Goal: Transaction & Acquisition: Purchase product/service

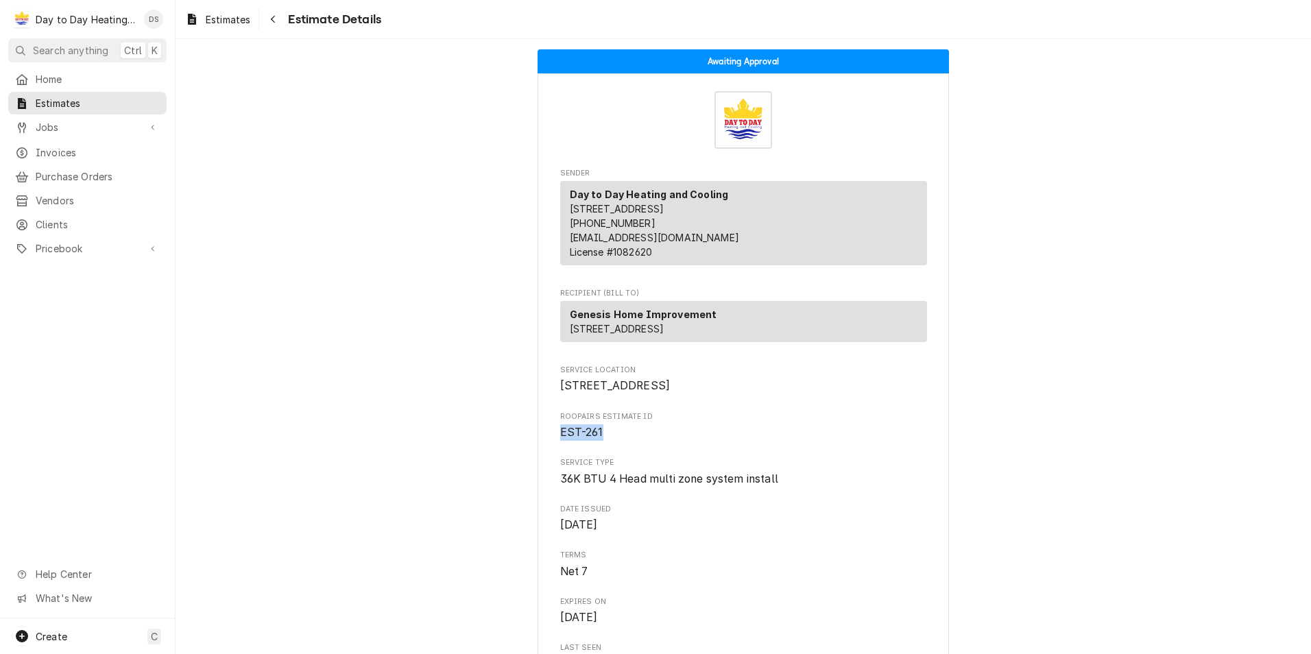
drag, startPoint x: 555, startPoint y: 478, endPoint x: 603, endPoint y: 479, distance: 48.0
click at [603, 441] on span "EST-261" at bounding box center [743, 432] width 367 height 16
drag, startPoint x: 603, startPoint y: 479, endPoint x: 560, endPoint y: 478, distance: 42.5
click at [560, 441] on span "EST-261" at bounding box center [743, 432] width 367 height 16
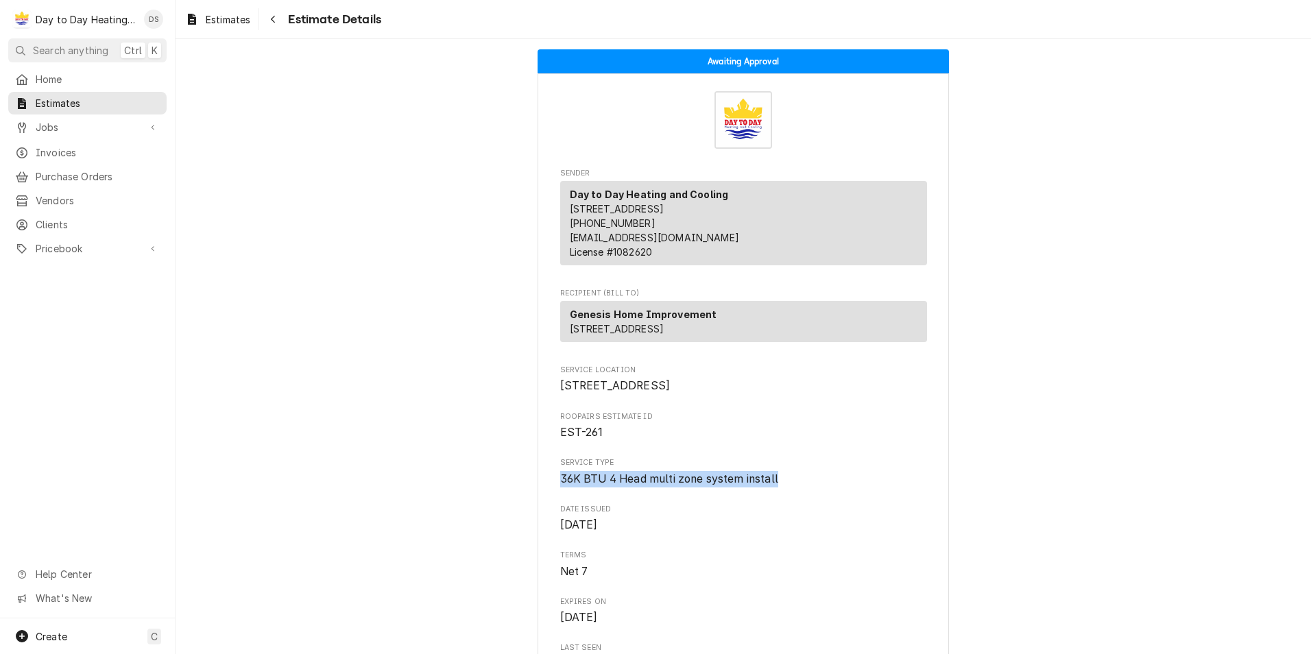
drag, startPoint x: 560, startPoint y: 478, endPoint x: 807, endPoint y: 524, distance: 251.8
click at [807, 487] on span "36K BTU 4 Head multi zone system install" at bounding box center [743, 479] width 367 height 16
drag, startPoint x: 760, startPoint y: 522, endPoint x: 555, endPoint y: 526, distance: 204.3
click at [560, 487] on span "36K BTU 4 Head multi zone system install" at bounding box center [743, 479] width 367 height 16
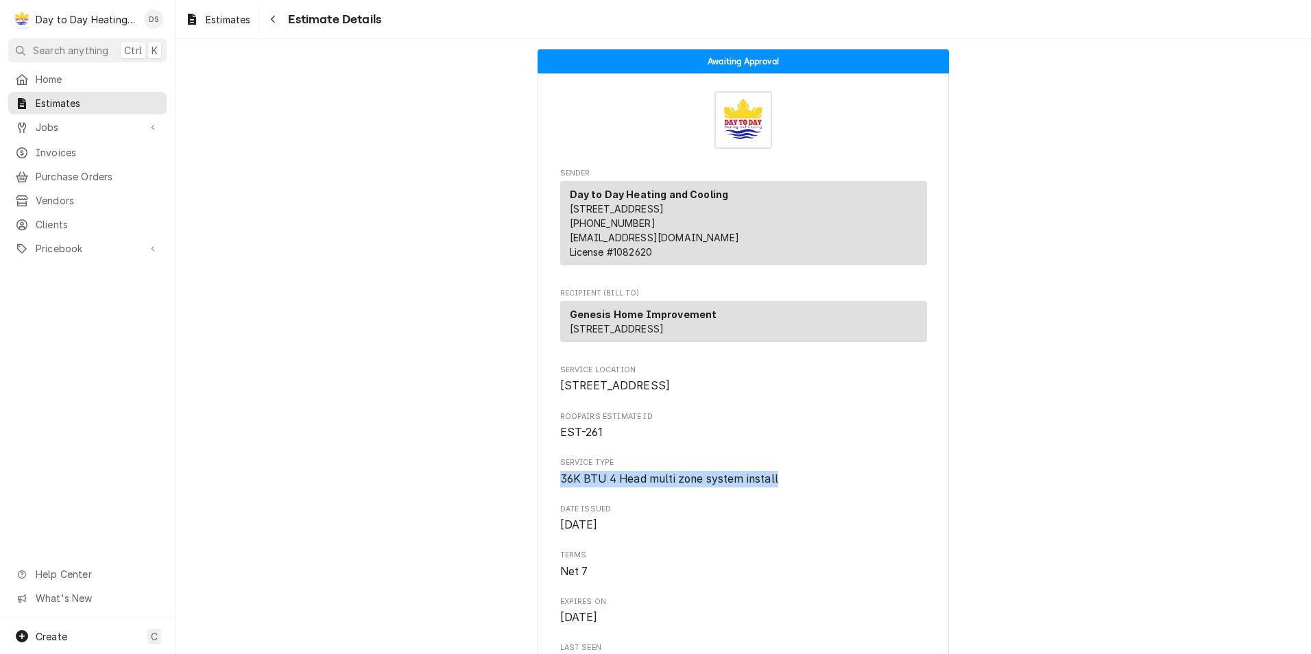
drag, startPoint x: 555, startPoint y: 526, endPoint x: 557, endPoint y: 570, distance: 43.9
click at [560, 531] on span "Sep 2, 2025" at bounding box center [579, 524] width 38 height 13
drag, startPoint x: 557, startPoint y: 570, endPoint x: 627, endPoint y: 576, distance: 70.2
click at [627, 533] on span "Sep 2, 2025" at bounding box center [743, 525] width 367 height 16
drag, startPoint x: 620, startPoint y: 571, endPoint x: 548, endPoint y: 568, distance: 72.0
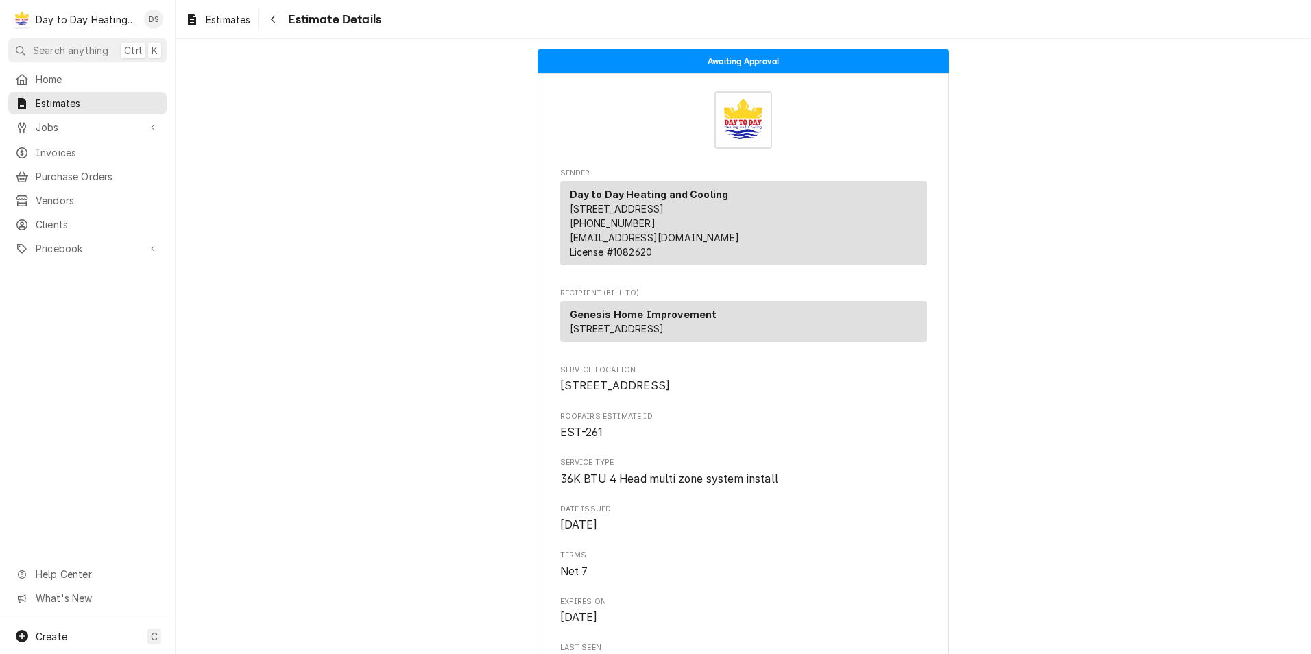
drag, startPoint x: 548, startPoint y: 568, endPoint x: 699, endPoint y: 526, distance: 157.3
click at [699, 485] on span "36K BTU 4 Head multi zone system install" at bounding box center [669, 478] width 218 height 13
drag, startPoint x: 775, startPoint y: 522, endPoint x: 555, endPoint y: 520, distance: 219.4
click at [560, 487] on span "36K BTU 4 Head multi zone system install" at bounding box center [743, 479] width 367 height 16
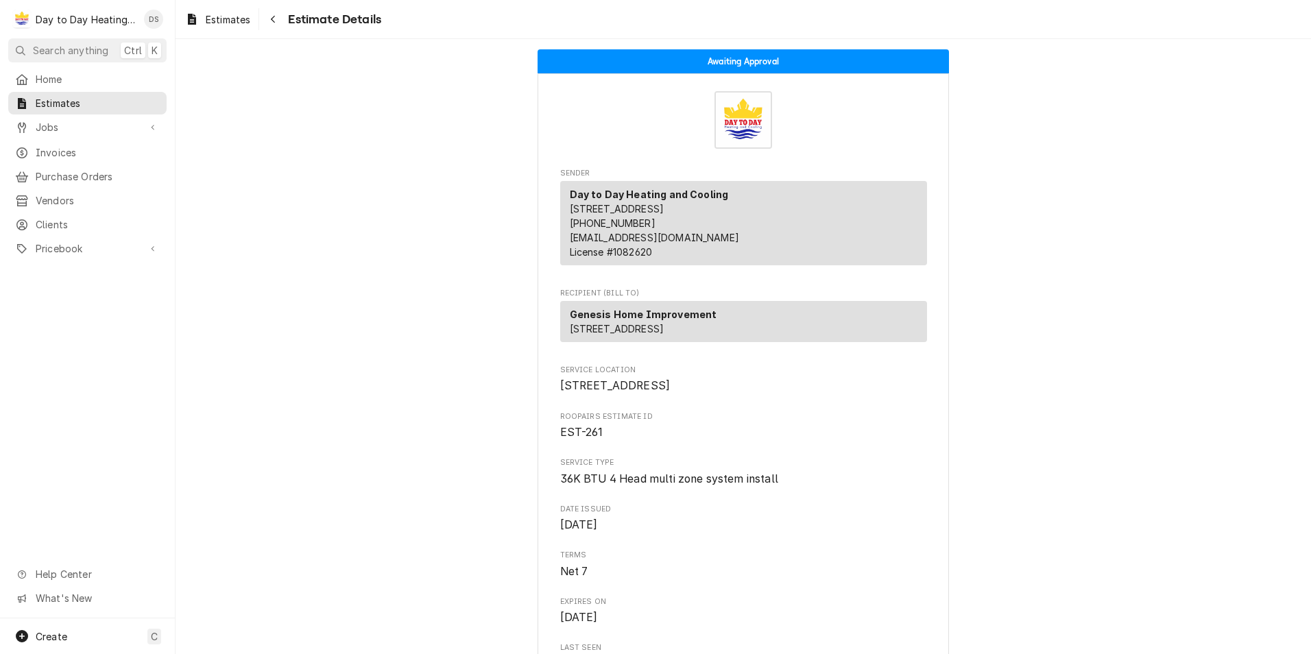
drag, startPoint x: 555, startPoint y: 520, endPoint x: 711, endPoint y: 545, distance: 157.7
drag, startPoint x: 775, startPoint y: 521, endPoint x: 548, endPoint y: 521, distance: 227.6
drag, startPoint x: 548, startPoint y: 521, endPoint x: 660, endPoint y: 546, distance: 115.2
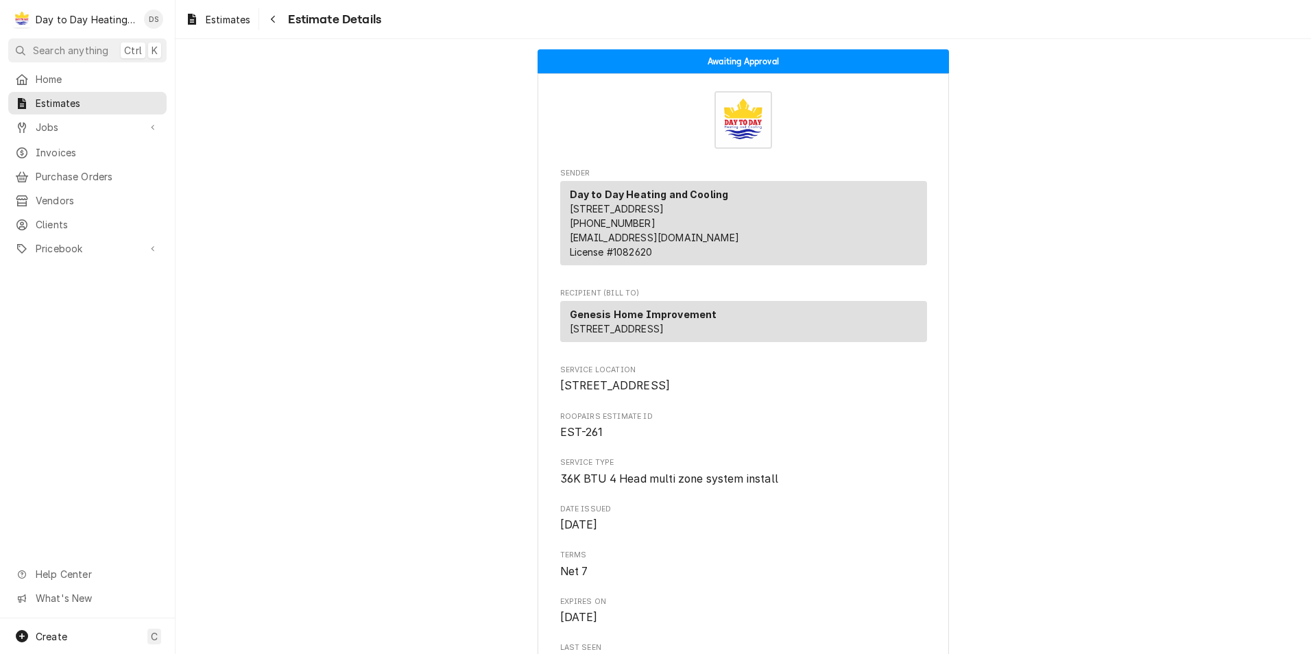
drag, startPoint x: 775, startPoint y: 526, endPoint x: 544, endPoint y: 526, distance: 231.7
drag, startPoint x: 544, startPoint y: 526, endPoint x: 653, endPoint y: 550, distance: 112.1
click at [653, 515] on span "Date Issued" at bounding box center [743, 509] width 367 height 11
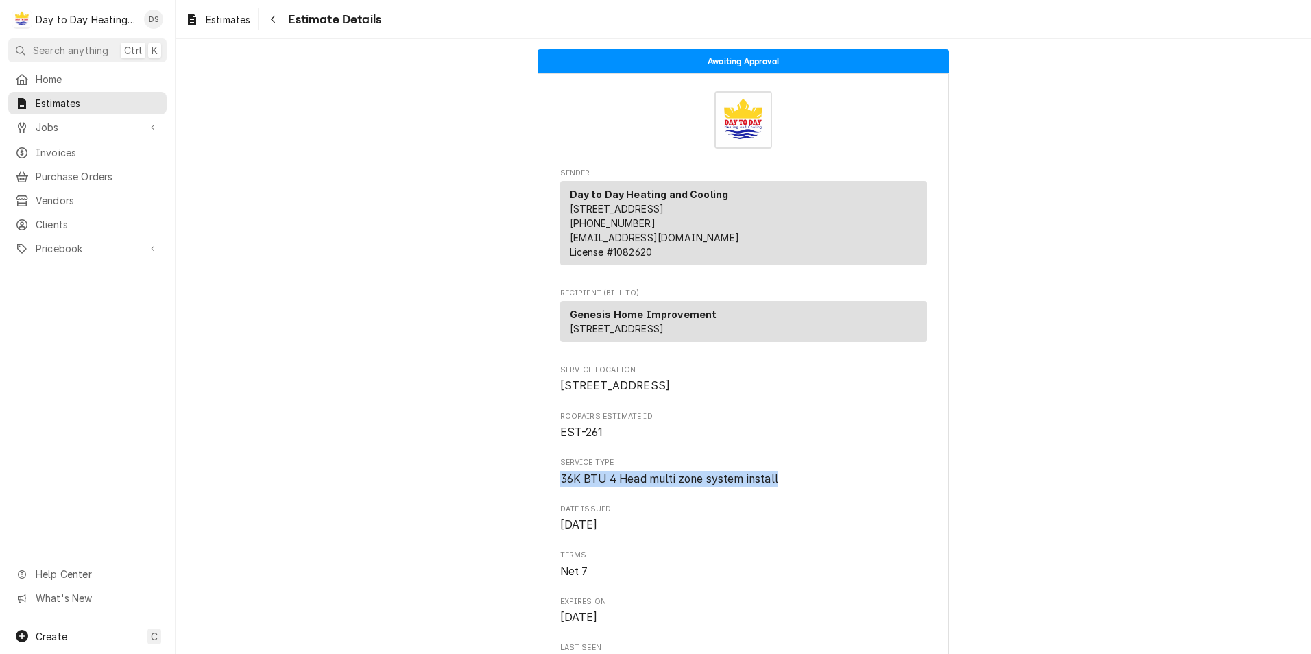
drag, startPoint x: 775, startPoint y: 521, endPoint x: 550, endPoint y: 520, distance: 225.5
drag, startPoint x: 550, startPoint y: 520, endPoint x: 649, endPoint y: 550, distance: 104.1
click at [649, 515] on span "Date Issued" at bounding box center [743, 509] width 367 height 11
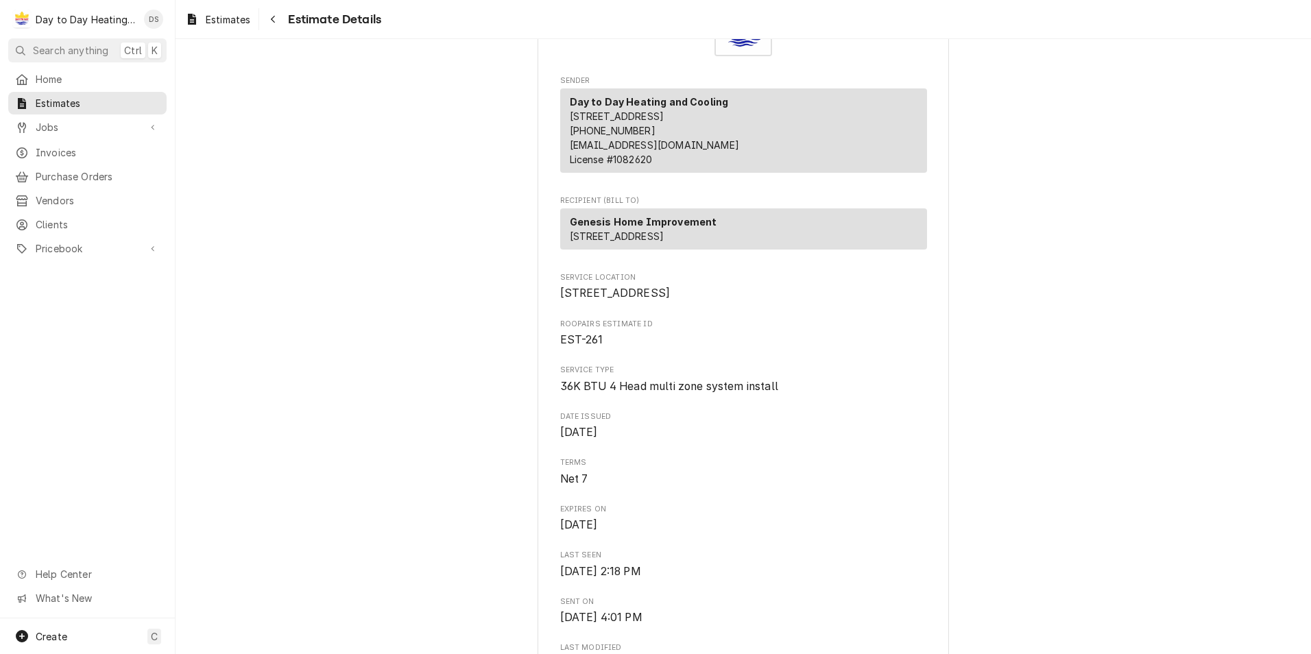
scroll to position [69, 0]
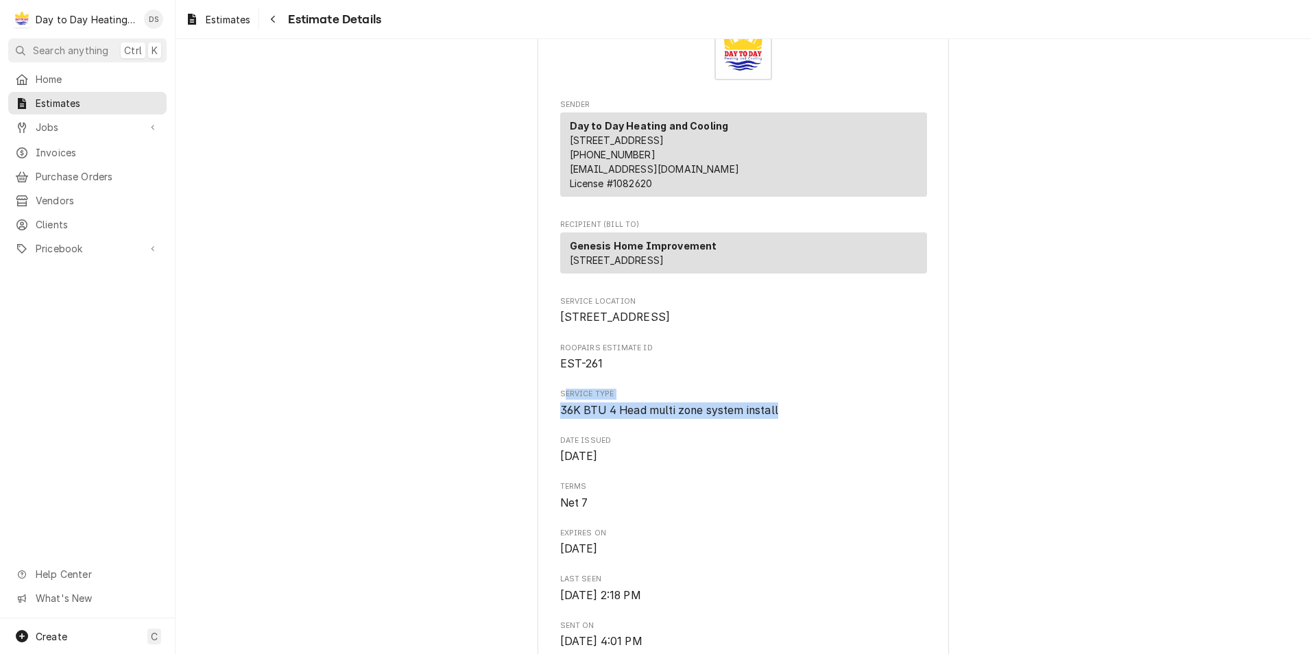
drag, startPoint x: 782, startPoint y: 455, endPoint x: 559, endPoint y: 443, distance: 223.1
click at [560, 418] on div "Service Type 36K BTU 4 Head multi zone system install" at bounding box center [743, 403] width 367 height 29
drag, startPoint x: 559, startPoint y: 443, endPoint x: 672, endPoint y: 476, distance: 117.8
drag, startPoint x: 552, startPoint y: 437, endPoint x: 794, endPoint y: 457, distance: 242.8
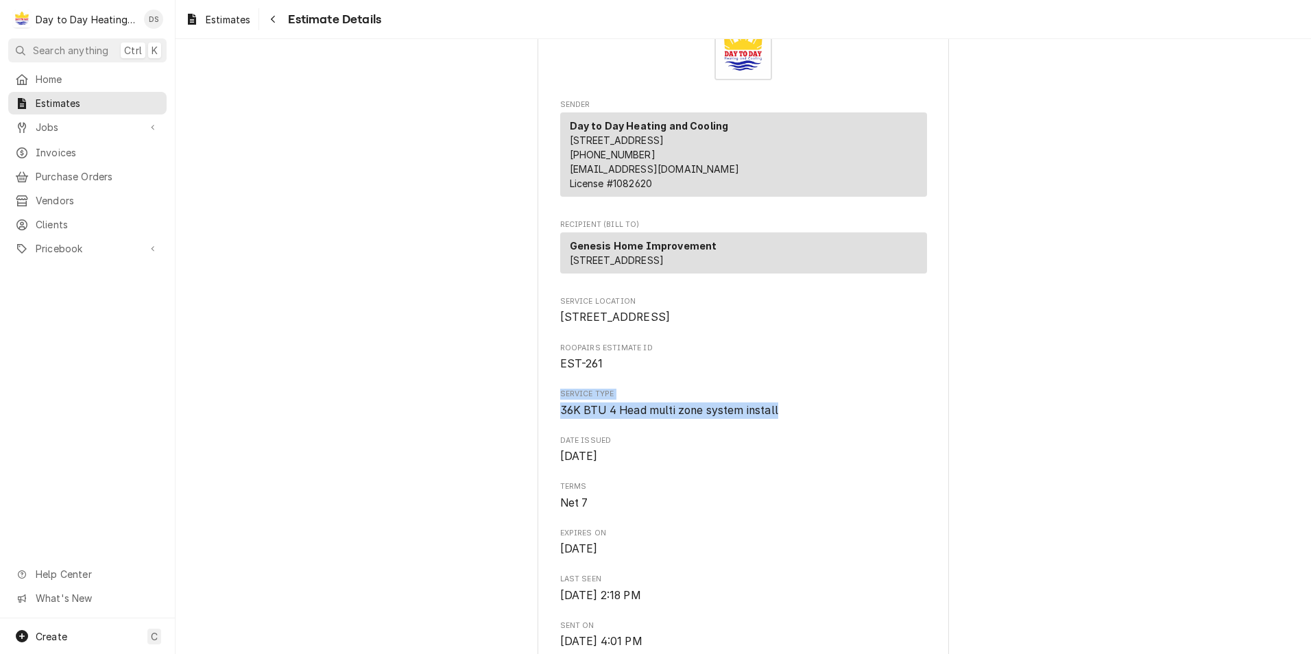
drag, startPoint x: 794, startPoint y: 457, endPoint x: 795, endPoint y: 475, distance: 17.9
drag, startPoint x: 779, startPoint y: 459, endPoint x: 552, endPoint y: 439, distance: 228.4
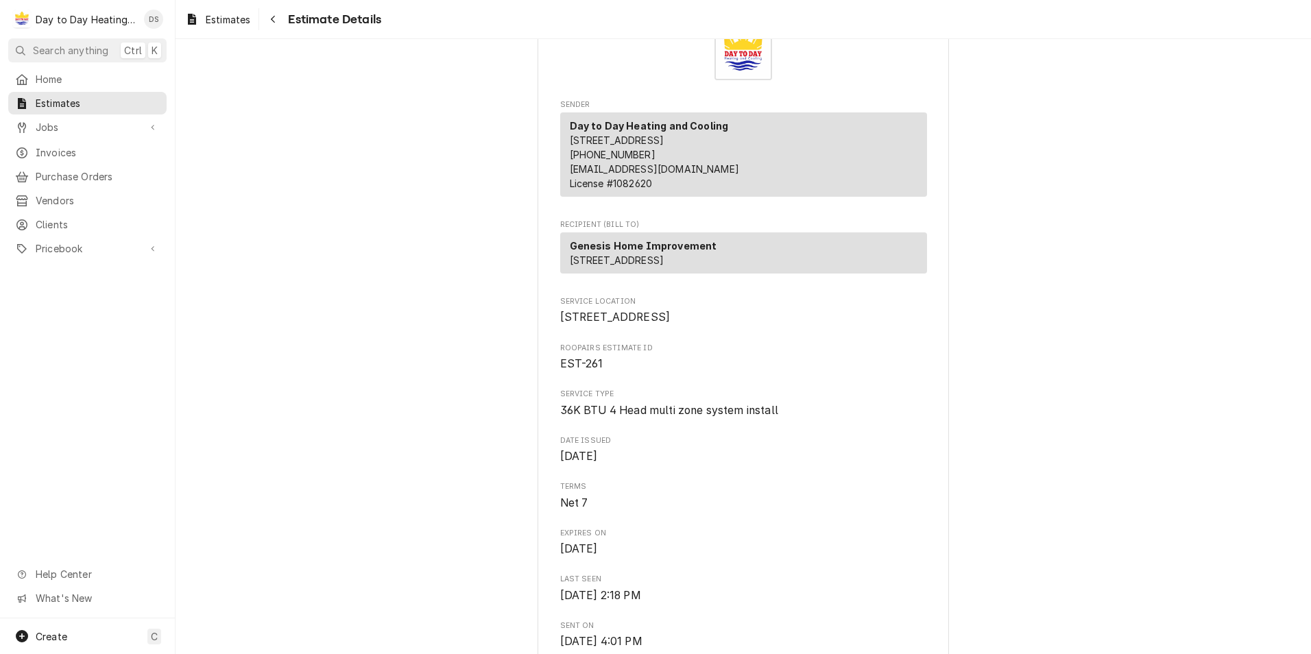
drag, startPoint x: 552, startPoint y: 439, endPoint x: 713, endPoint y: 476, distance: 165.4
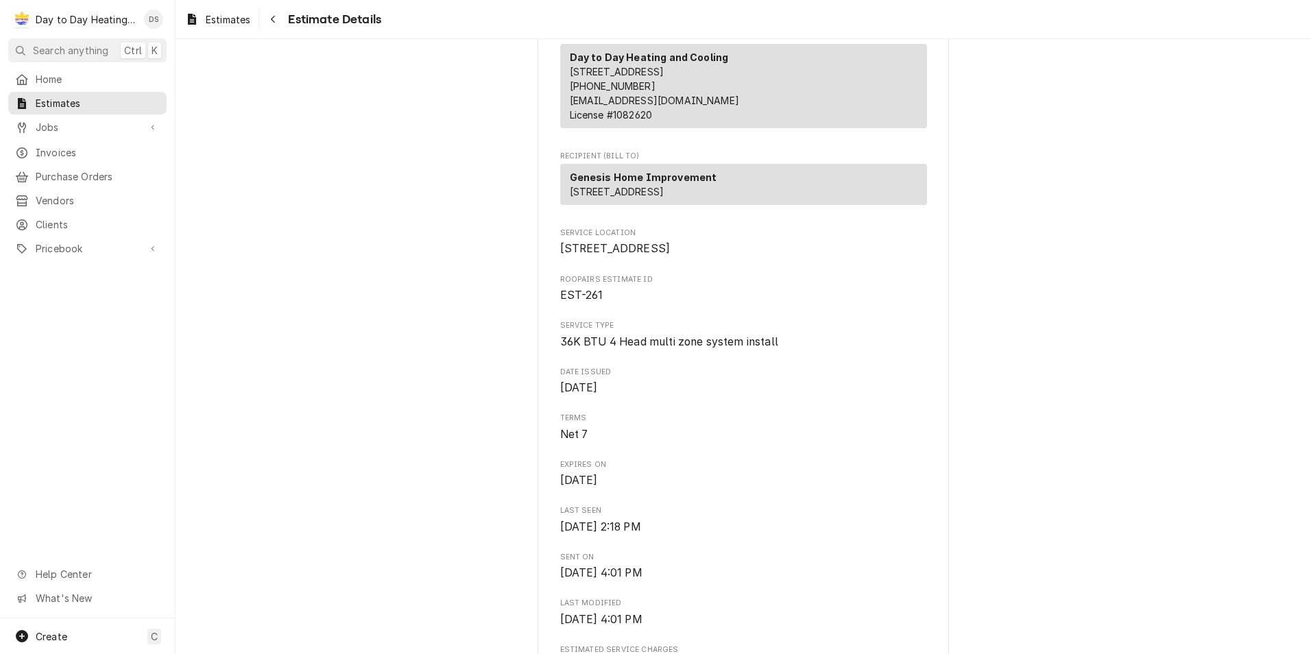
scroll to position [0, 0]
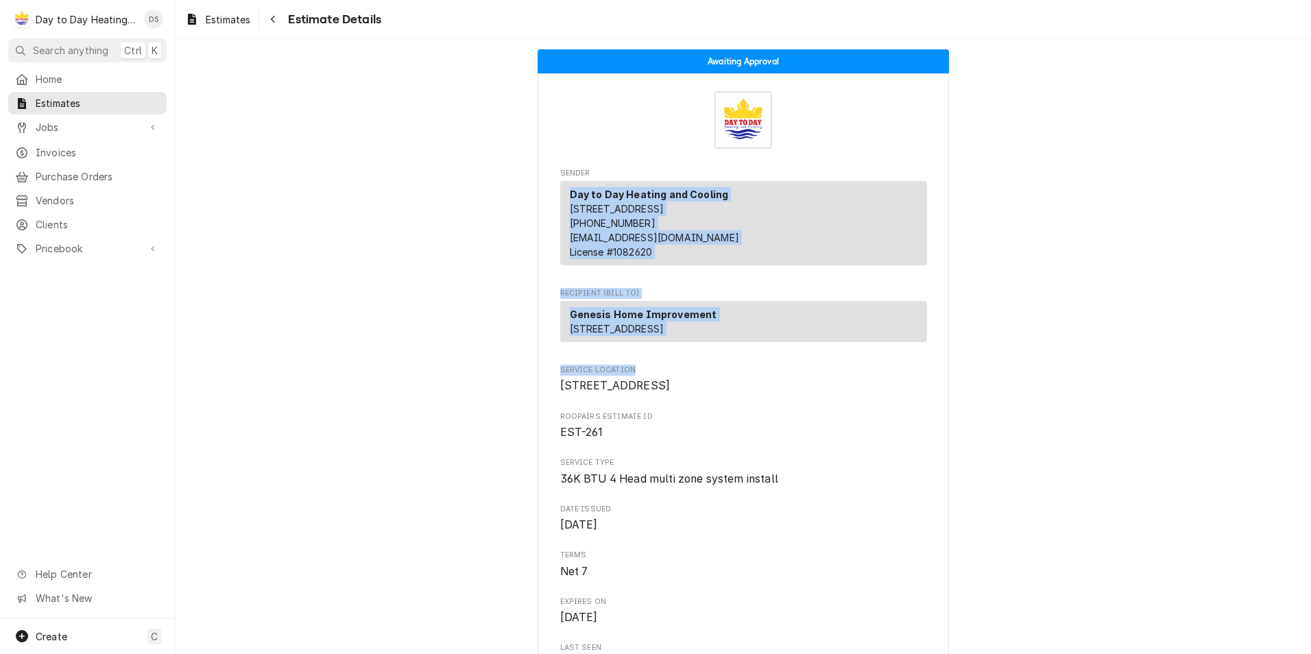
drag, startPoint x: 564, startPoint y: 192, endPoint x: 754, endPoint y: 389, distance: 273.9
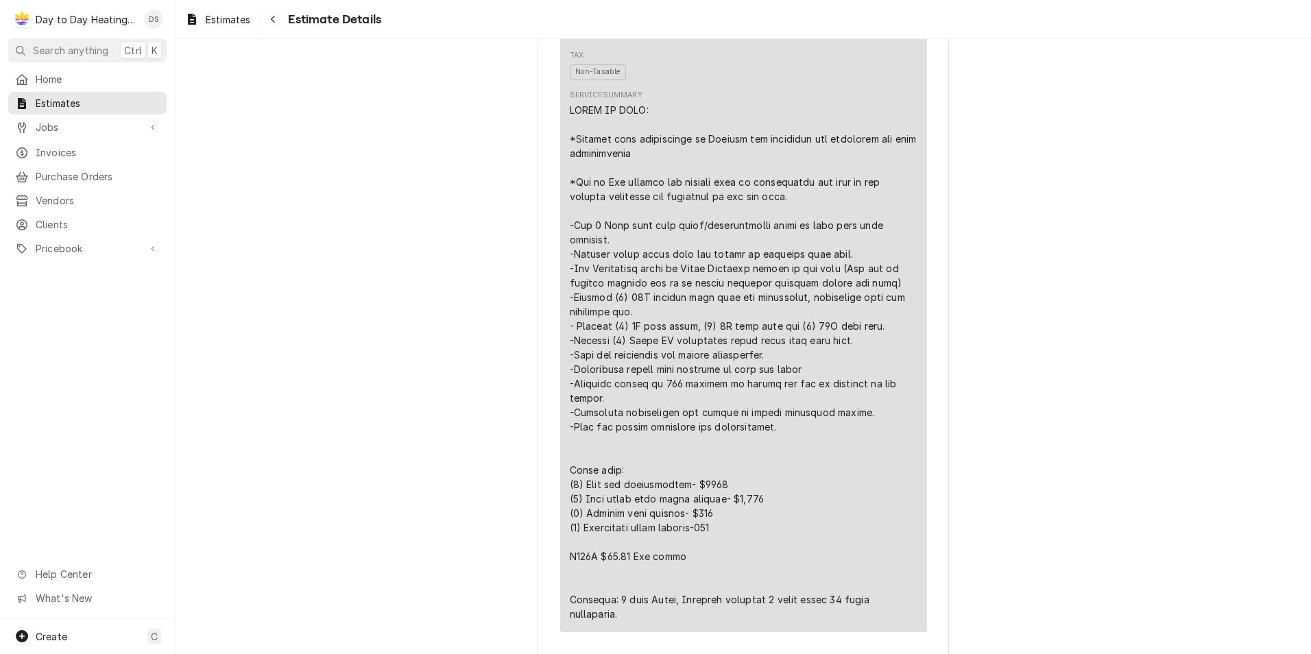
scroll to position [891, 0]
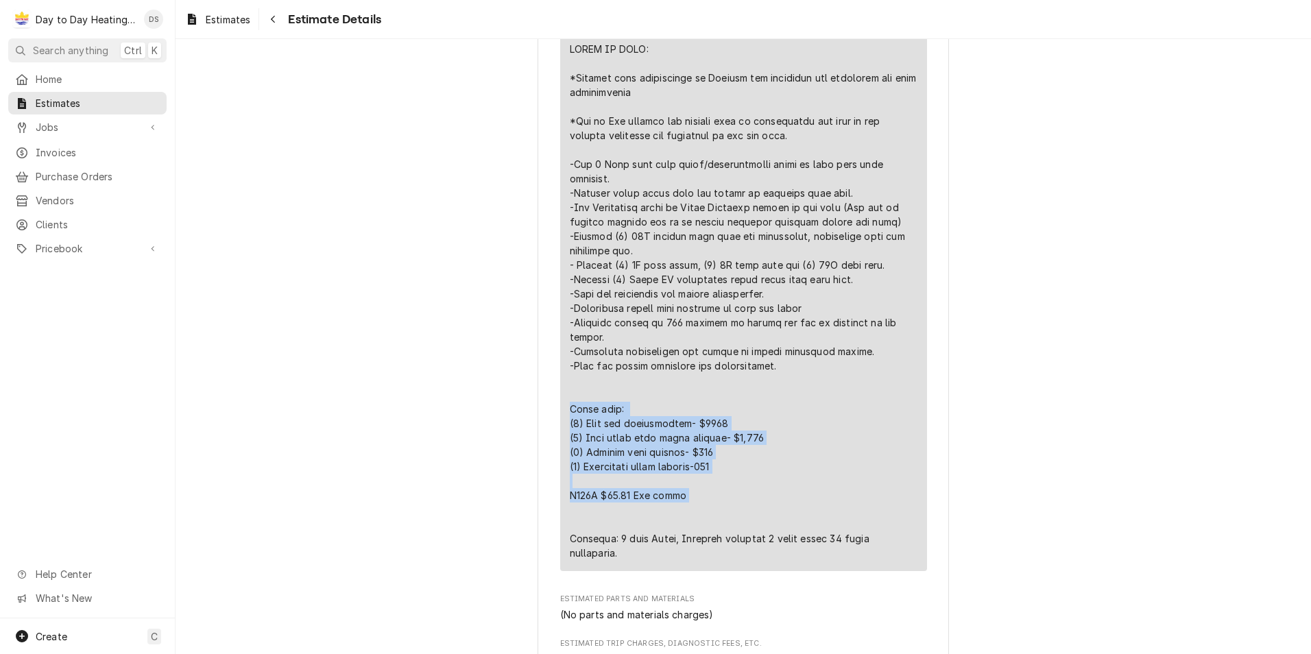
drag, startPoint x: 688, startPoint y: 544, endPoint x: 564, endPoint y: 454, distance: 152.2
click at [570, 454] on div "Line Item" at bounding box center [744, 301] width 348 height 518
click at [750, 547] on div "Line Item" at bounding box center [744, 301] width 348 height 518
drag, startPoint x: 698, startPoint y: 539, endPoint x: 555, endPoint y: 454, distance: 166.8
click at [560, 454] on div "Short Description 36K BTU 4 Head multi zone system install Unit Cost $0.00 Qty.…" at bounding box center [743, 237] width 367 height 668
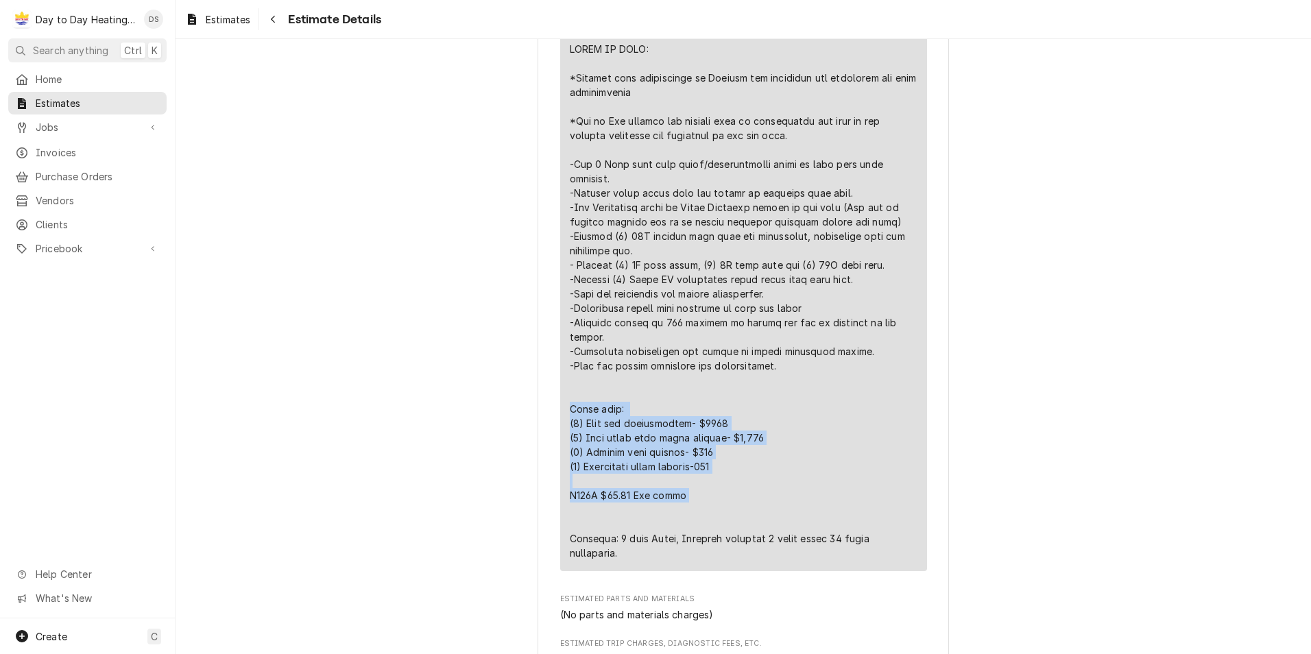
drag, startPoint x: 555, startPoint y: 454, endPoint x: 538, endPoint y: 454, distance: 16.5
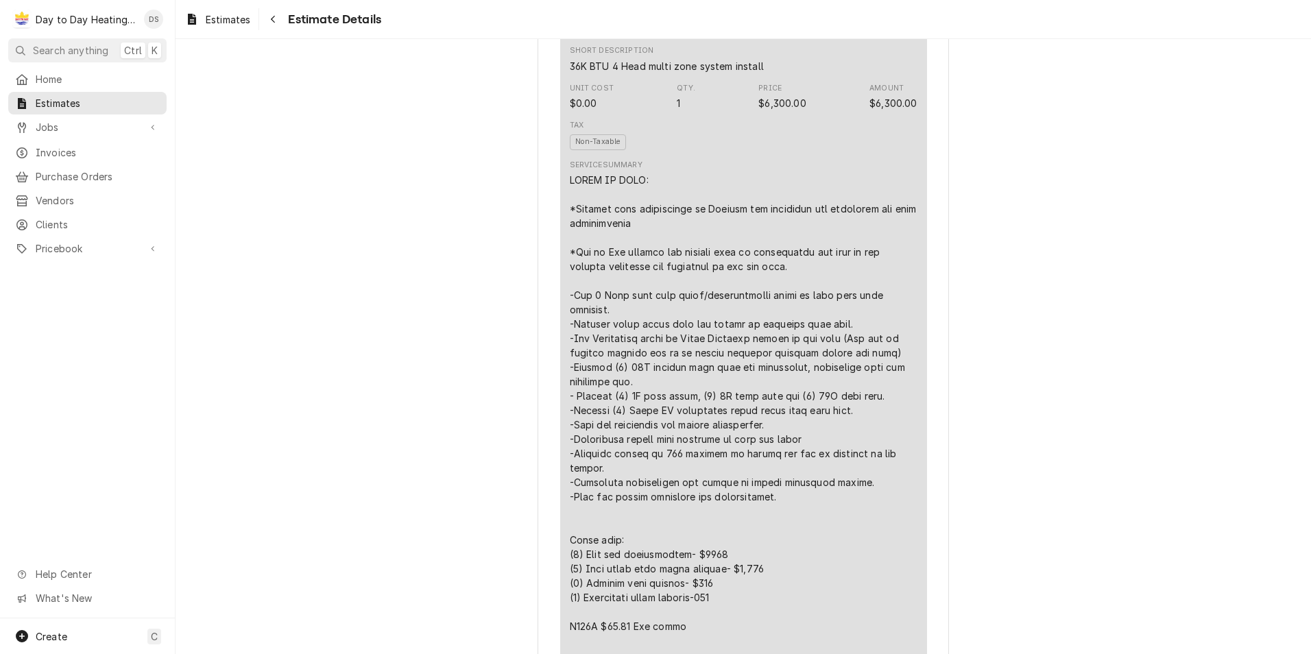
scroll to position [754, 0]
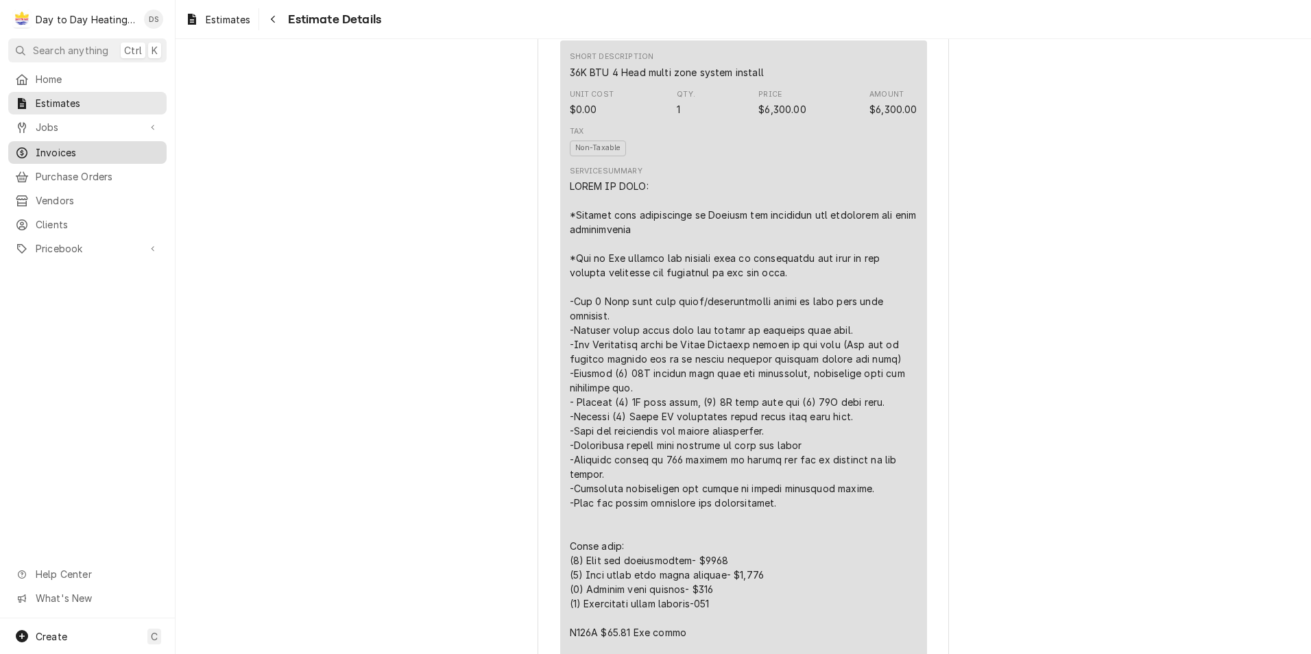
click at [49, 146] on span "Invoices" at bounding box center [98, 152] width 124 height 14
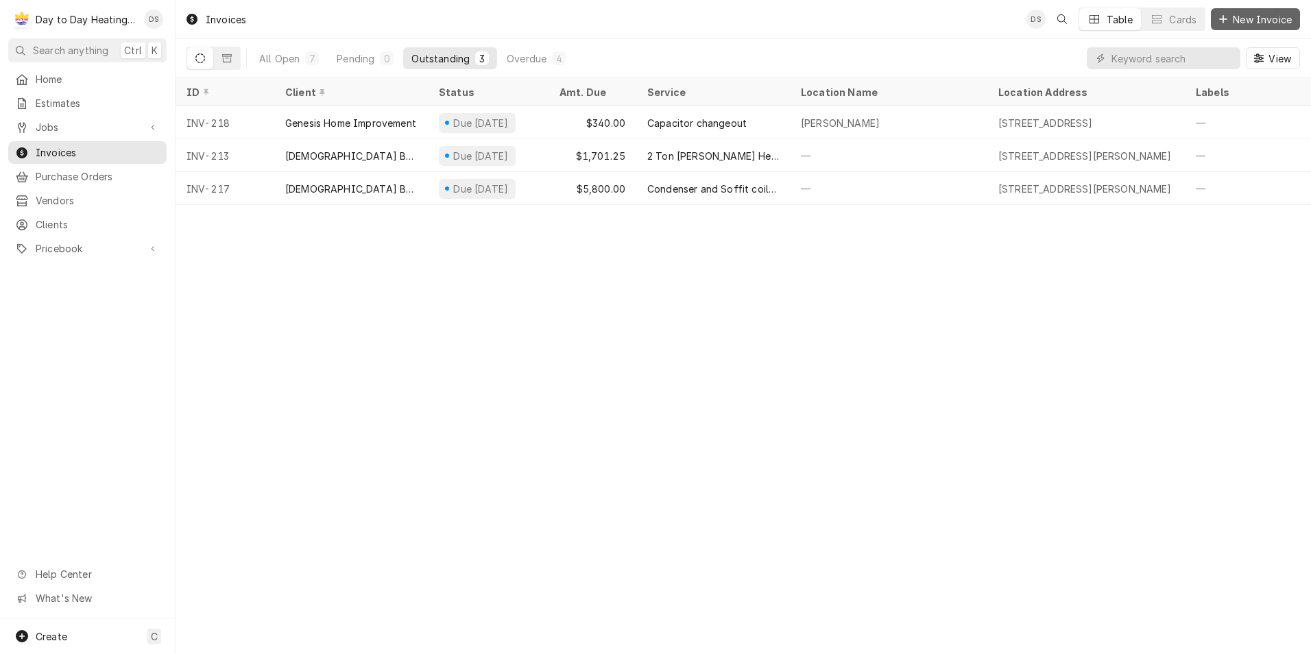
click at [1253, 21] on span "New Invoice" at bounding box center [1262, 19] width 64 height 14
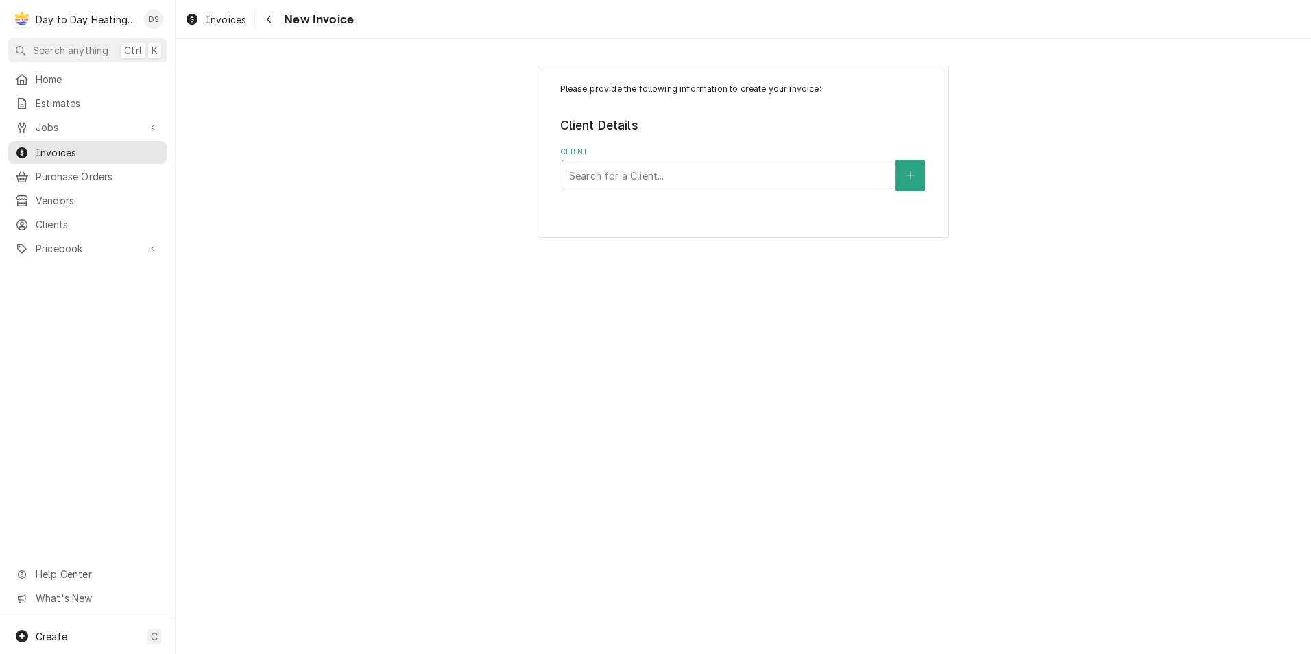
click at [790, 165] on div "Client" at bounding box center [728, 175] width 319 height 25
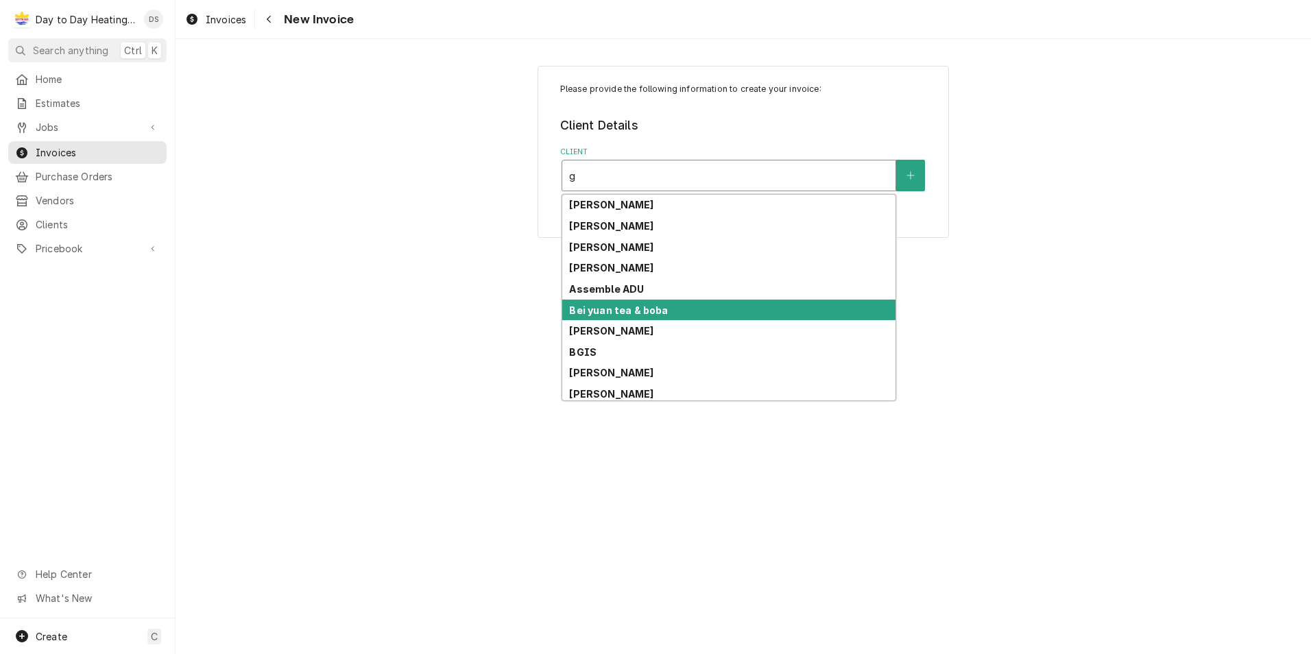
type input "ge"
click at [743, 306] on div "Genesis Home Improvement" at bounding box center [728, 310] width 333 height 21
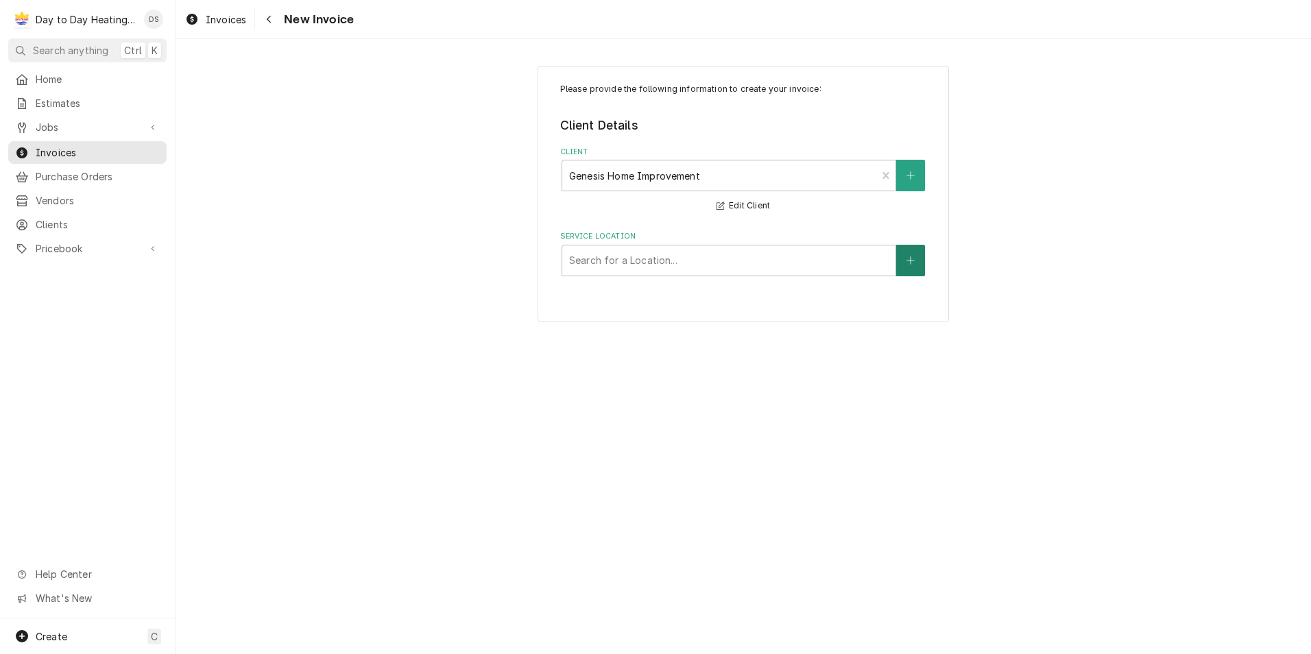
click at [902, 256] on button "Service Location" at bounding box center [910, 261] width 29 height 32
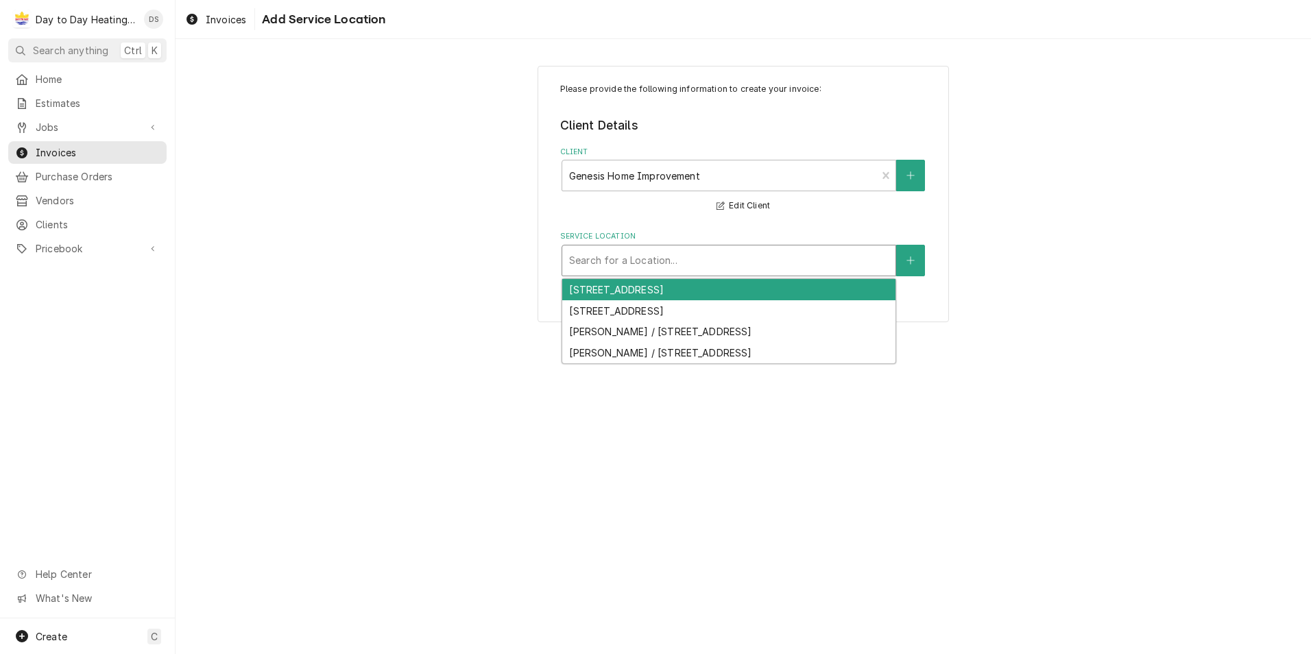
click at [655, 256] on div "Service Location" at bounding box center [728, 260] width 319 height 25
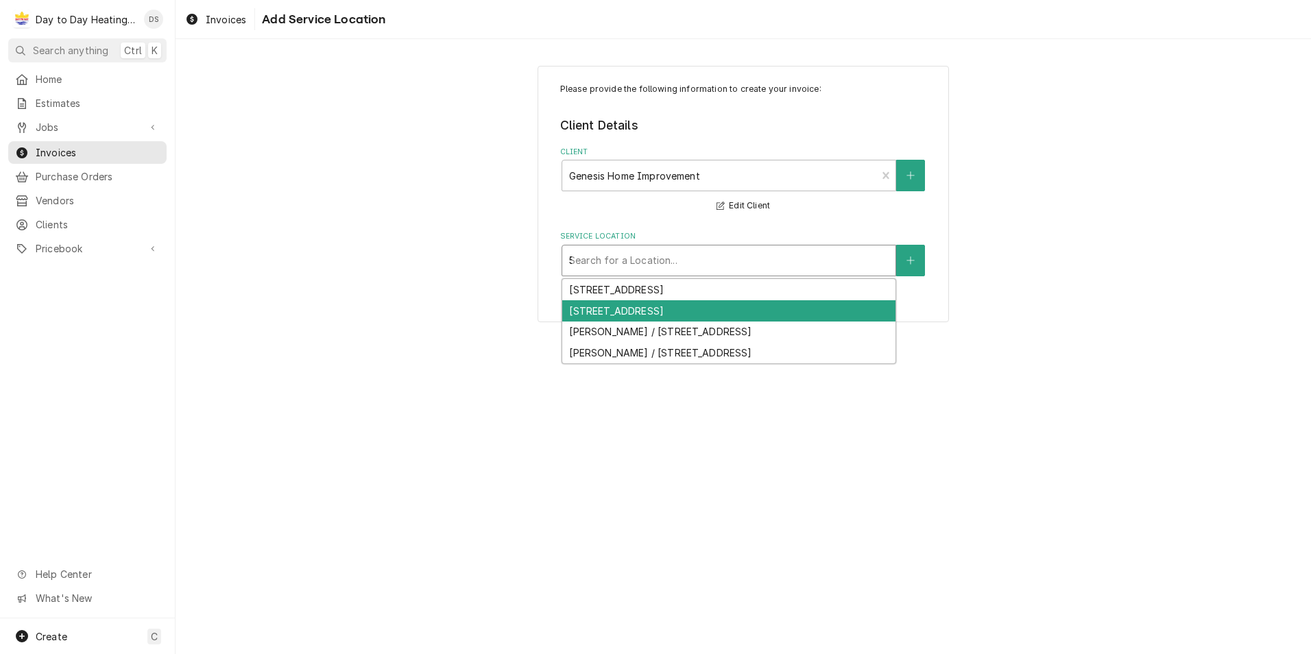
type input "55"
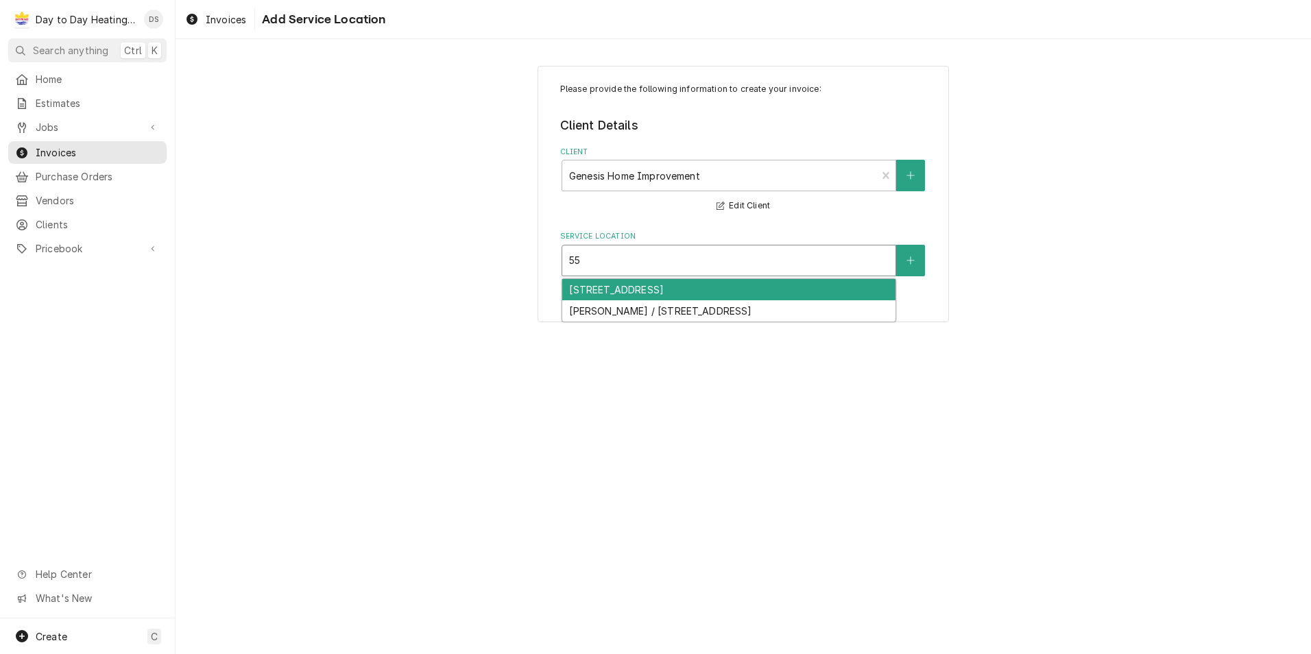
click at [648, 293] on div "4633 55th St, San Diego, CA 92115" at bounding box center [728, 289] width 333 height 21
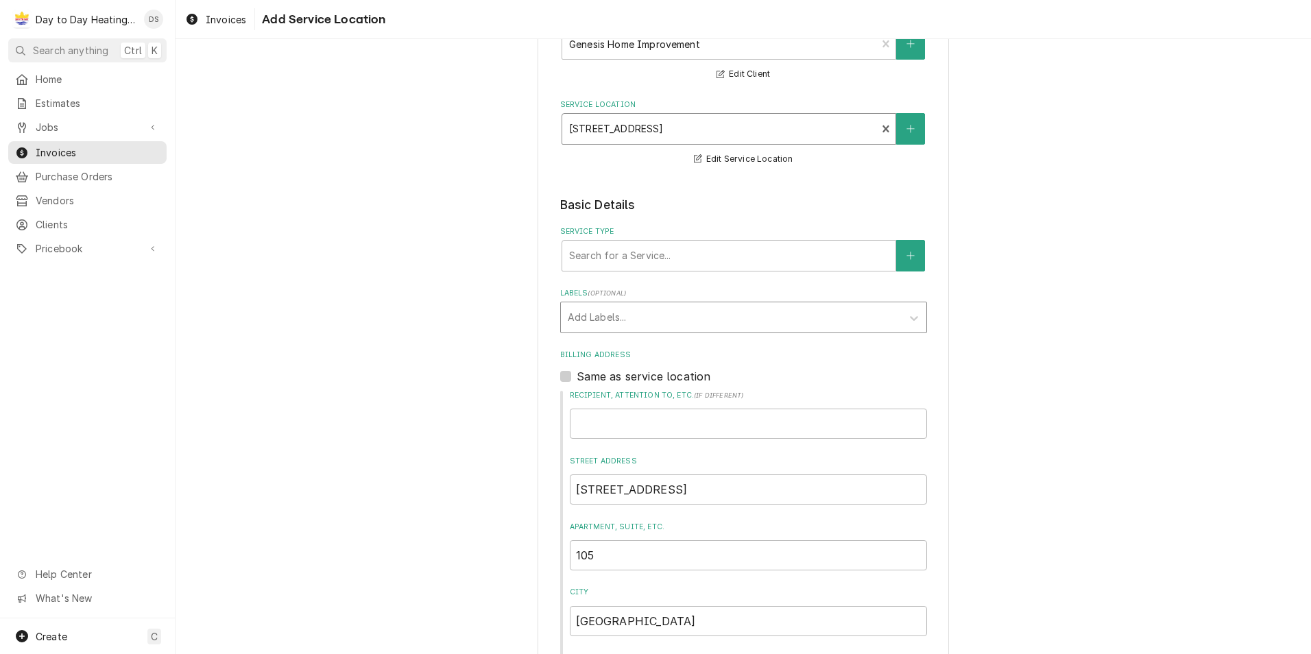
scroll to position [137, 0]
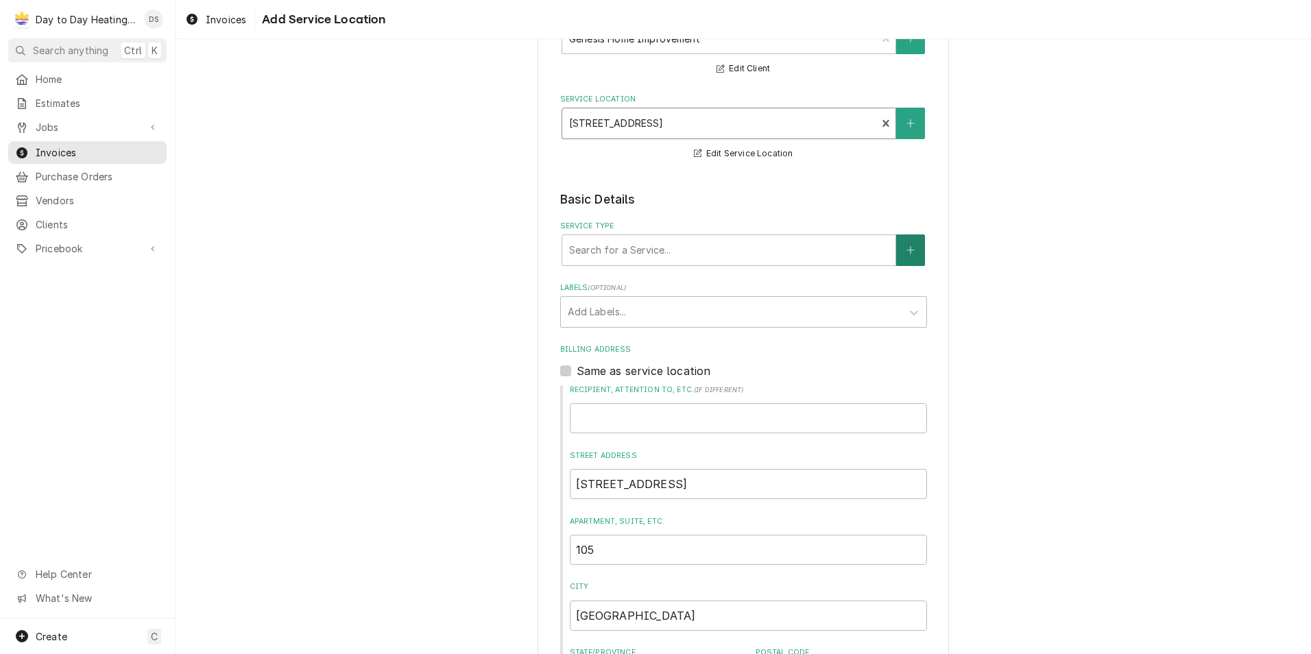
click at [900, 249] on button "Service Type" at bounding box center [910, 250] width 29 height 32
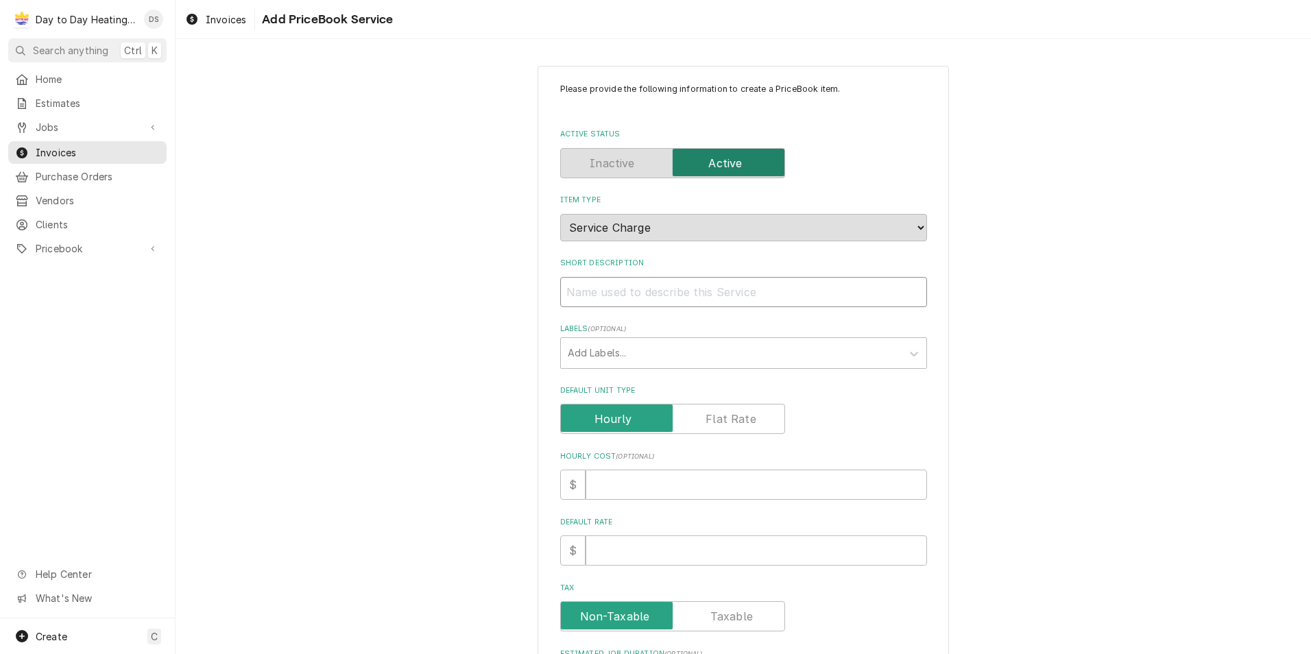
click at [658, 293] on input "Short Description" at bounding box center [743, 292] width 367 height 30
type textarea "x"
type input "M"
type textarea "x"
type input "Mi"
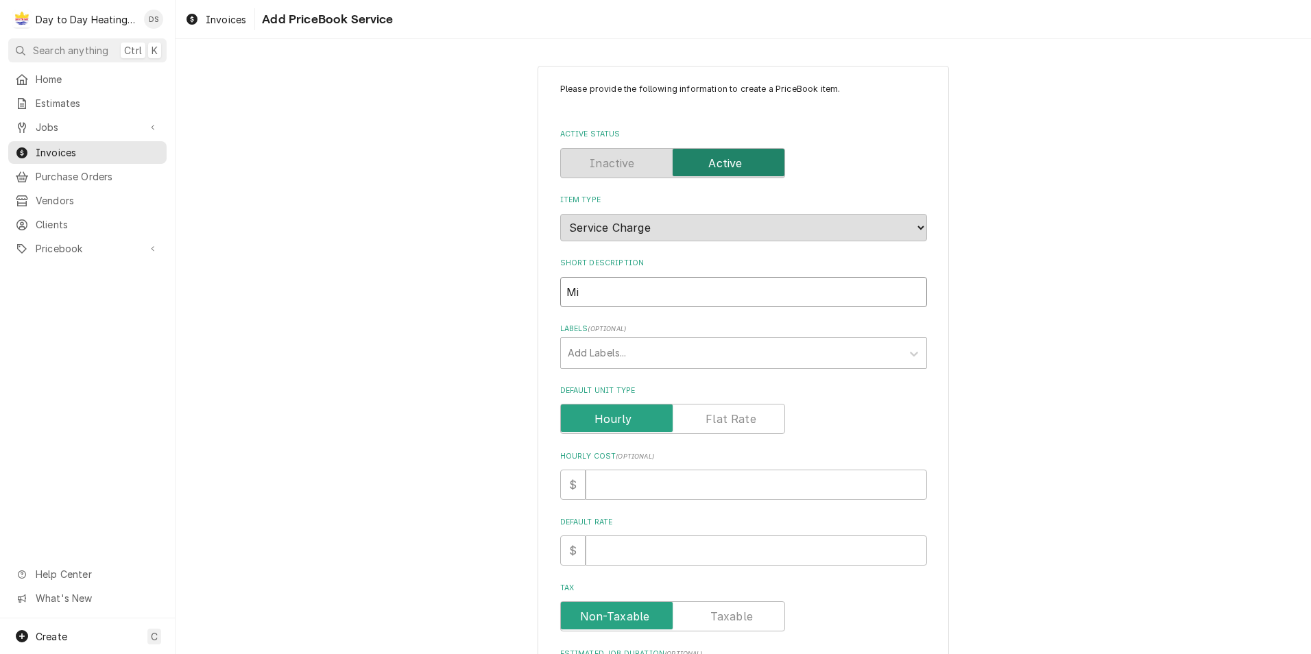
type textarea "x"
type input "Min"
type textarea "x"
type input "Mini"
type textarea "x"
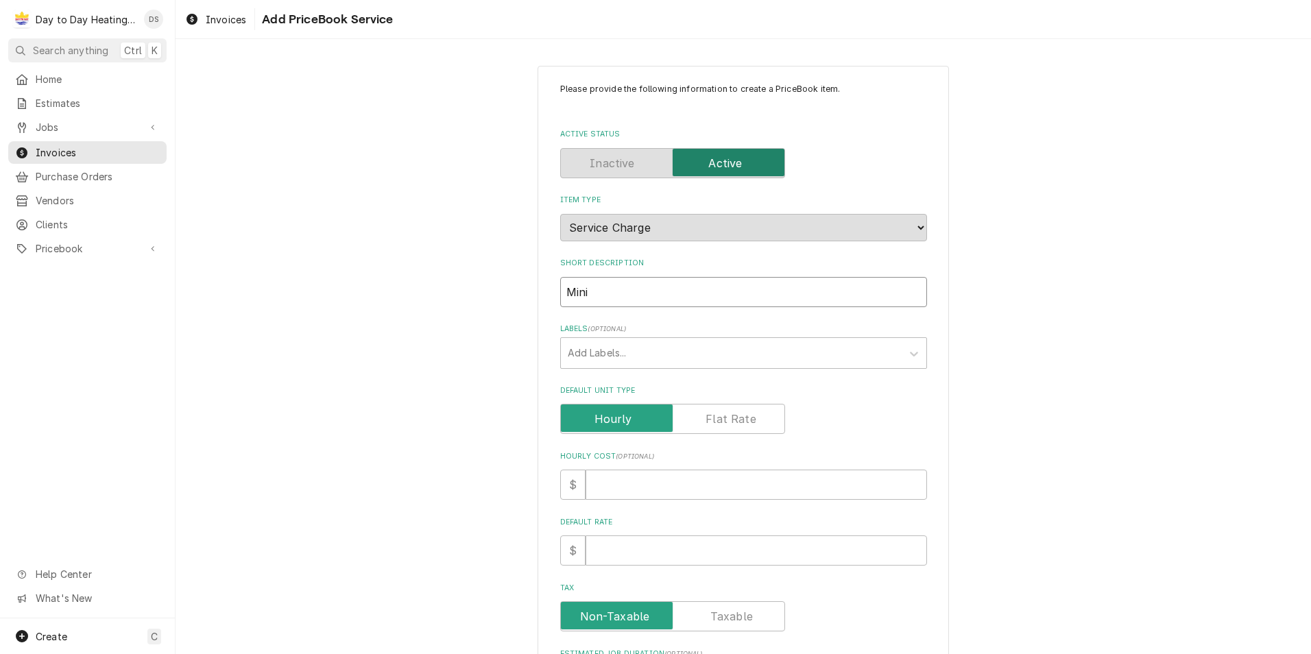
type input "Mini"
type textarea "x"
type input "Mini S"
type textarea "x"
type input "Mini SP"
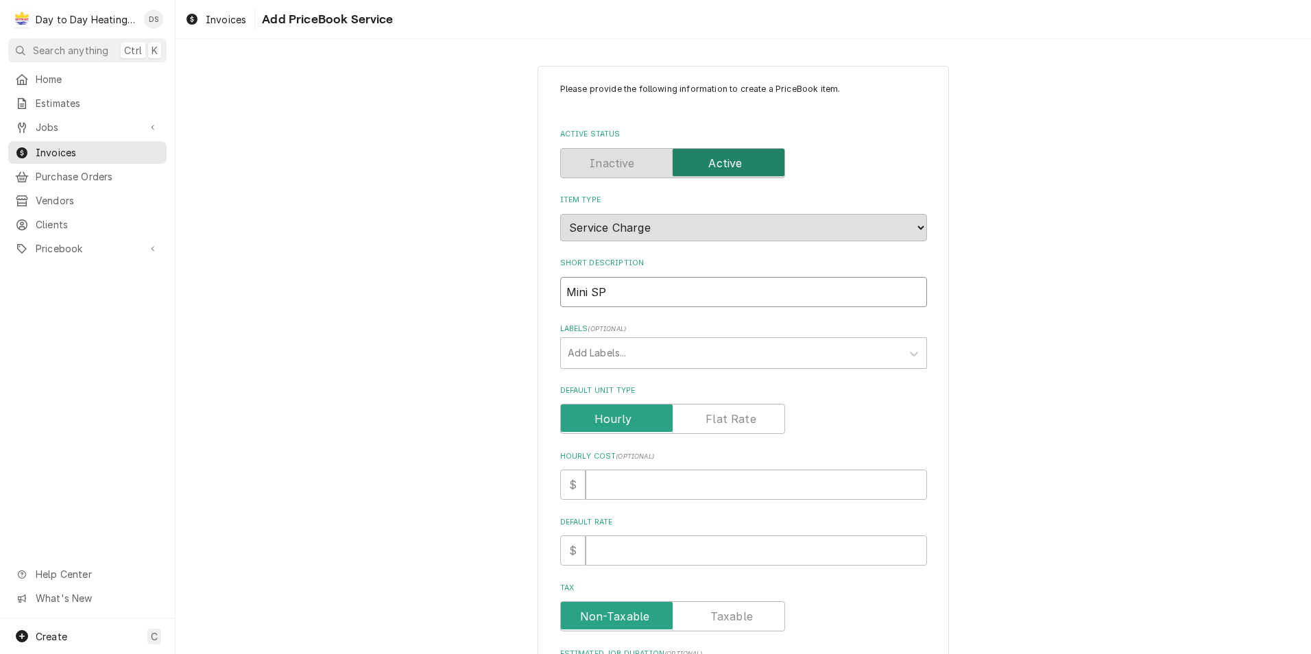
type textarea "x"
type input "Mini SPl"
type textarea "x"
type input "Mini SPli"
type textarea "x"
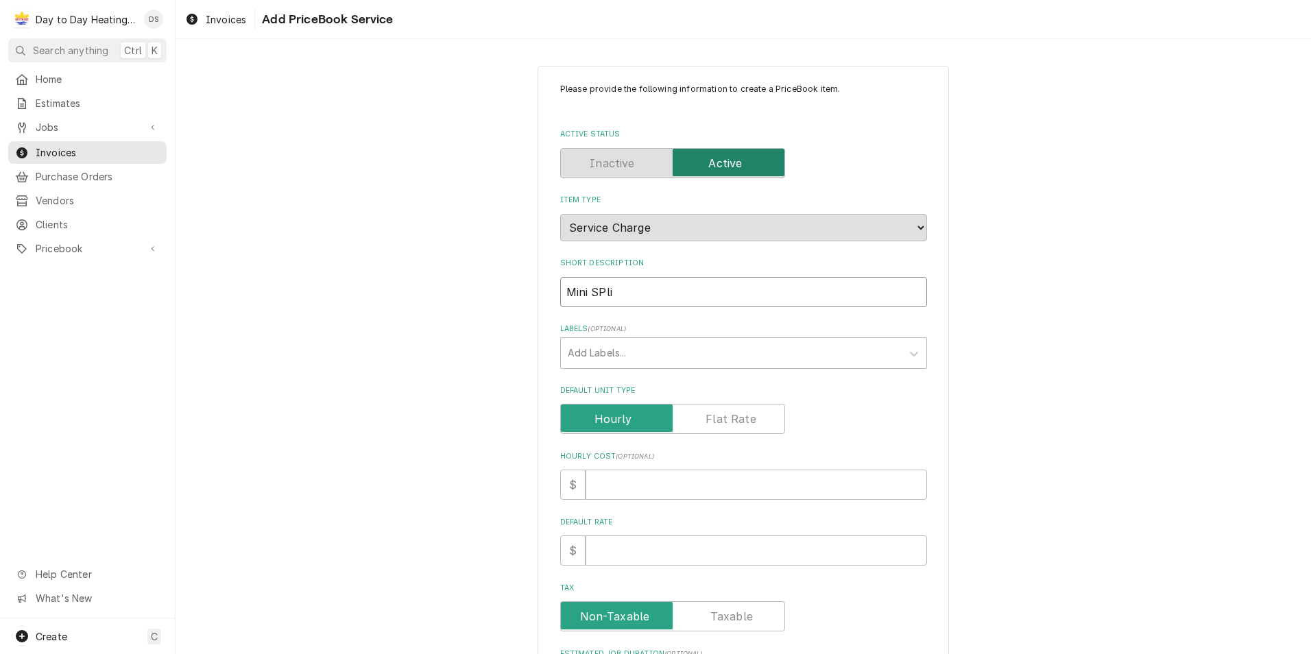
type input "Mini SPlit"
type textarea "x"
type input "Mini SPlit"
type textarea "x"
type input "Mini SPlit h"
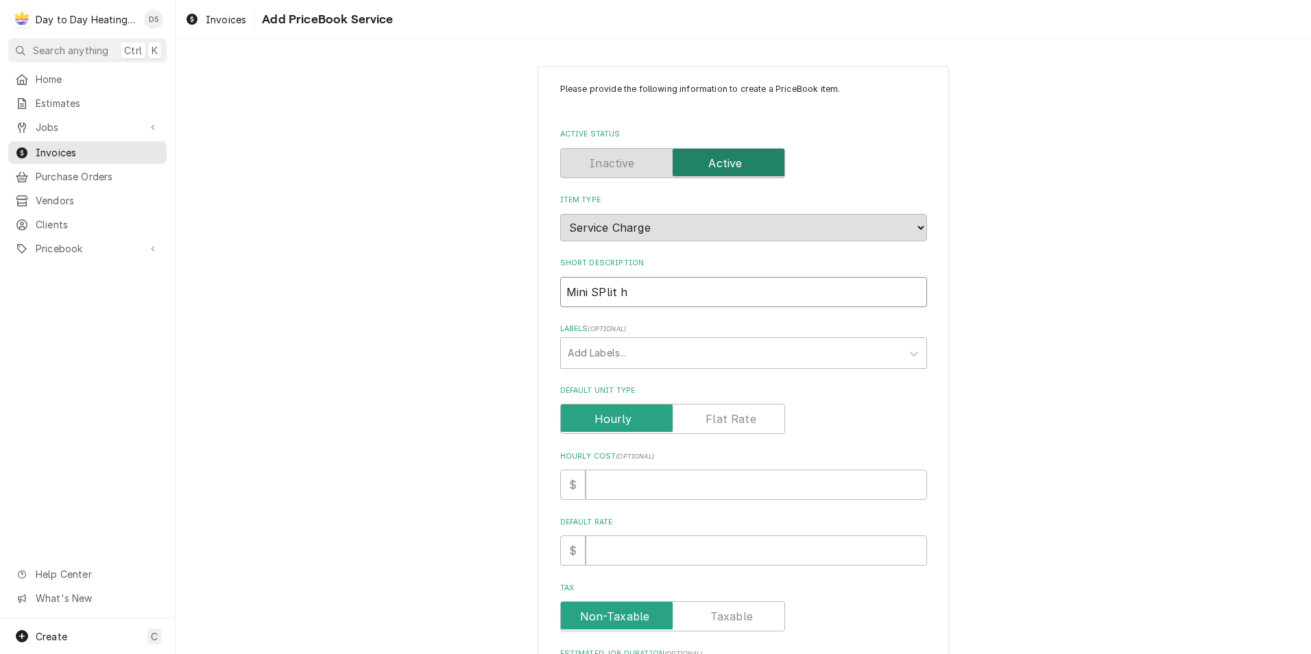
type textarea "x"
type input "Mini SPlit he"
type textarea "x"
type input "Mini SPlit hea"
type textarea "x"
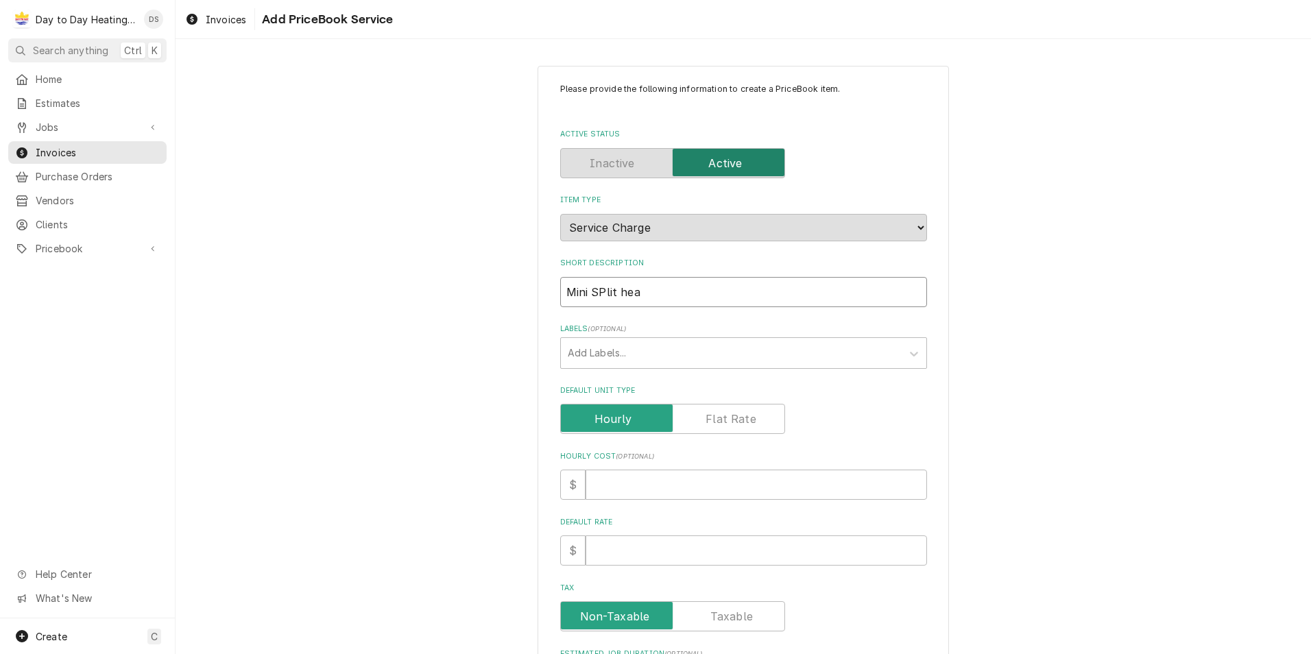
type input "Mini SPlit head"
type textarea "x"
type input "Mini SPlit head"
type textarea "x"
type input "Mini SPlit head u"
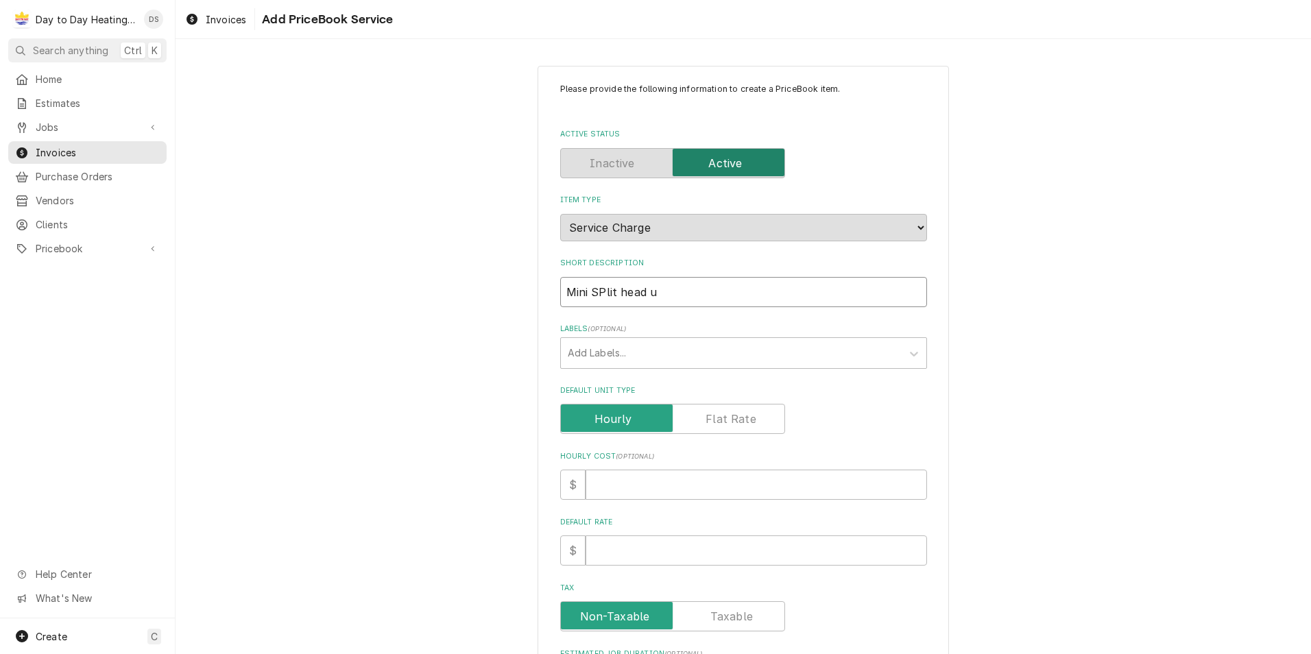
type textarea "x"
type input "Mini SPlit head un"
type textarea "x"
type input "Mini SPlit head uni"
type textarea "x"
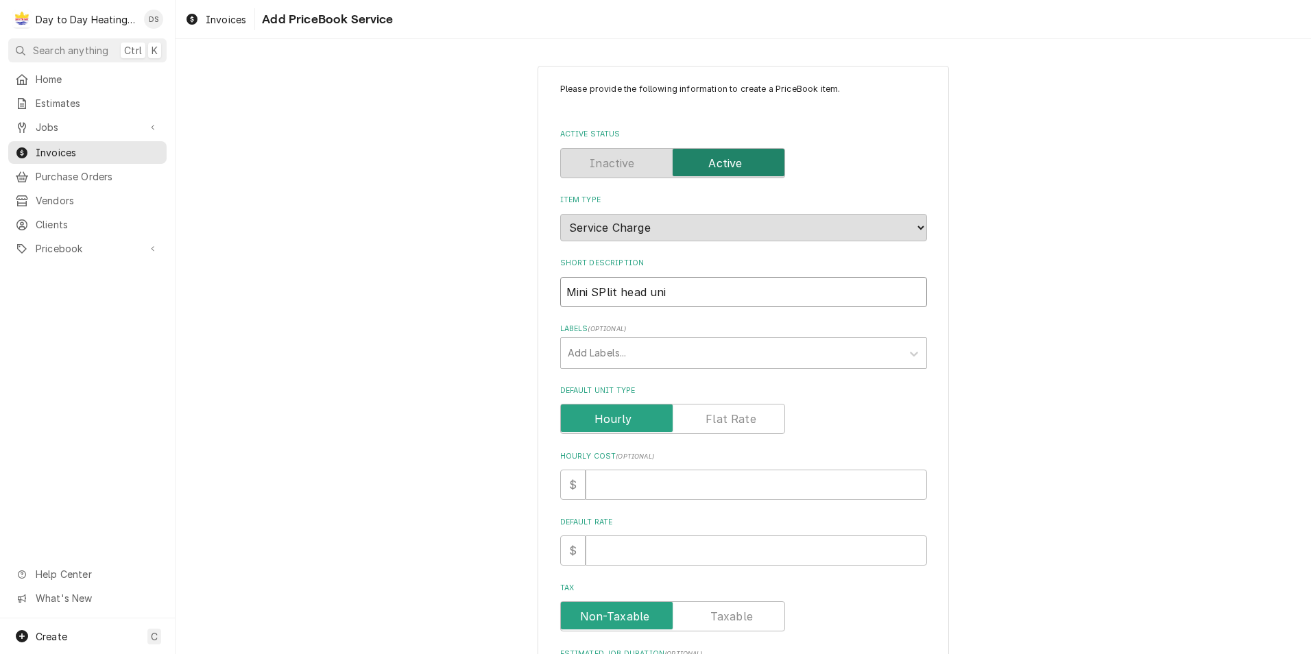
type input "Mini SPlit head unit"
type textarea "x"
type input "Mini SPlit head unit"
type textarea "x"
type input "Mini SPlit head unit"
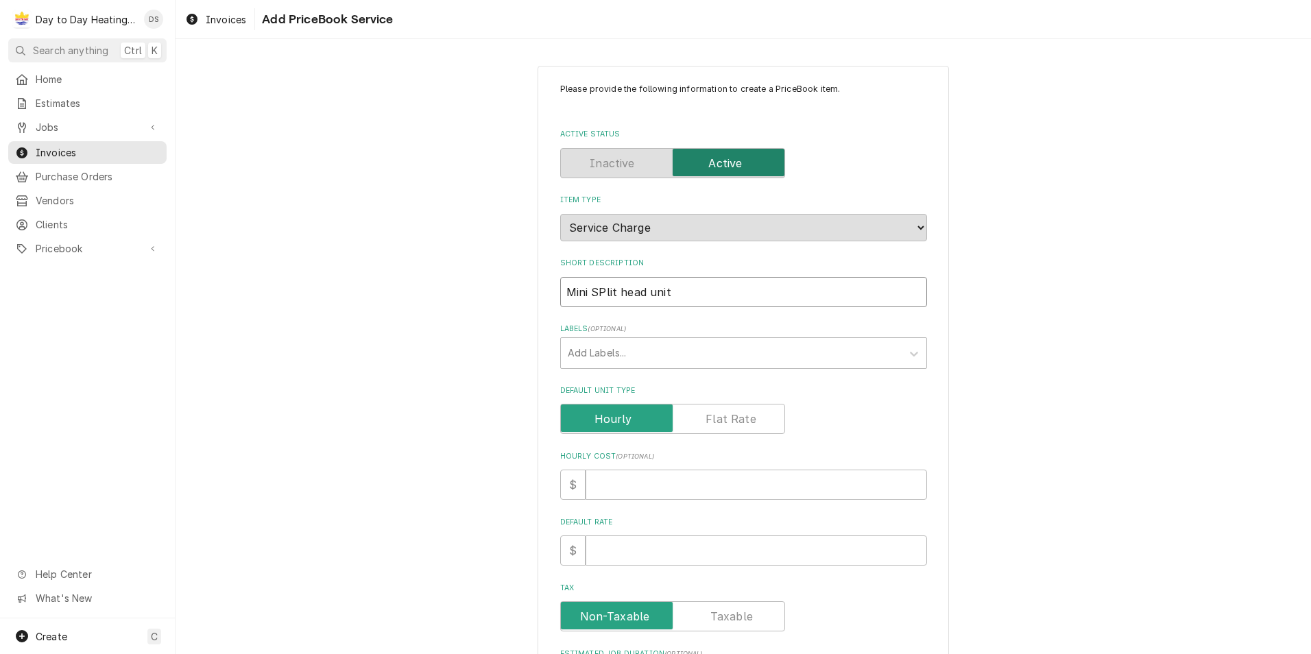
type textarea "x"
type input "Mini SPlit head uni"
type textarea "x"
type input "Mini SPlit head un"
type textarea "x"
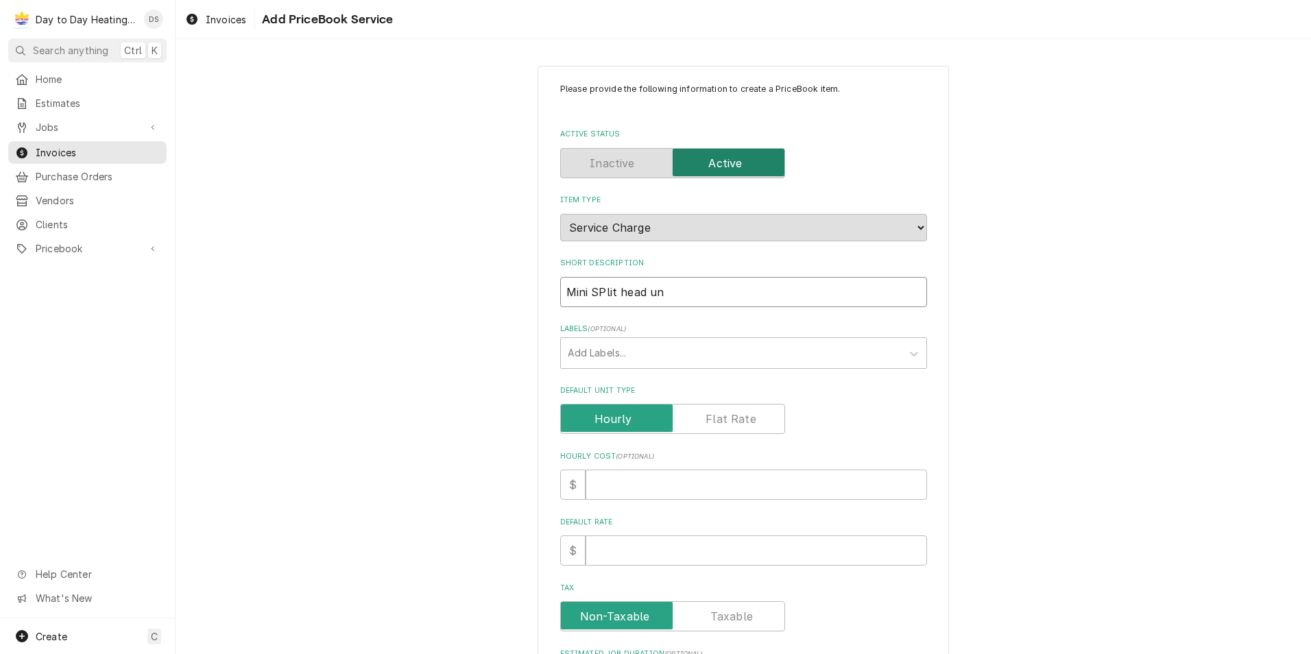
type input "Mini SPlit head u"
type textarea "x"
type input "Mini SPlit head"
type textarea "x"
type input "Mini SPlit head"
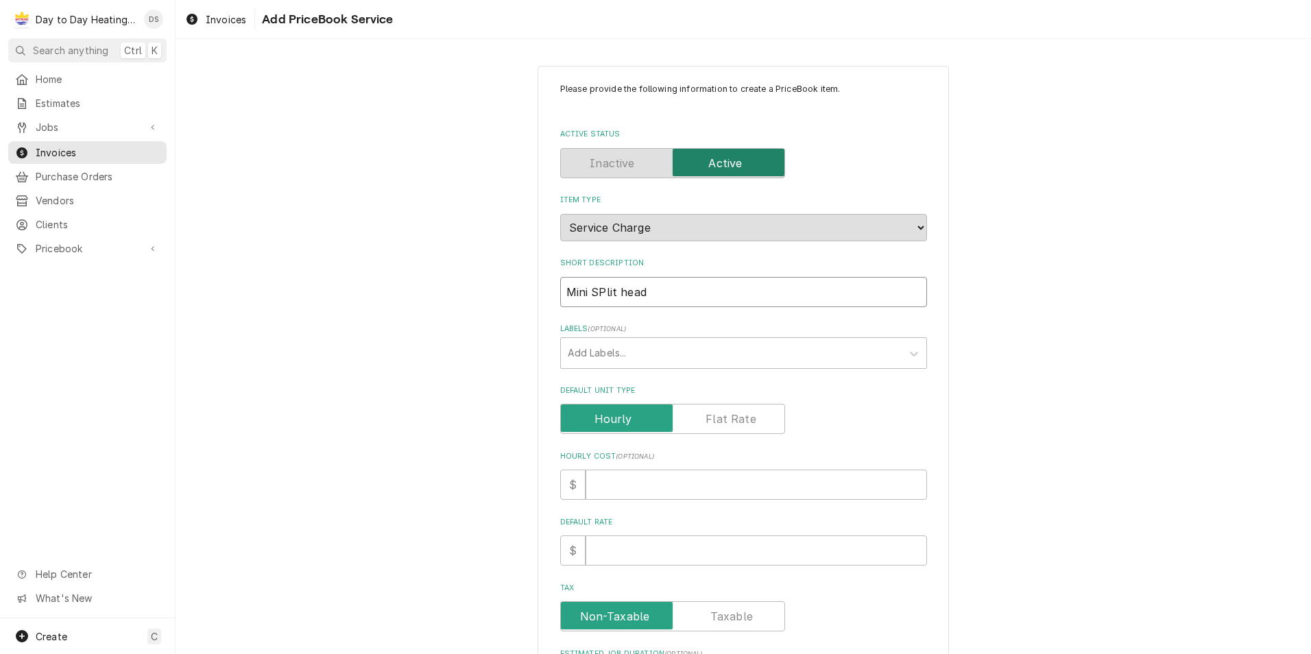
type textarea "x"
type input "Mini SPlit hea"
type textarea "x"
type input "Mini SPlit he"
type textarea "x"
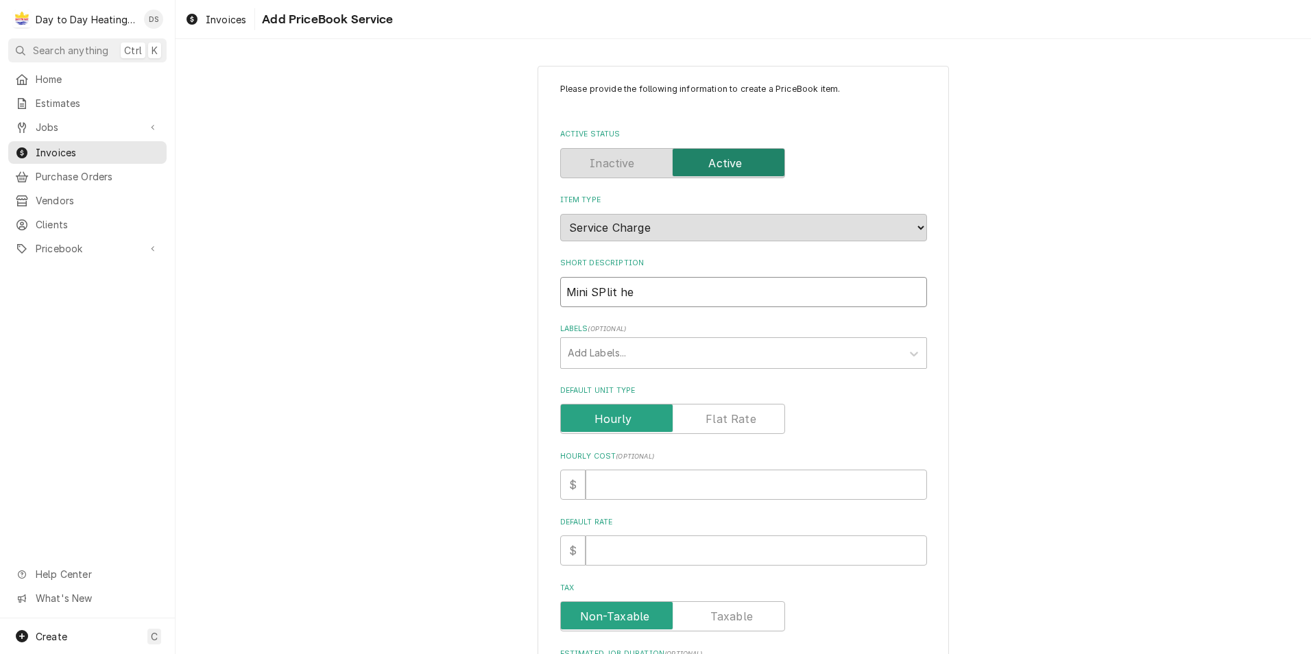
type input "Mini SPlit h"
type textarea "x"
type input "Mini SPlit"
type textarea "x"
type input "Mini SPlit"
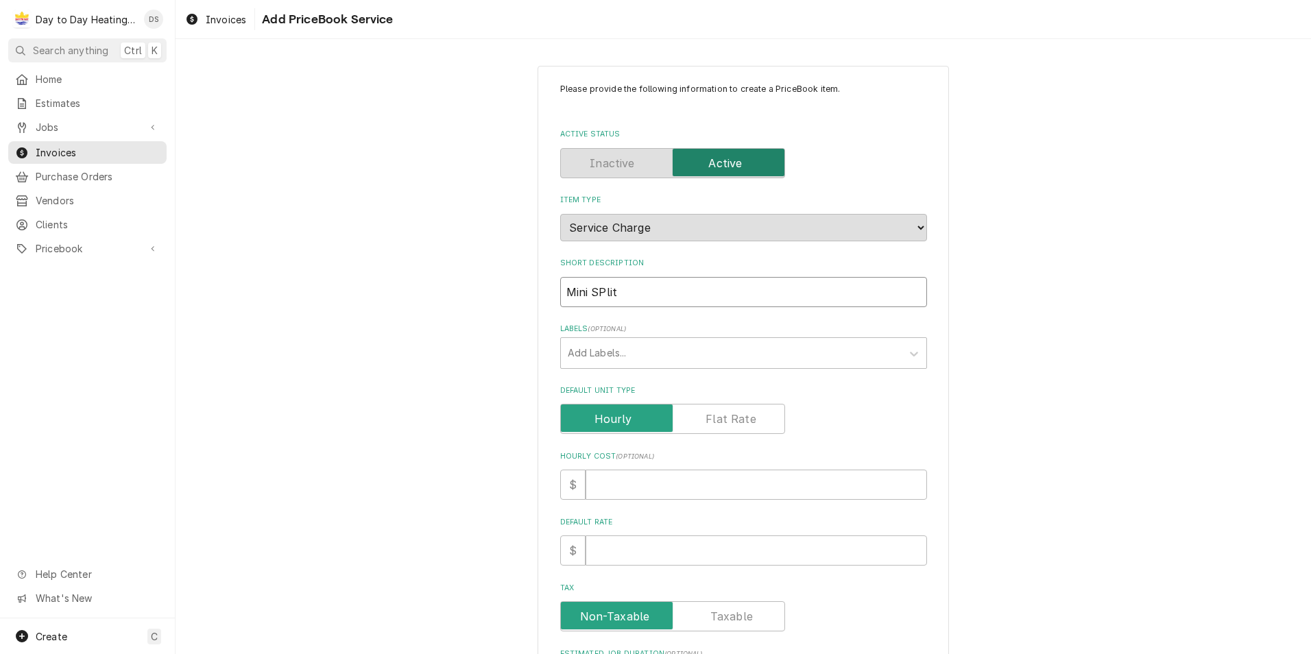
type textarea "x"
type input "Mini SPli"
type textarea "x"
type input "Mini SP"
type textarea "x"
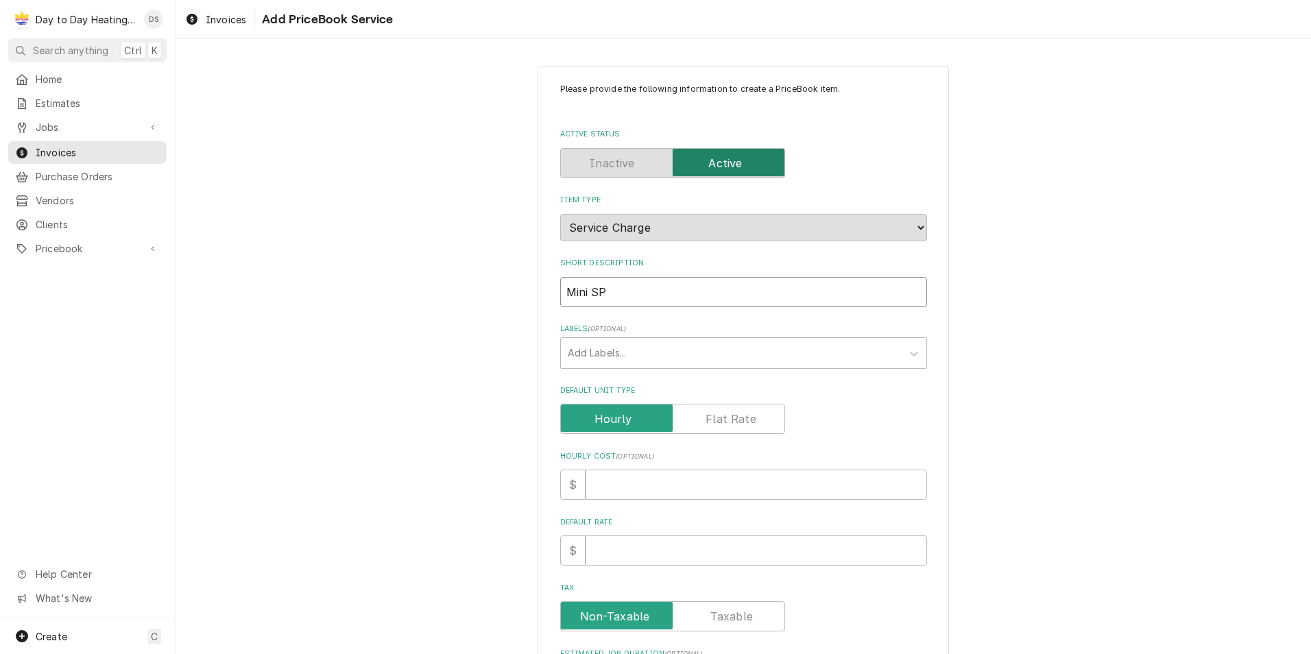
type input "Mini S"
type textarea "x"
type input "Mini Sp"
type textarea "x"
type input "Mini Spl"
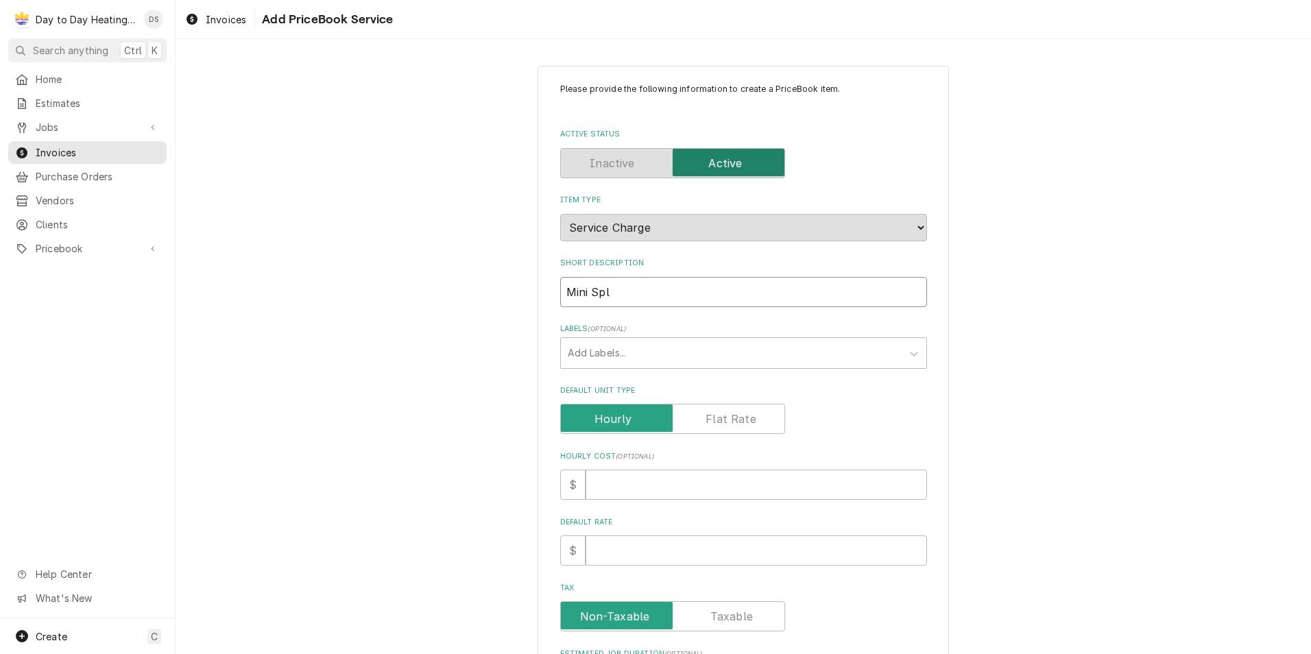
type textarea "x"
type input "Mini Spli"
type textarea "x"
type input "Mini Split"
type textarea "x"
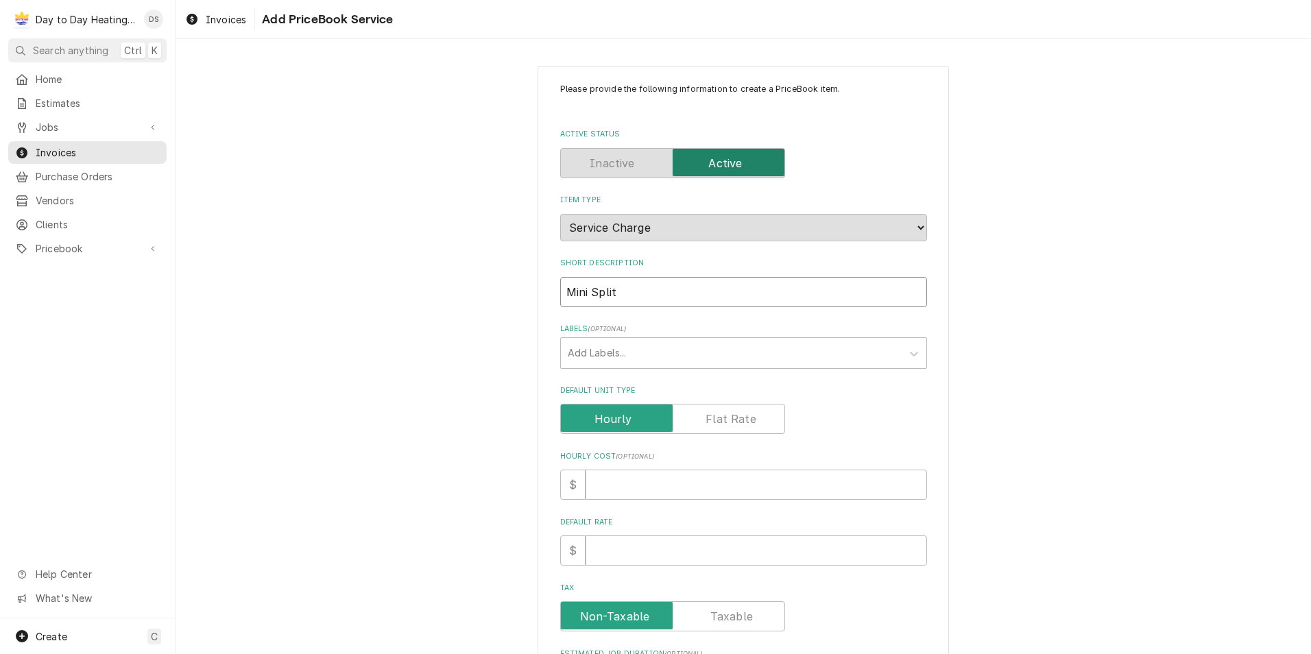
type input "Mini Split"
type textarea "x"
type input "Mini Split h"
type textarea "x"
type input "Mini Split he"
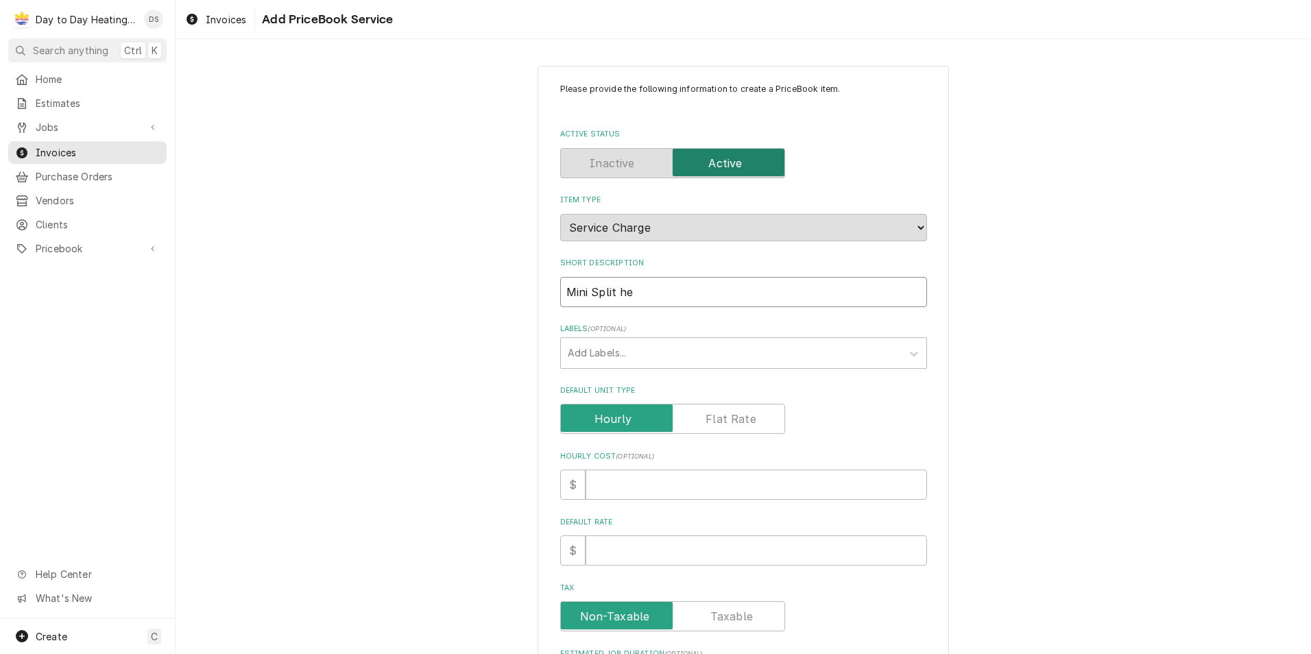
type textarea "x"
type input "Mini Split hea"
type textarea "x"
type input "Mini Split head"
type textarea "x"
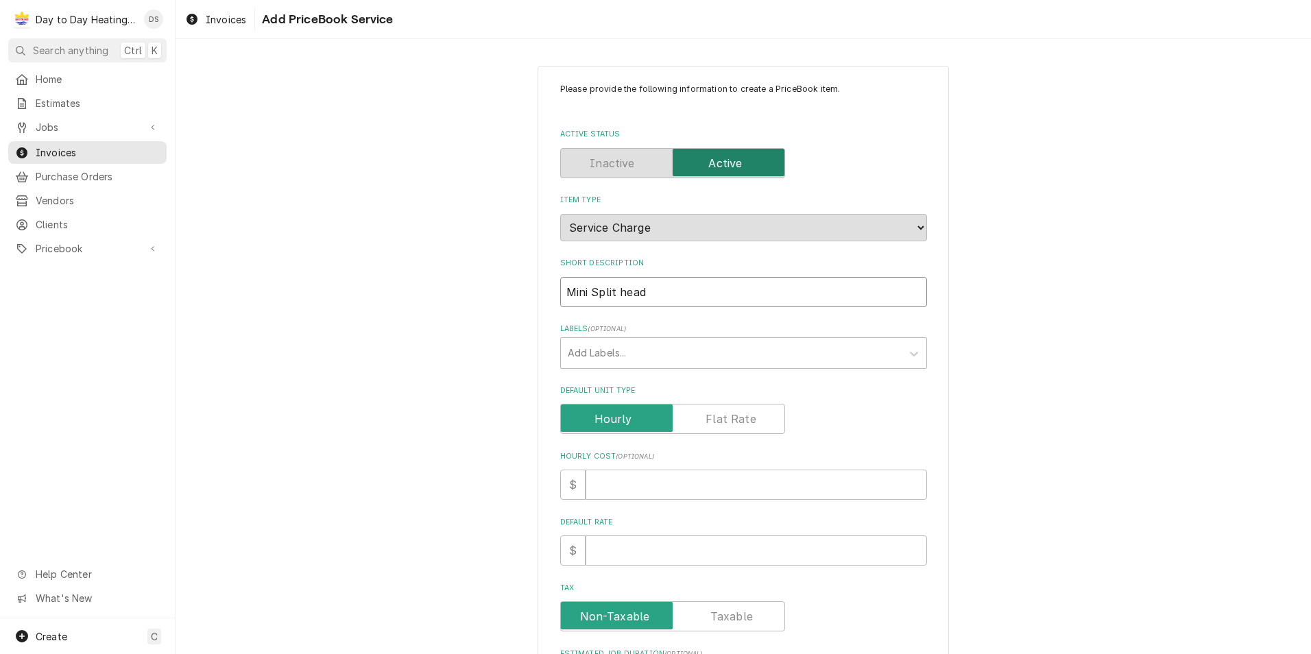
type input "Mini Split head"
type textarea "x"
type input "Mini Split head u"
type textarea "x"
type input "Mini Split head un"
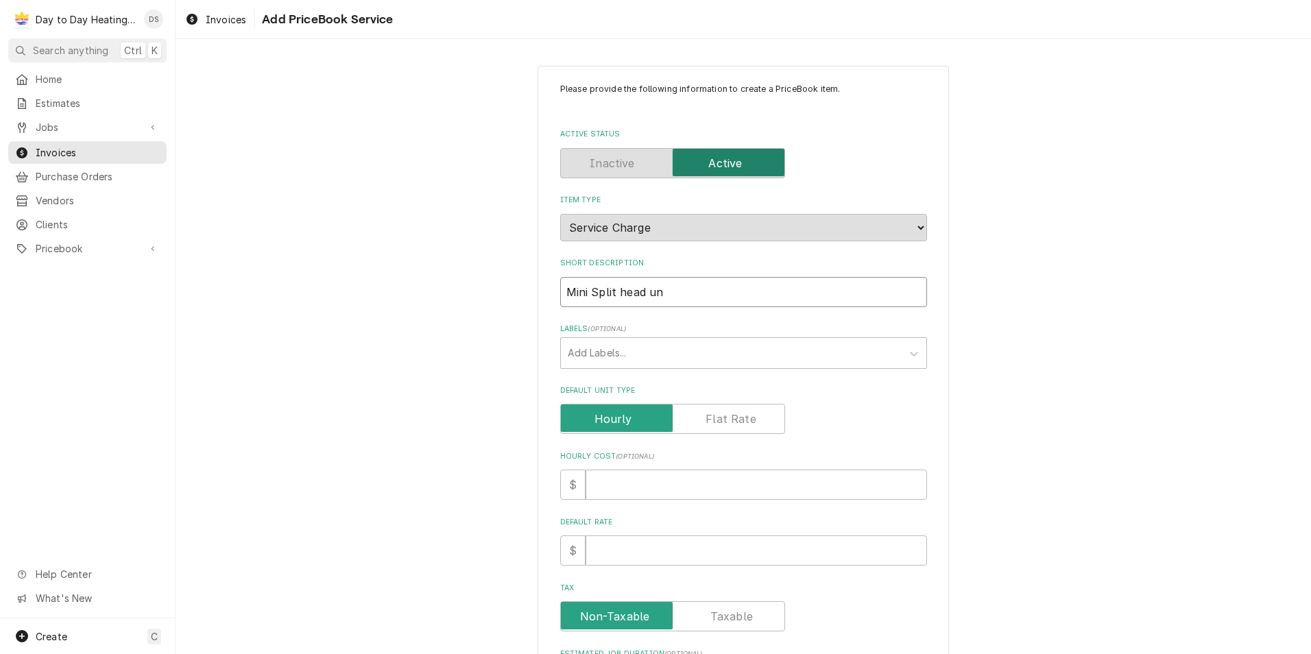
type textarea "x"
type input "Mini Split head uni"
type textarea "x"
type input "Mini Split head unit"
type textarea "x"
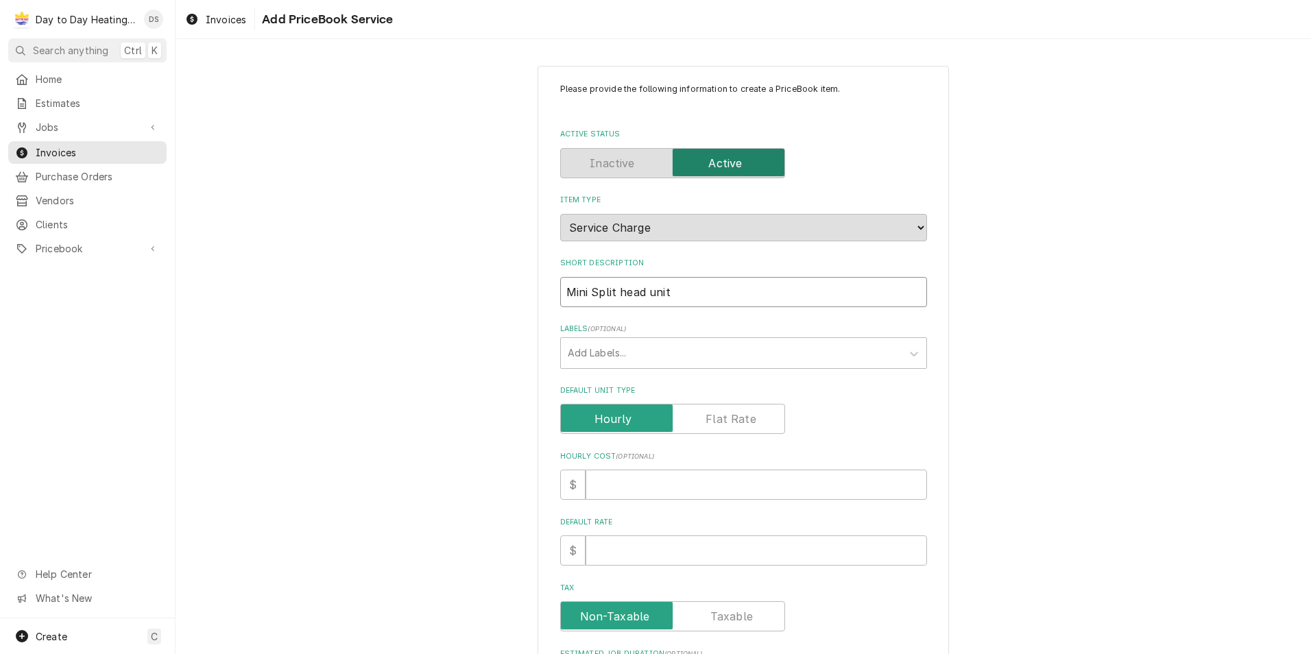
type input "Mini Split head unit"
type textarea "x"
type input "Mini Split head unit i"
type textarea "x"
type input "Mini Split head unit in"
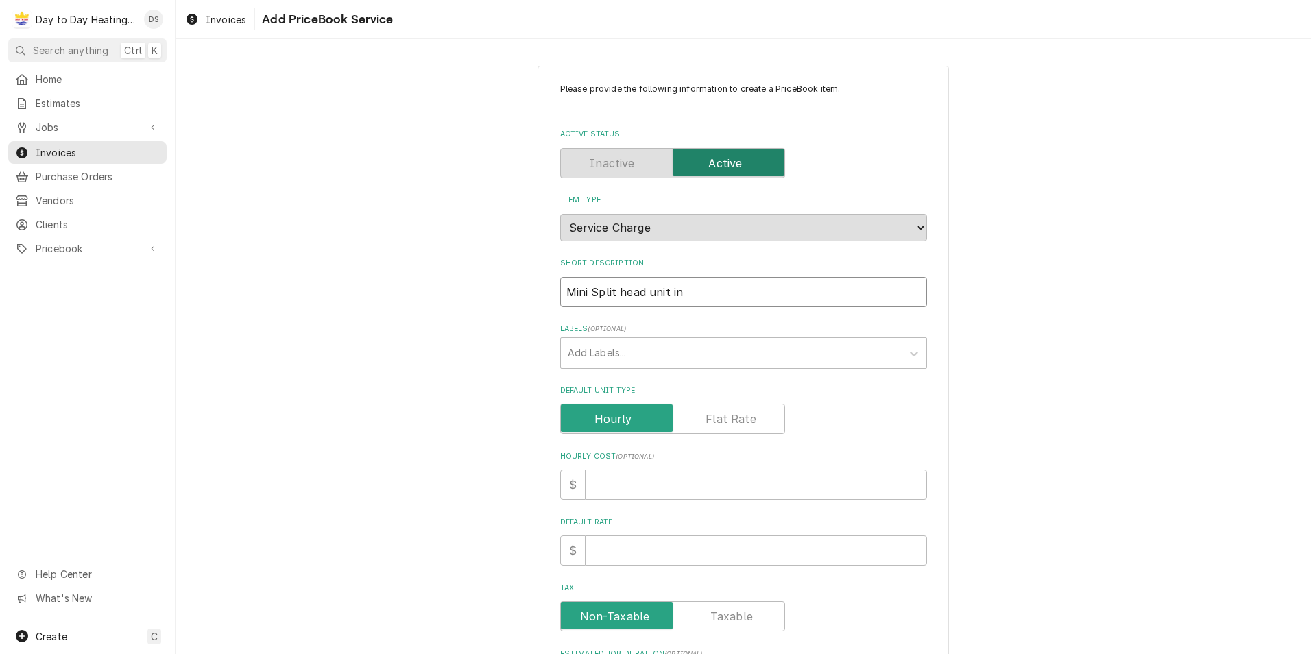
type textarea "x"
type input "Mini Split head unit ins"
type textarea "x"
type input "Mini Split head unit inst"
type textarea "x"
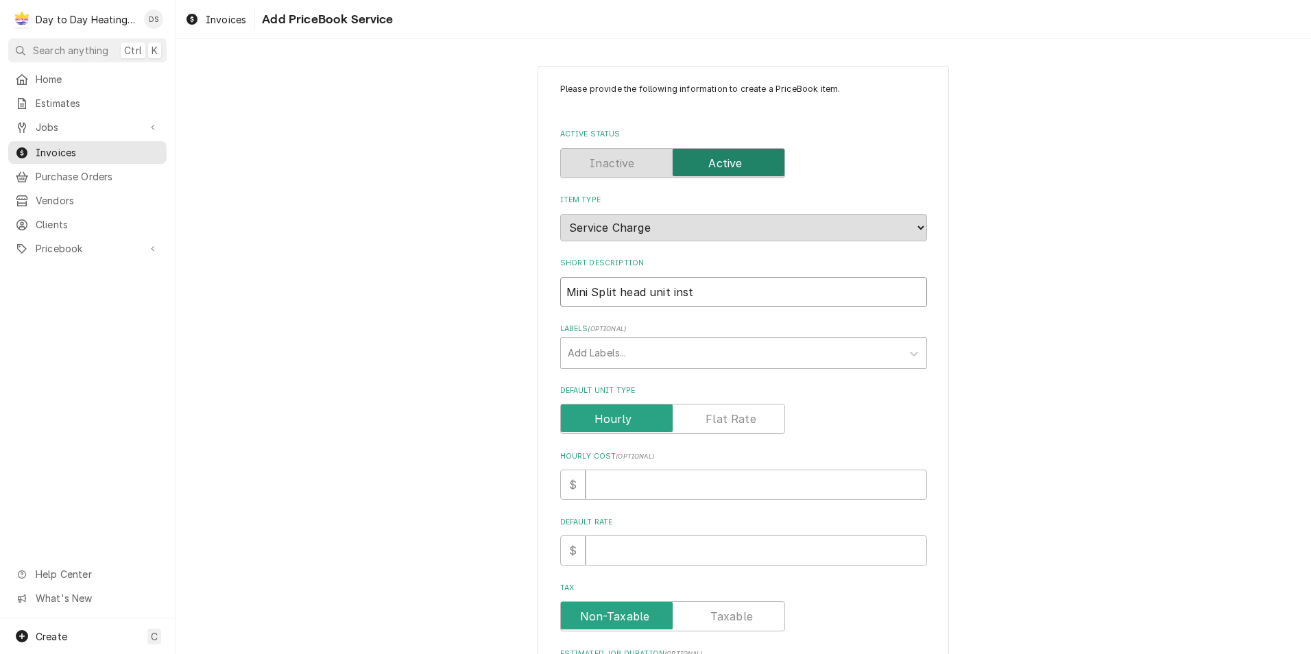
type input "Mini Split head unit insta"
type textarea "x"
type input "Mini Split head unit instal"
type textarea "x"
type input "Mini Split head unit install"
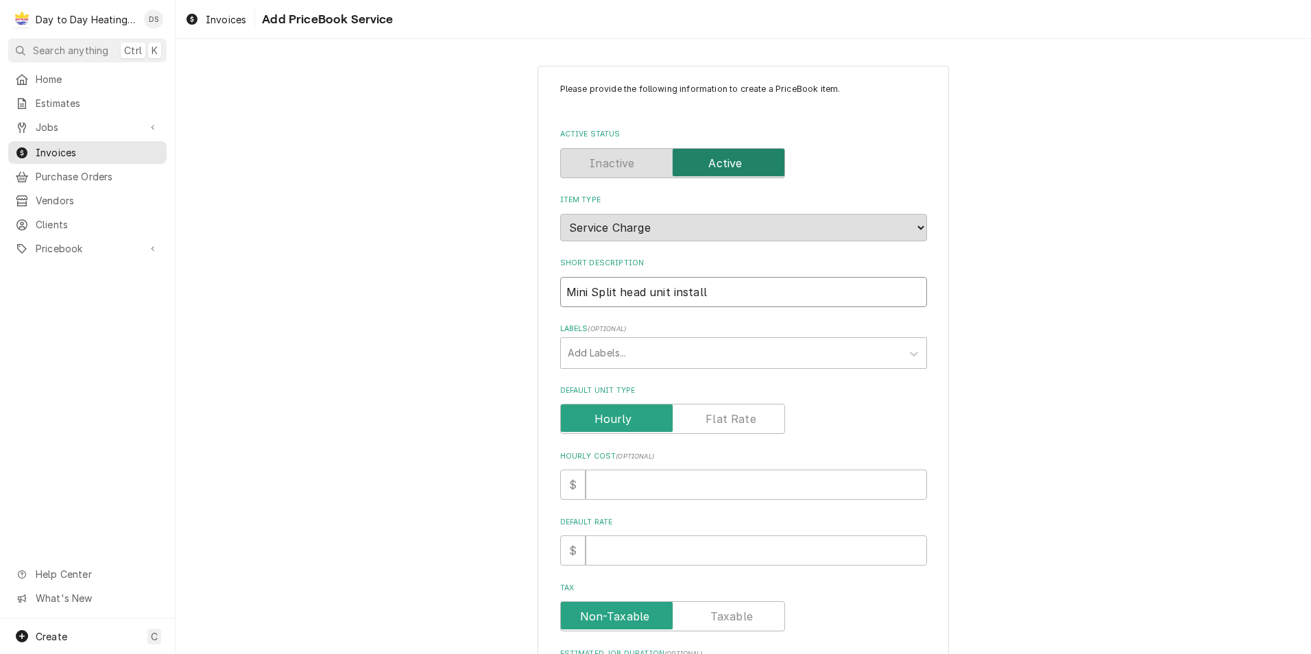
type textarea "x"
type input "Mini Split head unit install"
type textarea "x"
type input "Mini Split head unit install a"
type textarea "x"
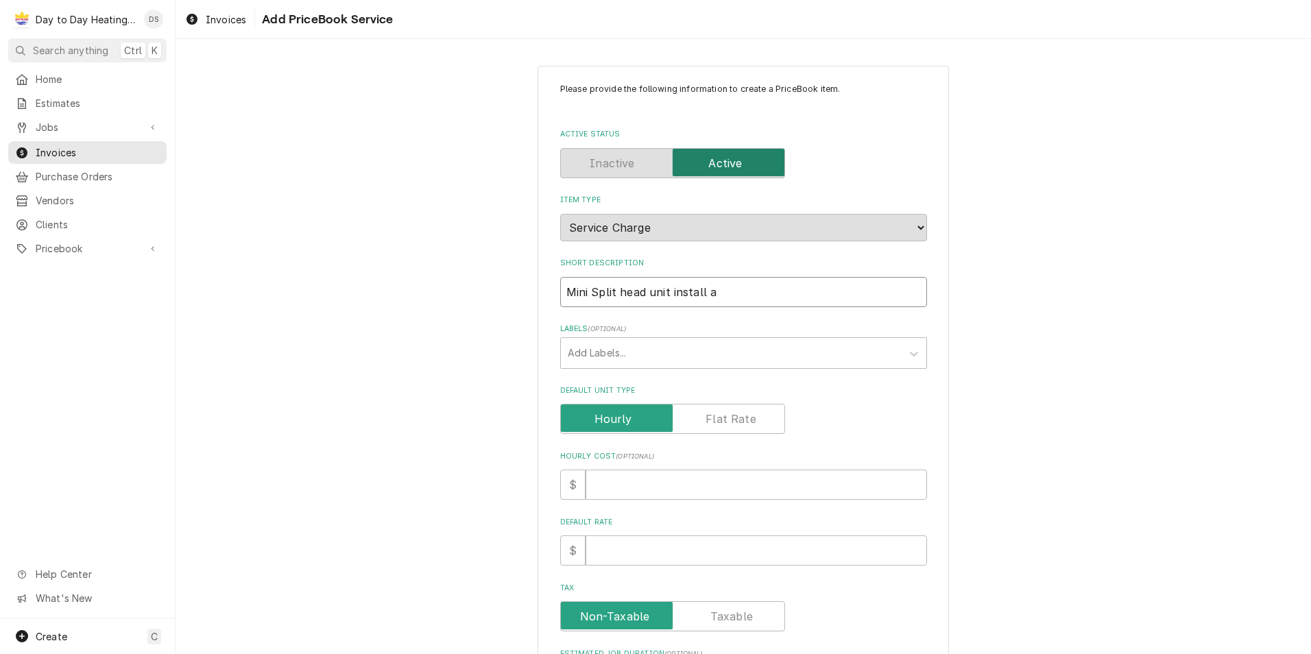
type input "Mini Split head unit install an"
type textarea "x"
type input "Mini Split head unit install and"
type textarea "x"
type input "Mini Split head unit install and"
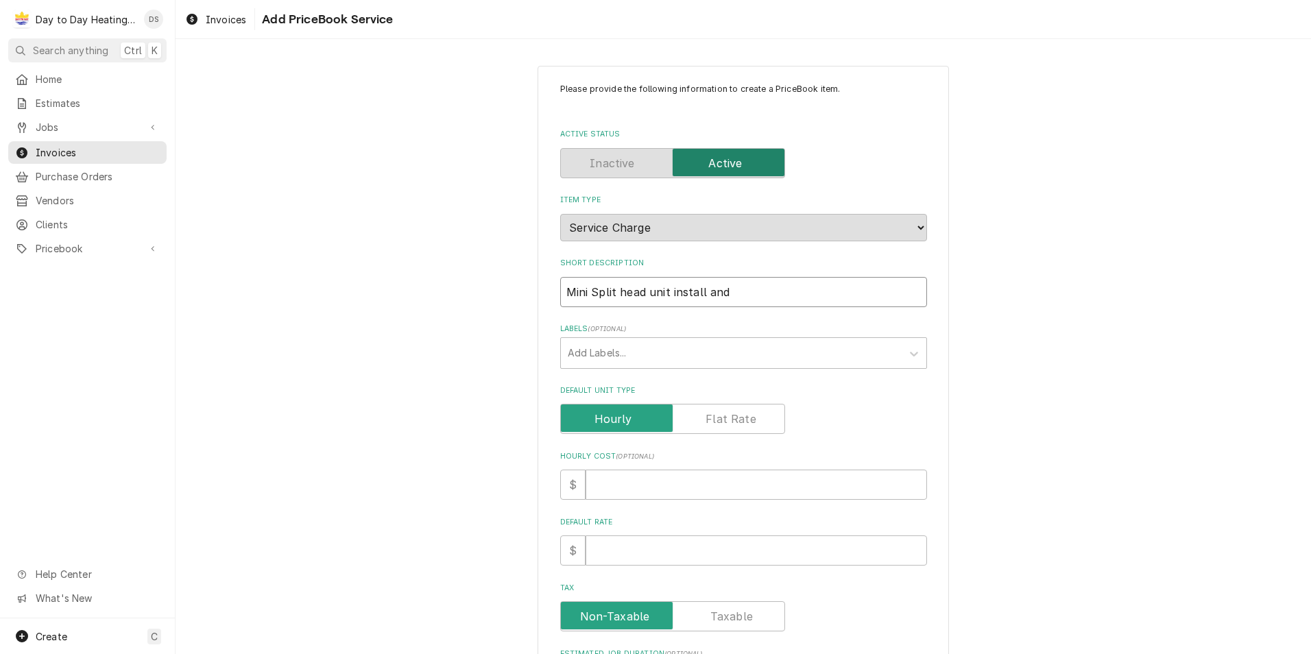
type textarea "x"
type input "Mini Split head unit install and r"
type textarea "x"
type input "Mini Split head unit install and re"
type textarea "x"
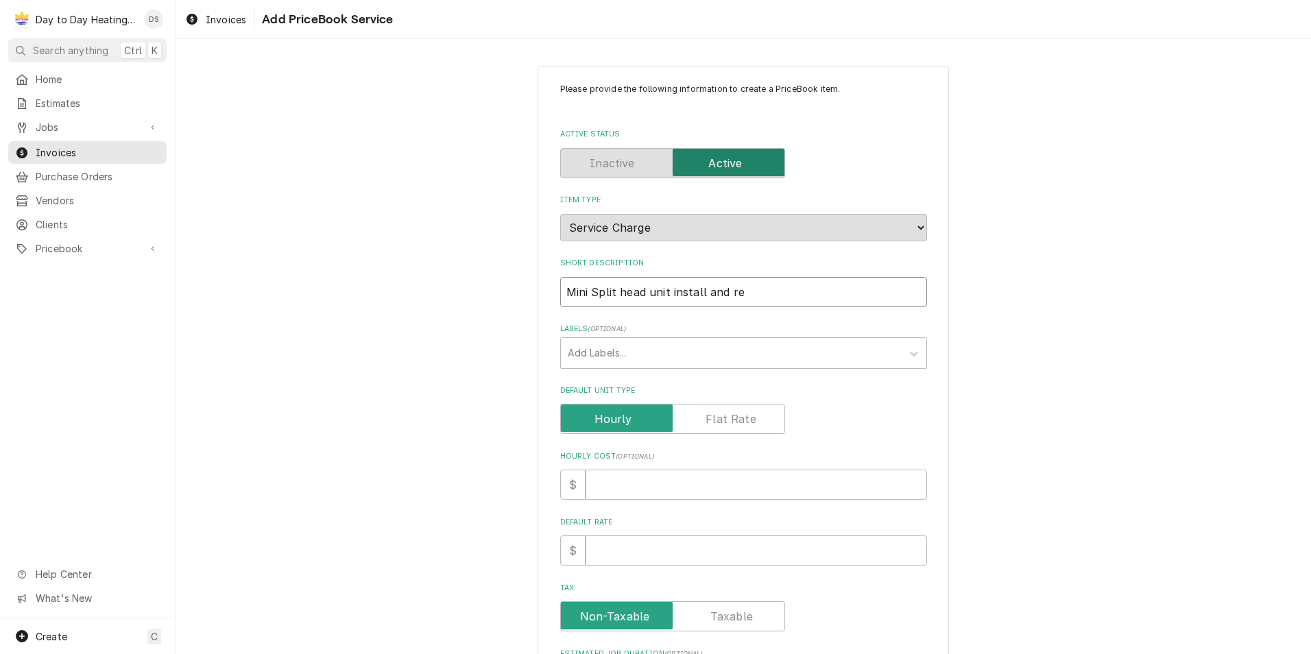
type input "Mini Split head unit install and rem"
type textarea "x"
type input "Mini Split head unit install and remo"
type textarea "x"
type input "Mini Split head unit install and remov"
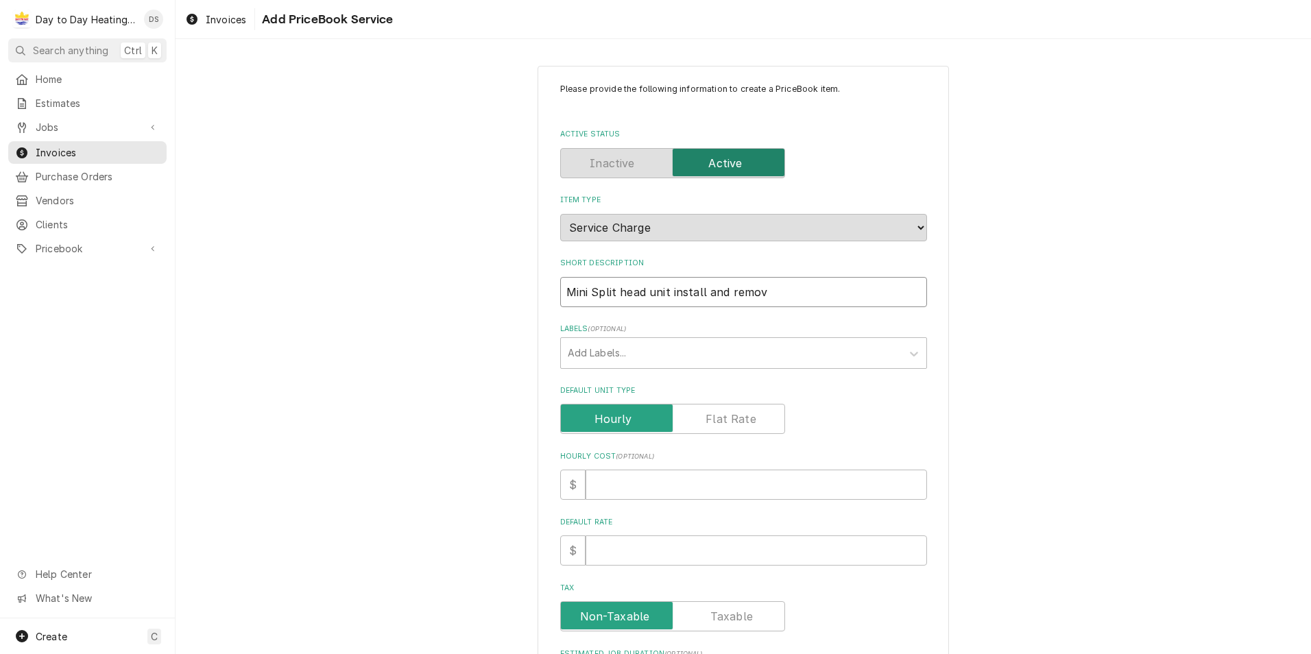
type textarea "x"
type input "Mini Split head unit install and remova"
type textarea "x"
type input "Mini Split head unit install and removal"
type textarea "x"
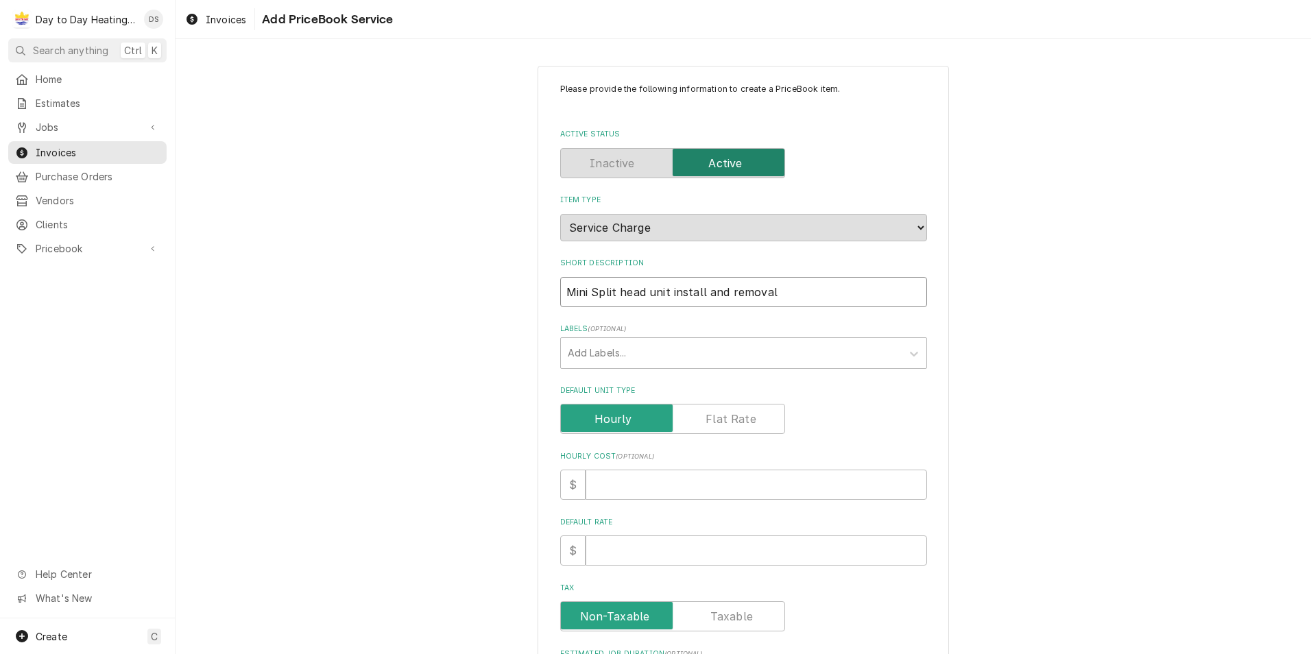
type input "Mini Split head unit install and removals"
type textarea "x"
type input "Mini Split head unit install and removals"
click at [766, 426] on input "Default Unit Type" at bounding box center [672, 419] width 212 height 30
checkbox input "true"
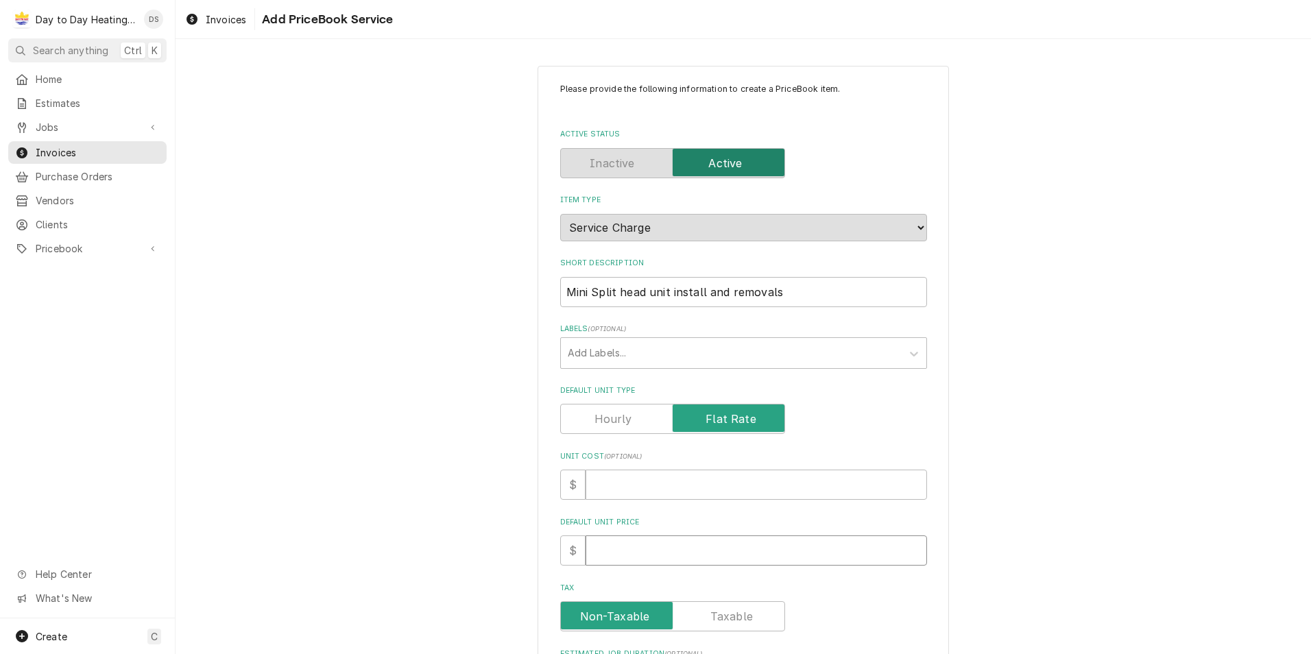
click at [746, 542] on input "Default Unit Price" at bounding box center [755, 550] width 341 height 30
type textarea "x"
type input "1"
type textarea "x"
type input "13"
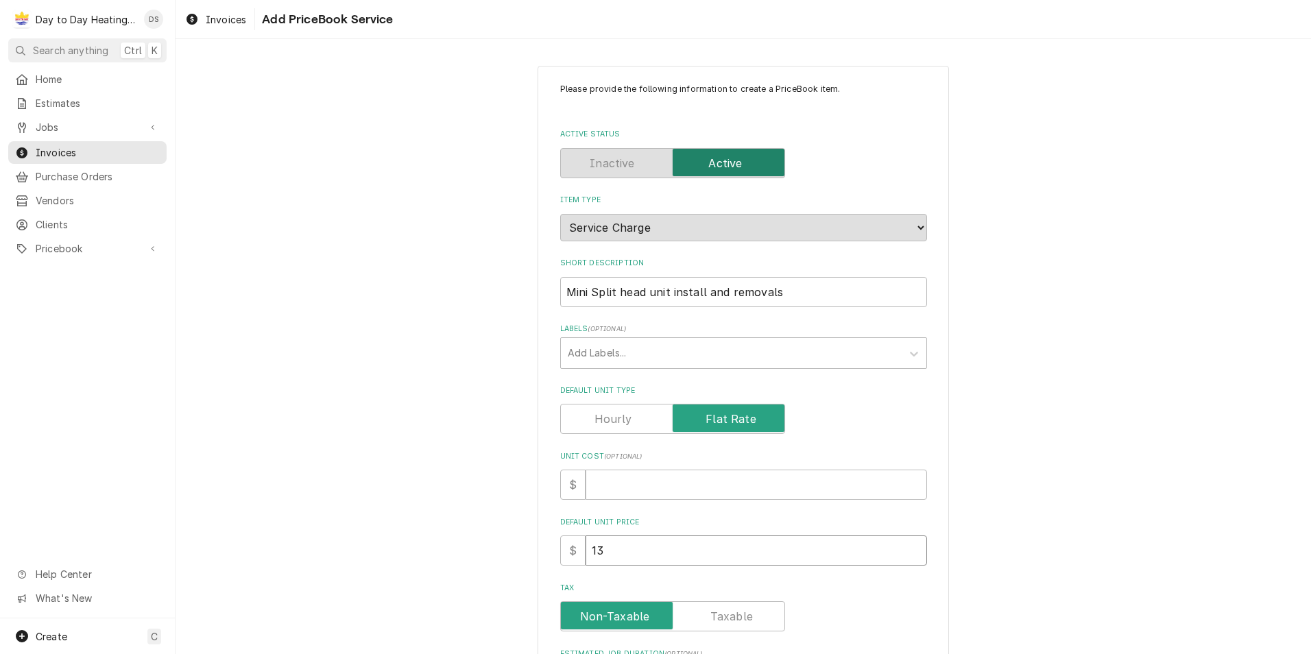
type textarea "x"
type input "130"
type textarea "x"
type input "1300"
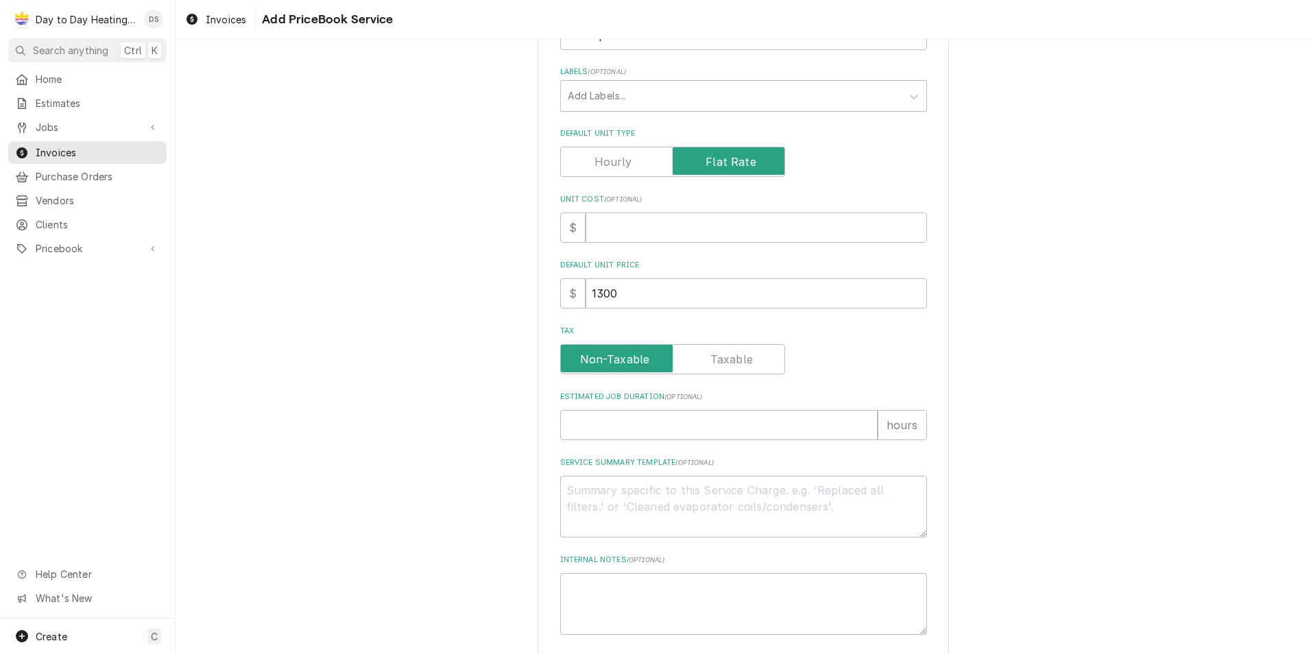
scroll to position [321, 0]
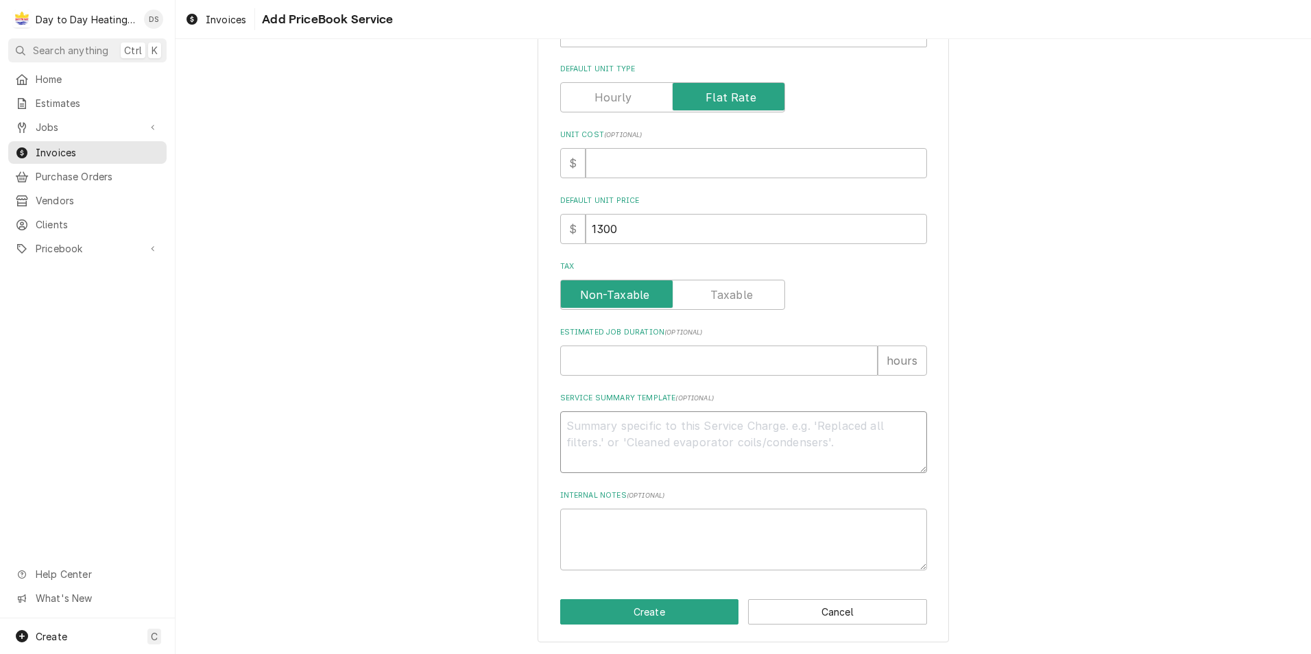
click at [616, 432] on textarea "Service Summary Template ( optional )" at bounding box center [743, 442] width 367 height 62
type textarea "x"
type textarea "S"
type textarea "x"
type textarea "SC"
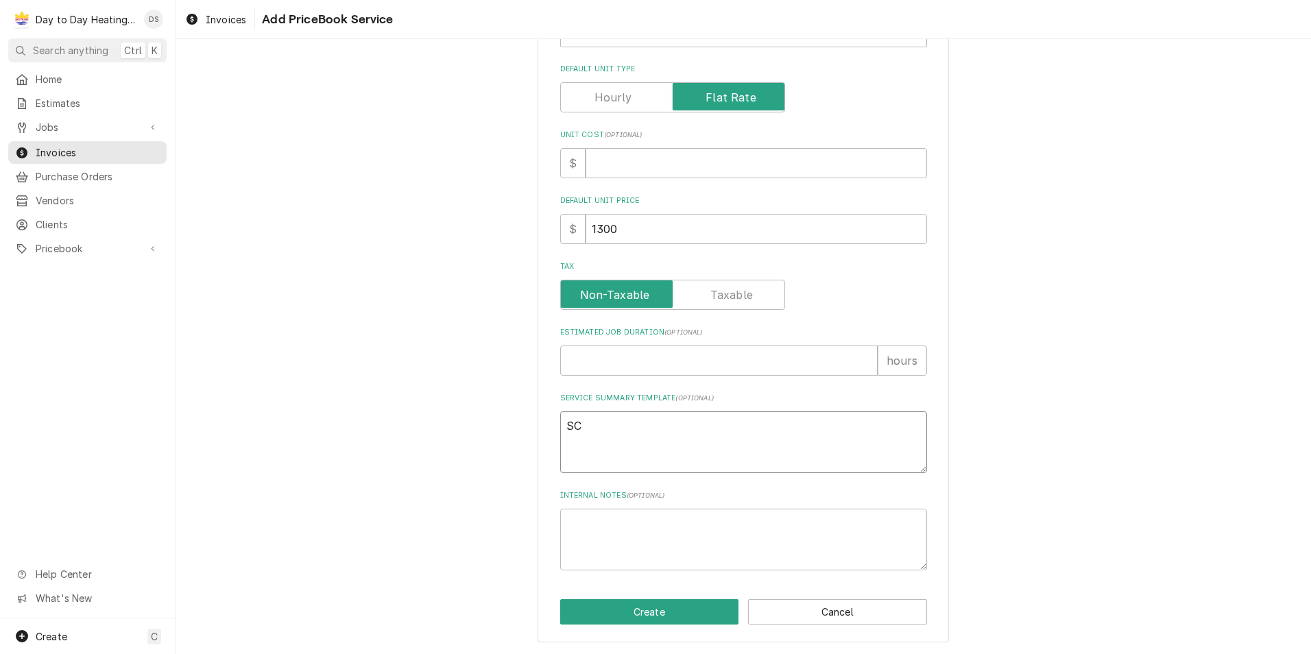
type textarea "x"
type textarea "SCO"
type textarea "x"
type textarea "SCOP"
type textarea "x"
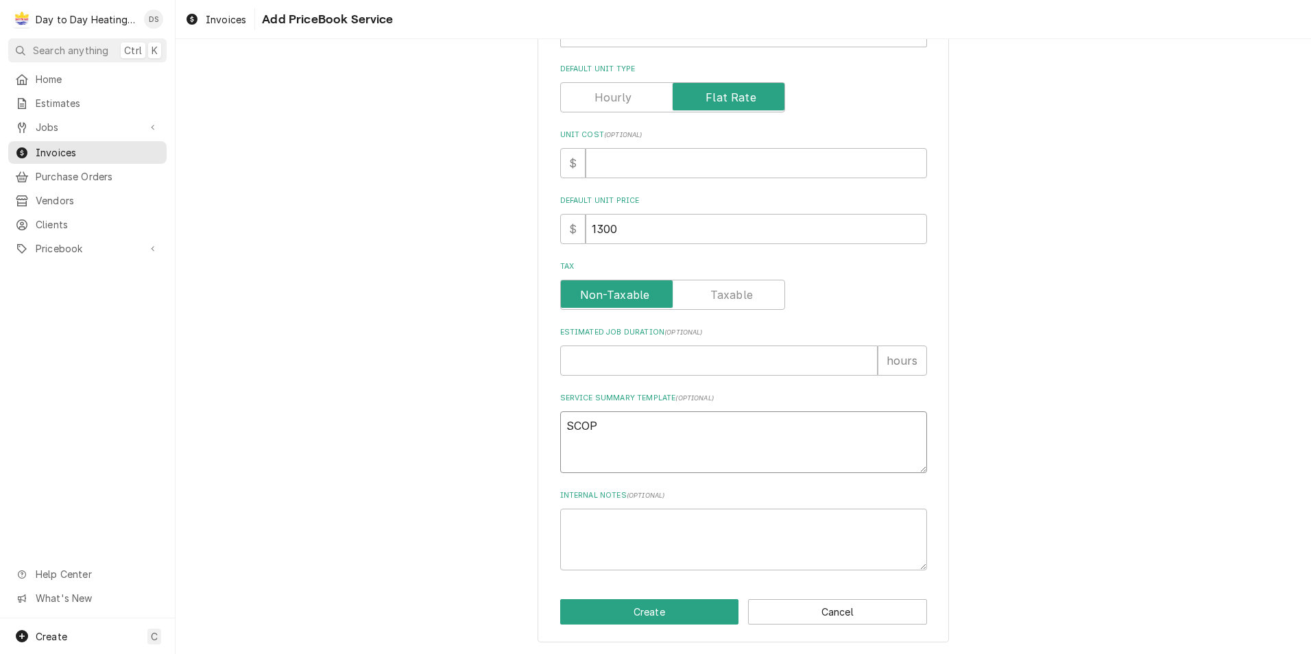
type textarea "SCOPE"
type textarea "x"
type textarea "SCOPE"
type textarea "x"
type textarea "SCOPE O"
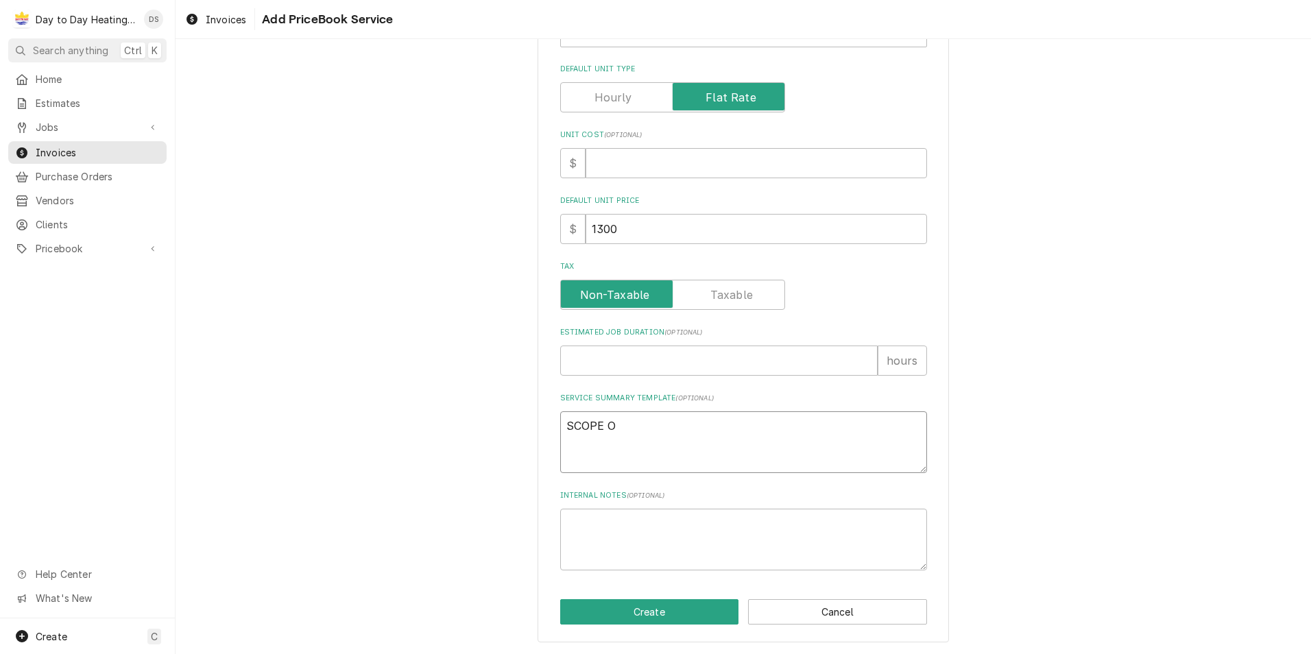
type textarea "x"
type textarea "SCOPE OF"
type textarea "x"
type textarea "SCOPE OF"
type textarea "x"
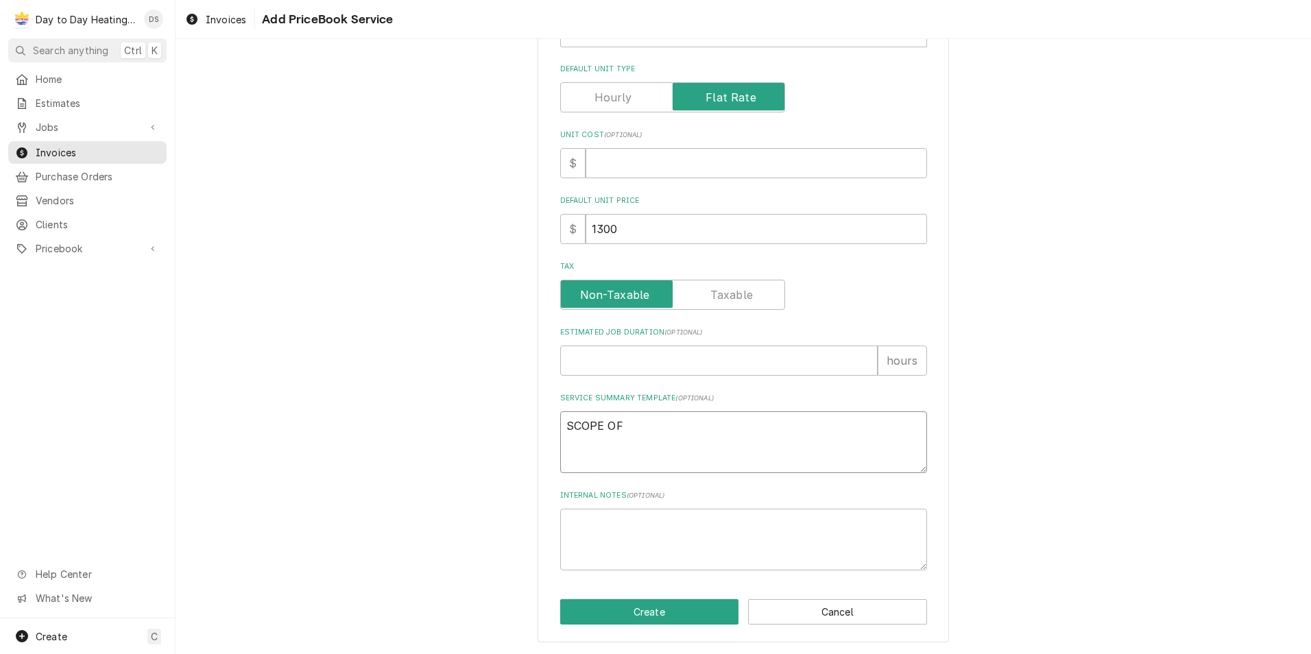
type textarea "SCOPE OF W"
type textarea "x"
type textarea "SCOPE OF WO"
type textarea "x"
type textarea "SCOPE OF WOR"
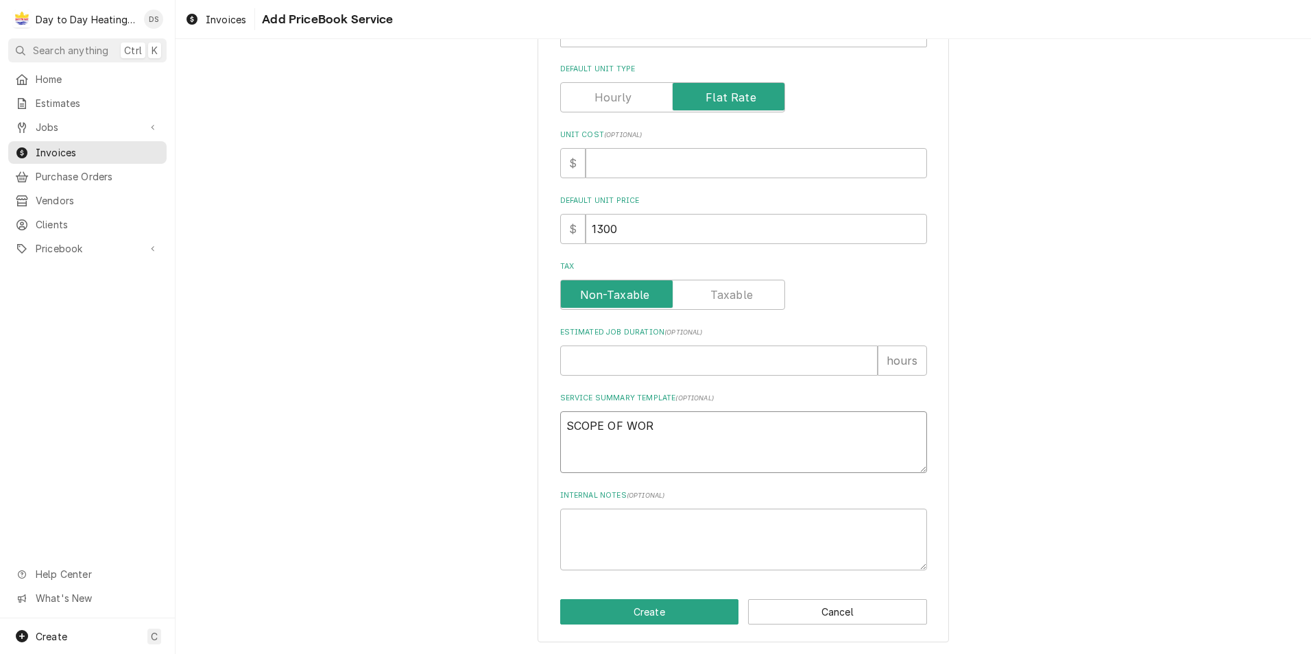
type textarea "x"
type textarea "SCOPE OF WORK"
type textarea "x"
type textarea "SCOPE OF WORK"
type textarea "x"
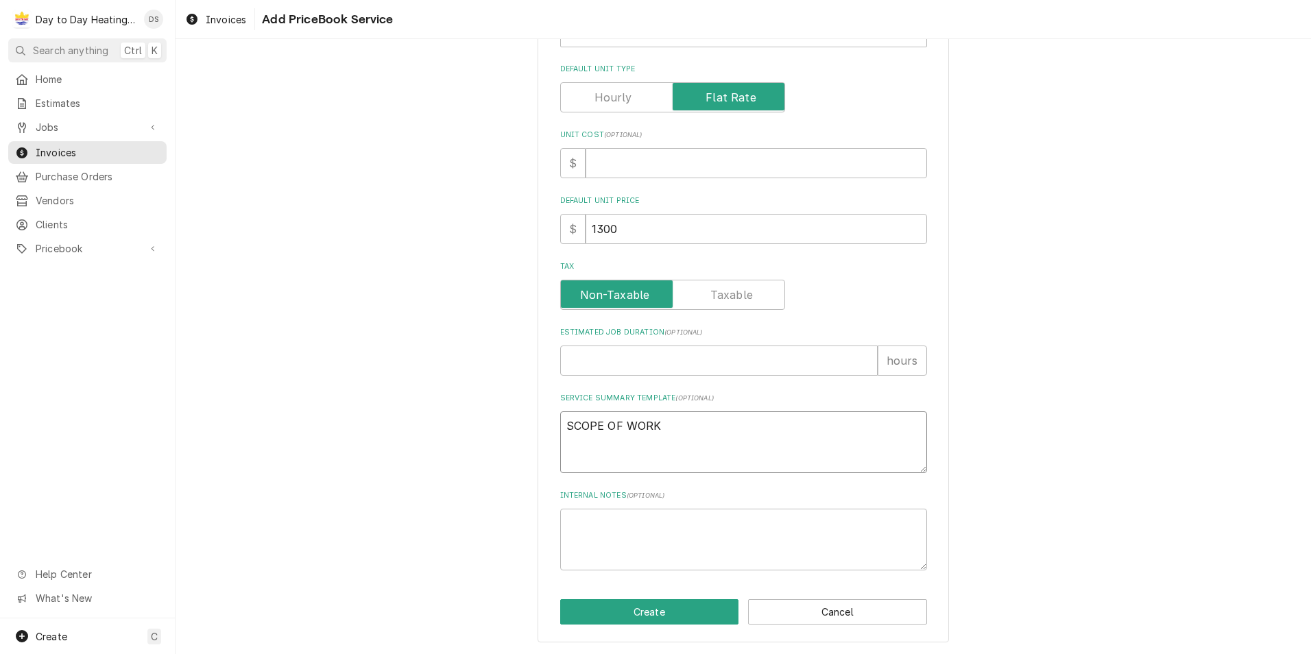
type textarea "SCOPE OF WORK"
type textarea "x"
type textarea "SCOPE OF WORK:"
type textarea "x"
type textarea "SCOPE OF WORK:"
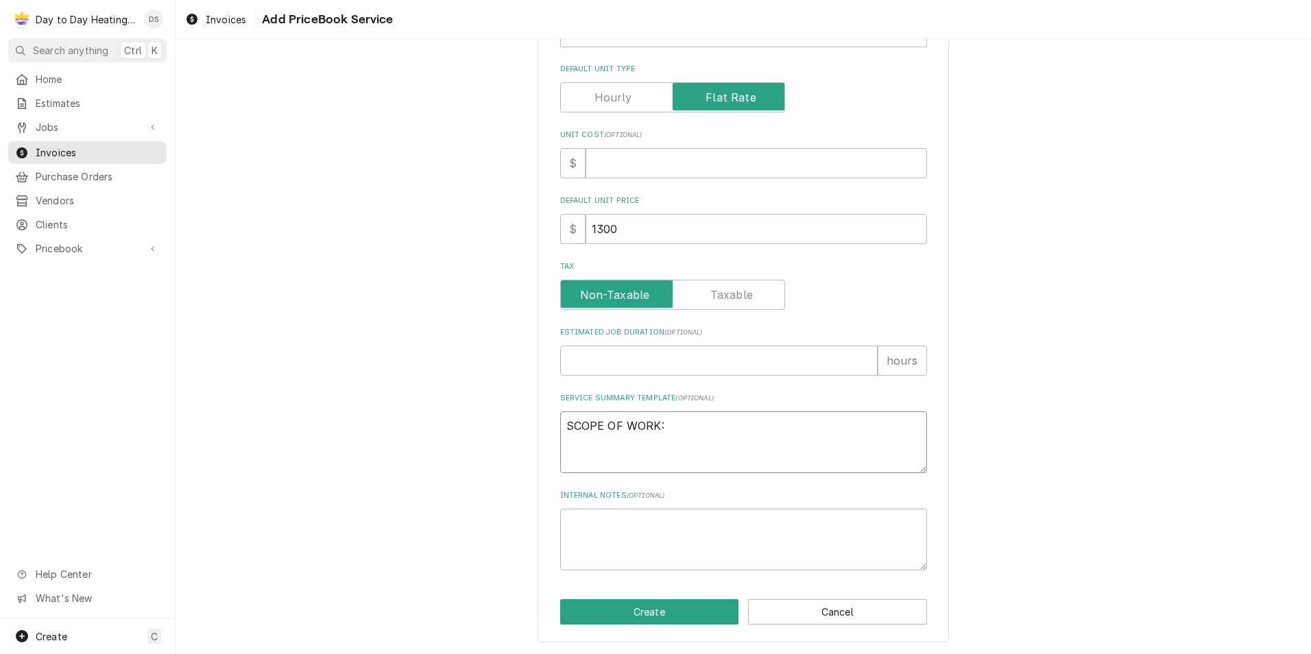
type textarea "x"
type textarea "SCOPE OF WORK:"
type textarea "x"
type textarea "SCOPE OF WORK:"
type textarea "x"
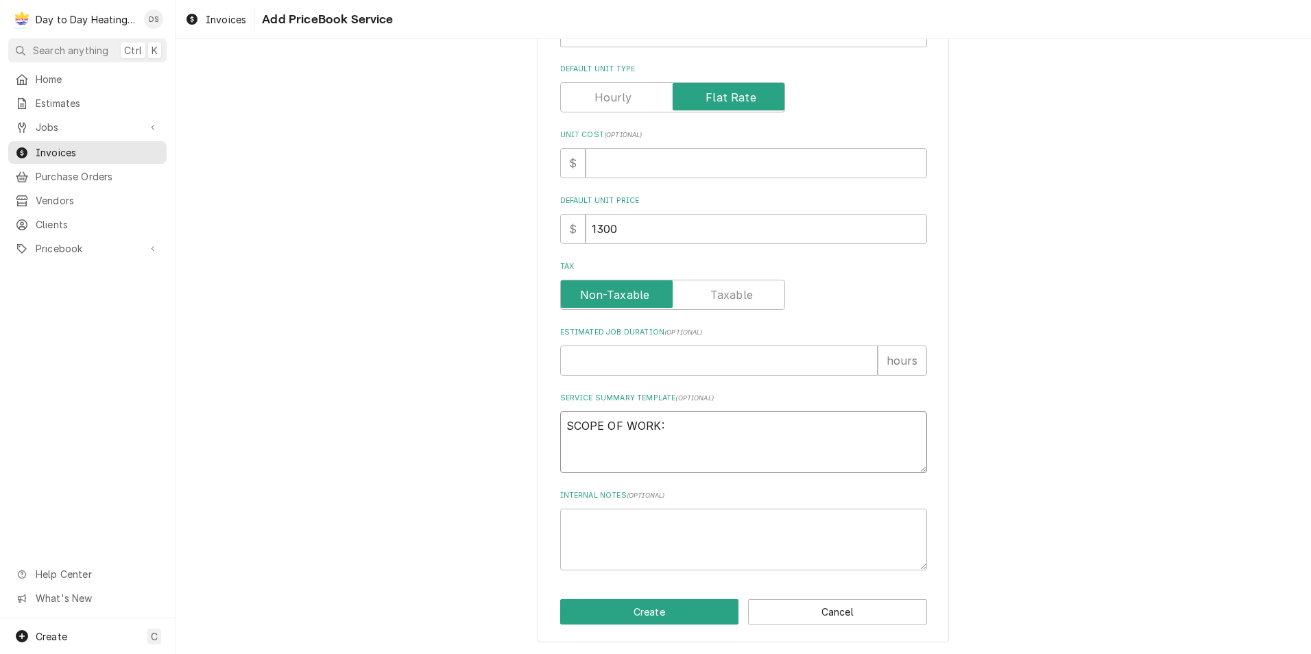
type textarea "SCOPE OF WORK: I"
type textarea "x"
type textarea "SCOPE OF WORK: In"
type textarea "x"
type textarea "SCOPE OF WORK: Ins"
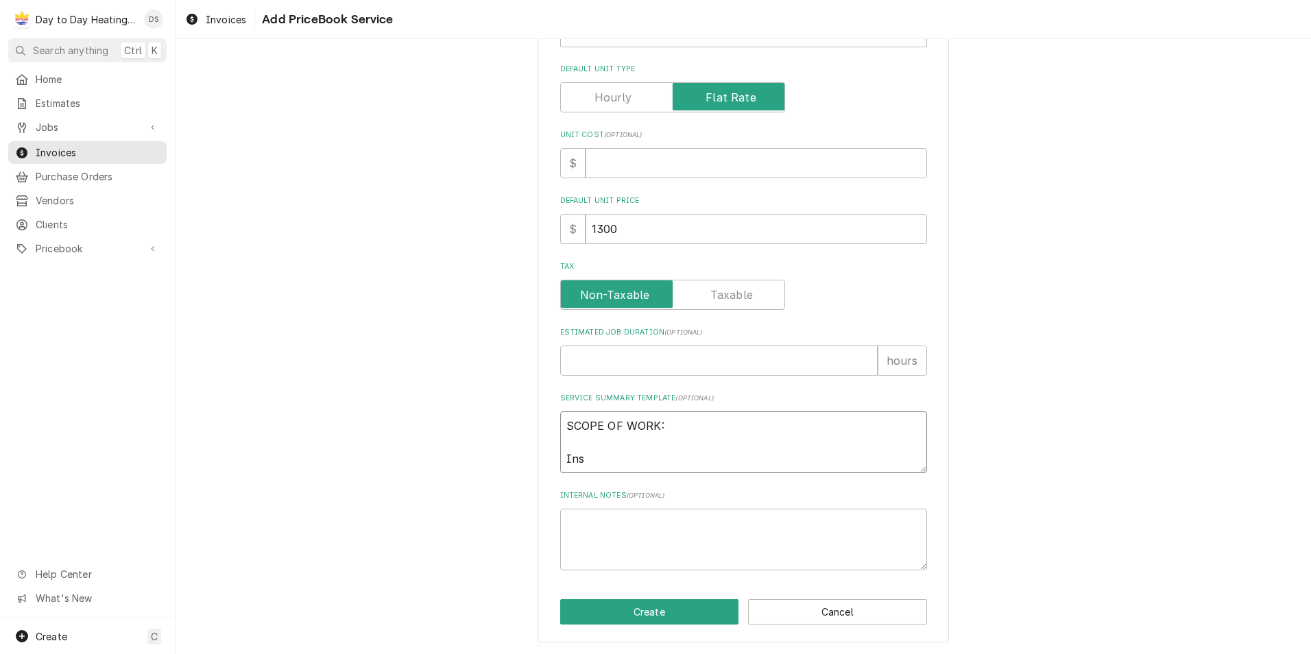
type textarea "x"
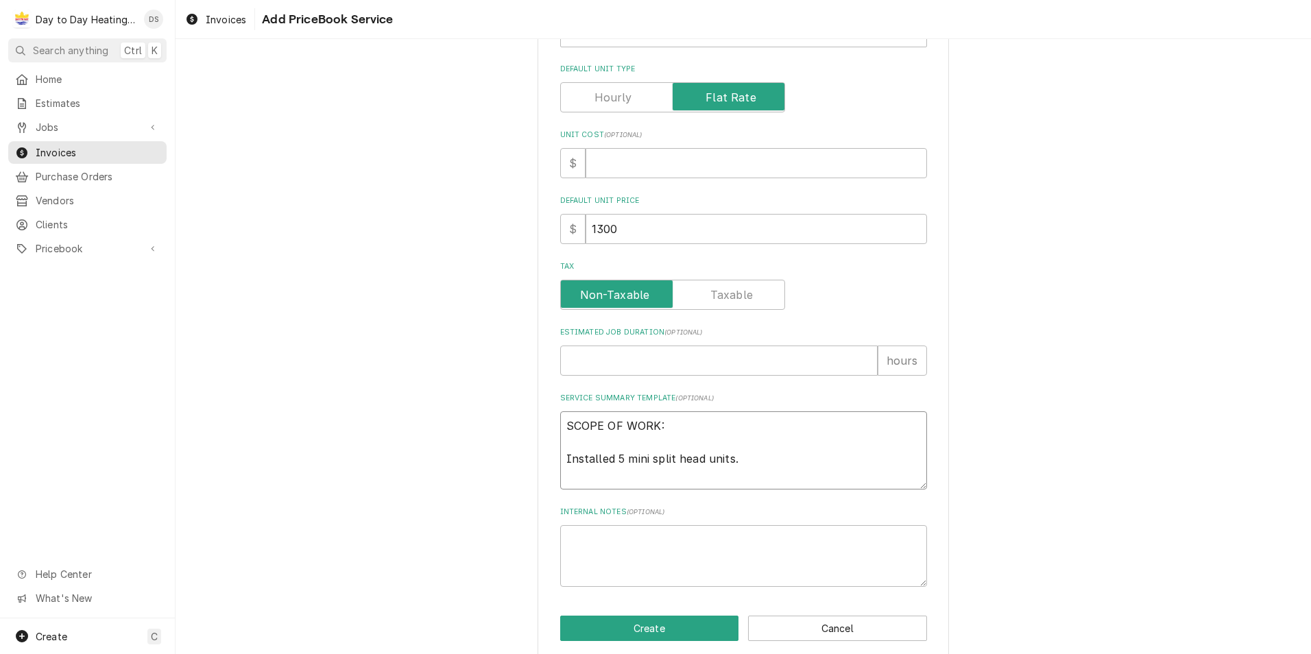
click at [561, 458] on textarea "SCOPE OF WORK: Installed 5 mini split head units." at bounding box center [743, 450] width 367 height 78
click at [563, 473] on textarea "SCOPE OF WORK: -Installed 5 mini split head units." at bounding box center [743, 450] width 367 height 78
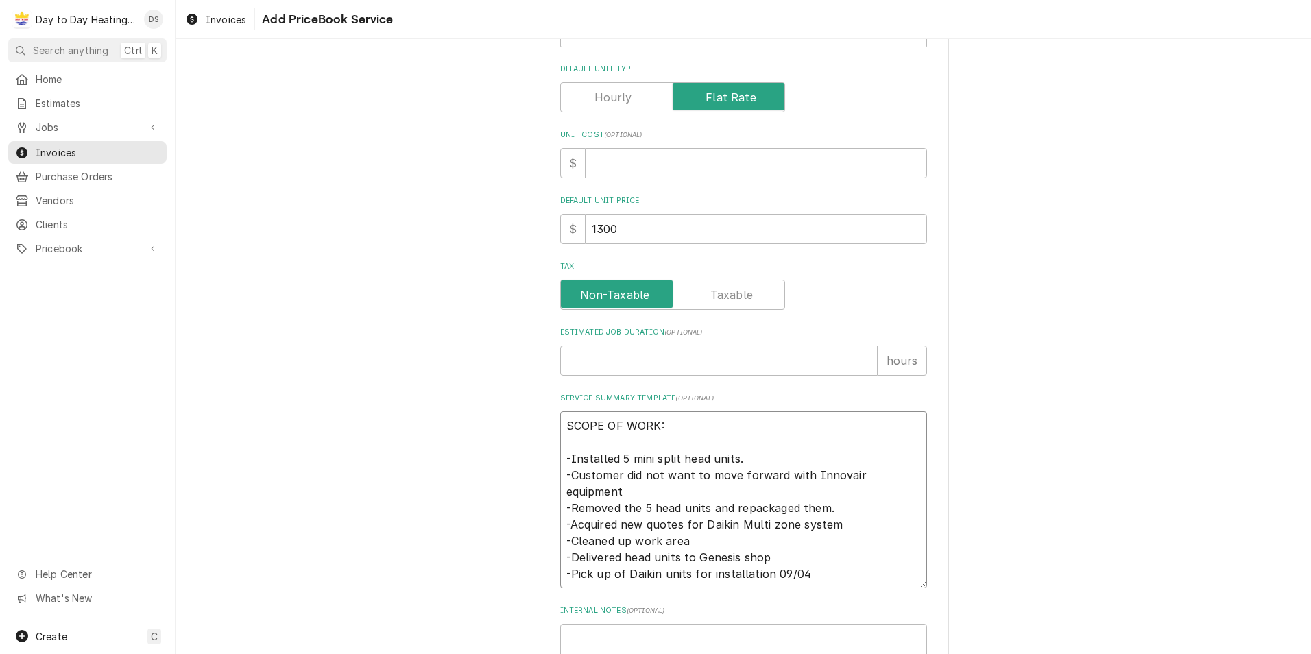
click at [657, 566] on textarea "SCOPE OF WORK: -Installed 5 mini split head units. -Customer did not want to mo…" at bounding box center [743, 499] width 367 height 177
click at [683, 561] on textarea "SCOPE OF WORK: -Installed 5 mini split head units. -Customer did not want to mo…" at bounding box center [743, 499] width 367 height 177
click at [881, 559] on textarea "SCOPE OF WORK: -Installed 5 mini split head units. -Customer did not want to mo…" at bounding box center [743, 499] width 367 height 177
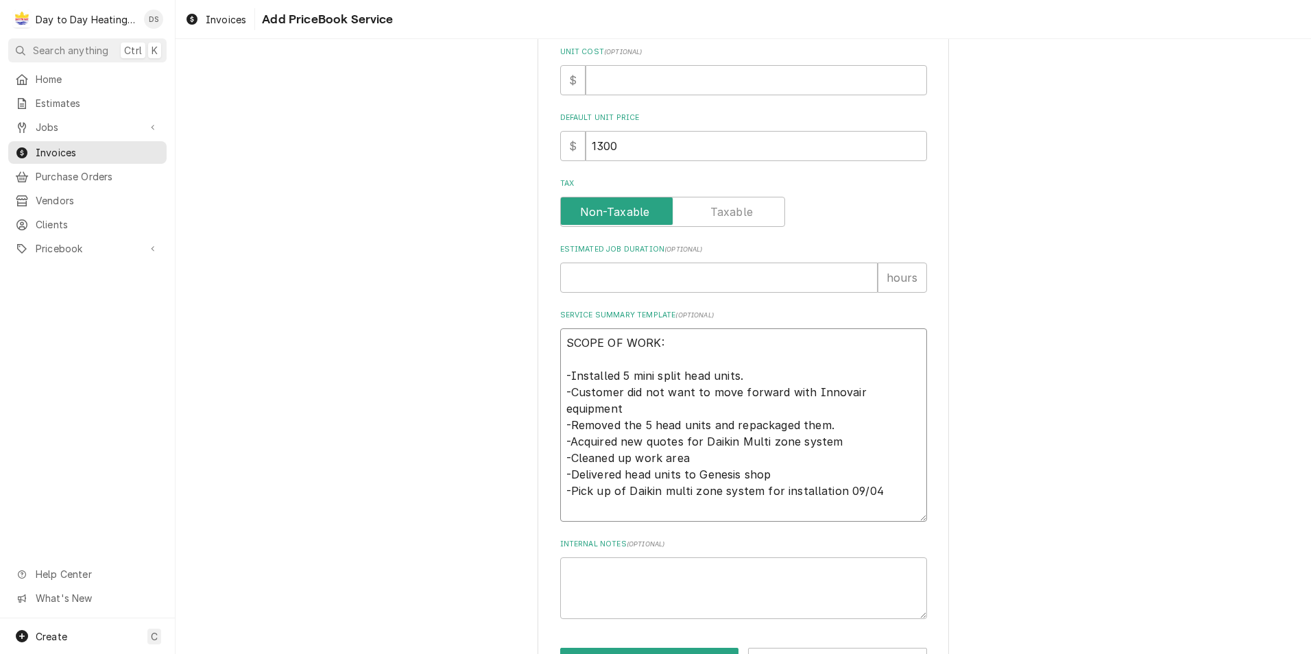
scroll to position [453, 0]
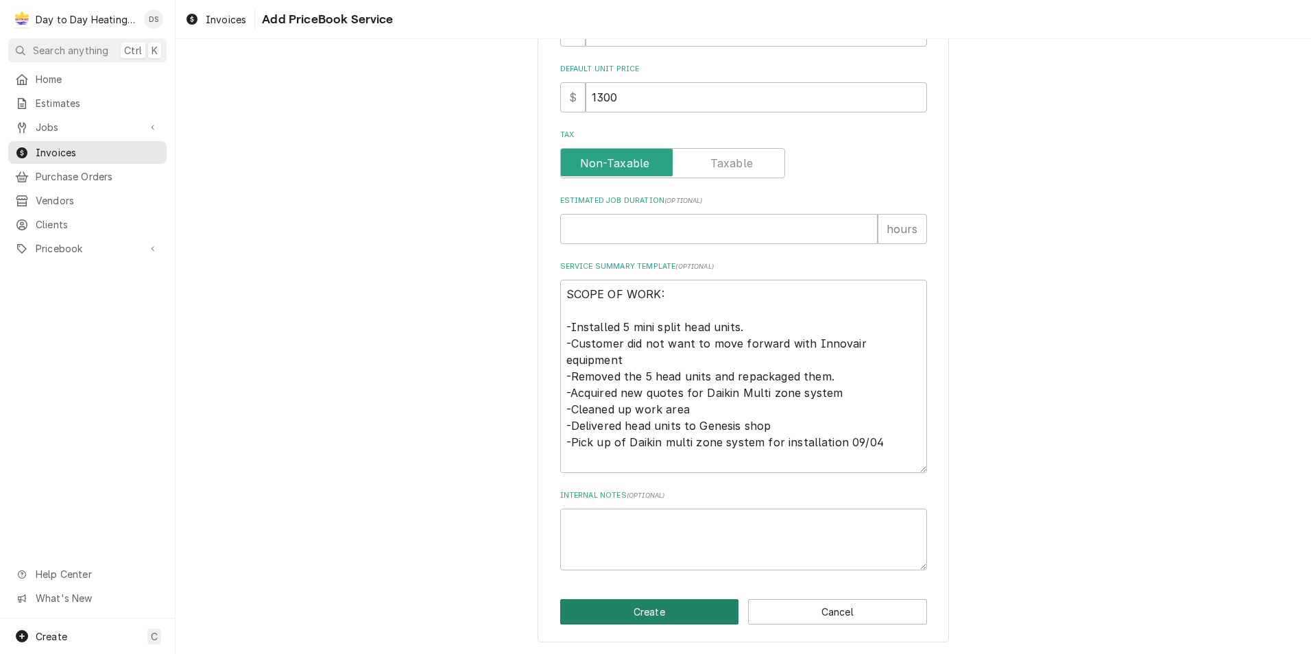
click at [661, 614] on button "Create" at bounding box center [649, 611] width 179 height 25
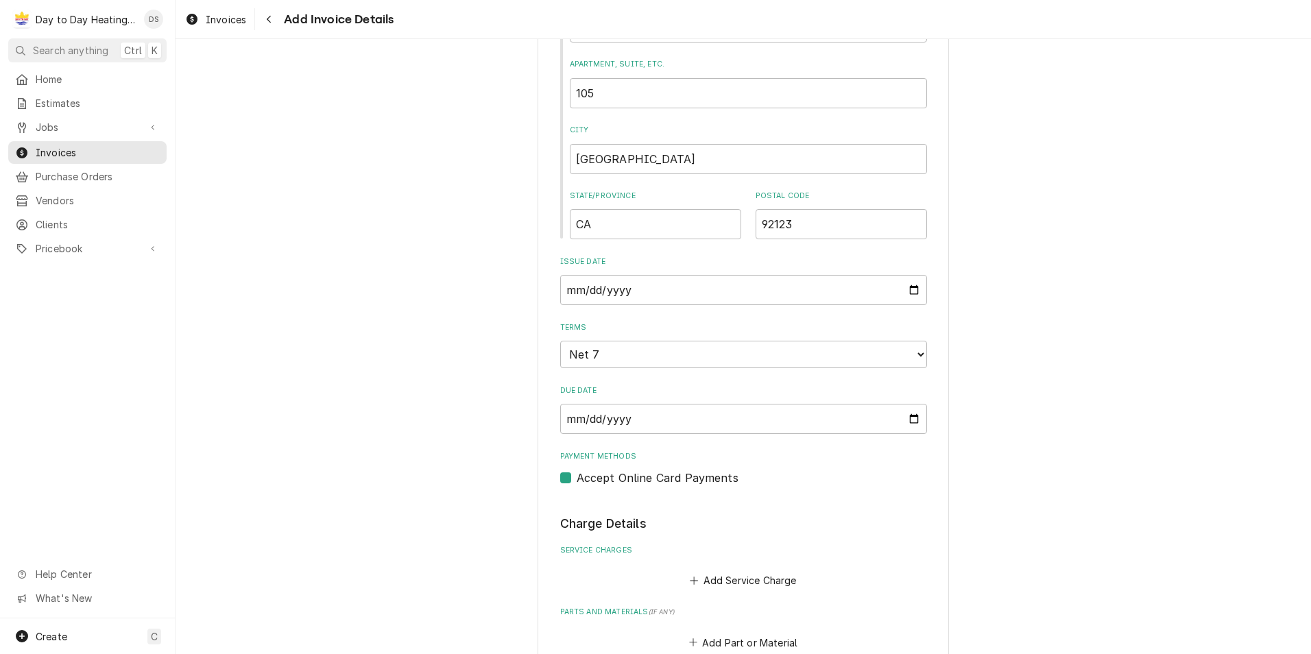
scroll to position [823, 0]
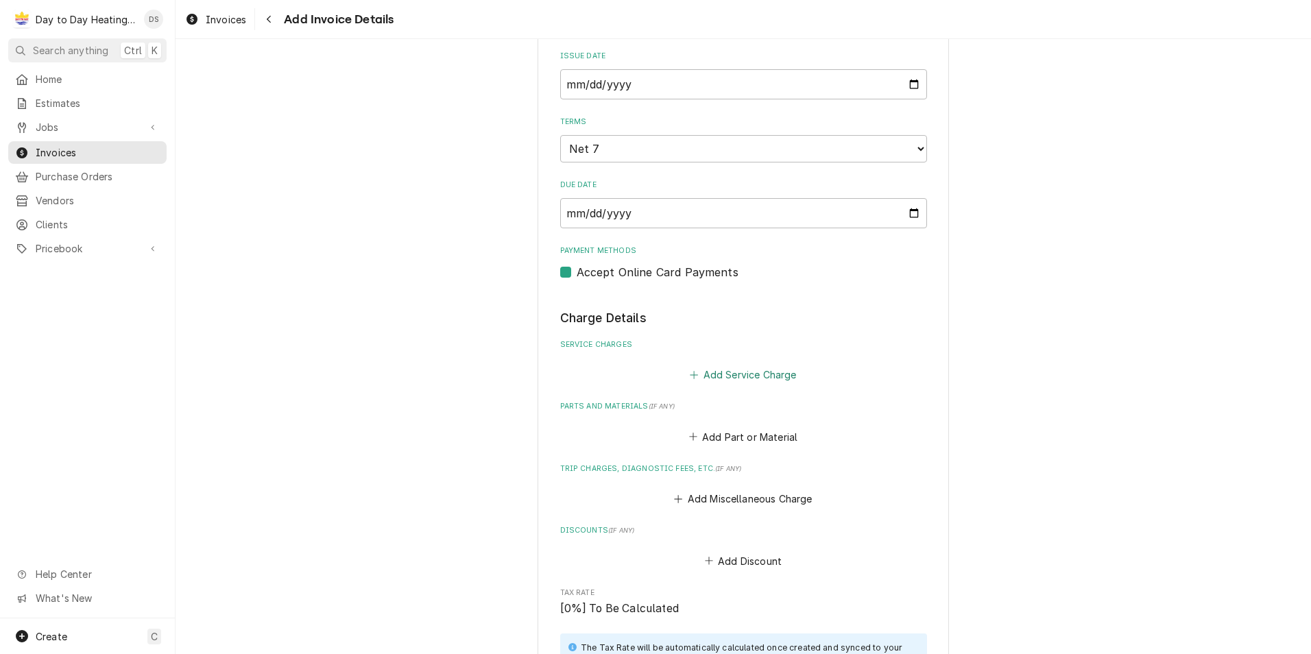
click at [733, 367] on button "Add Service Charge" at bounding box center [743, 374] width 111 height 19
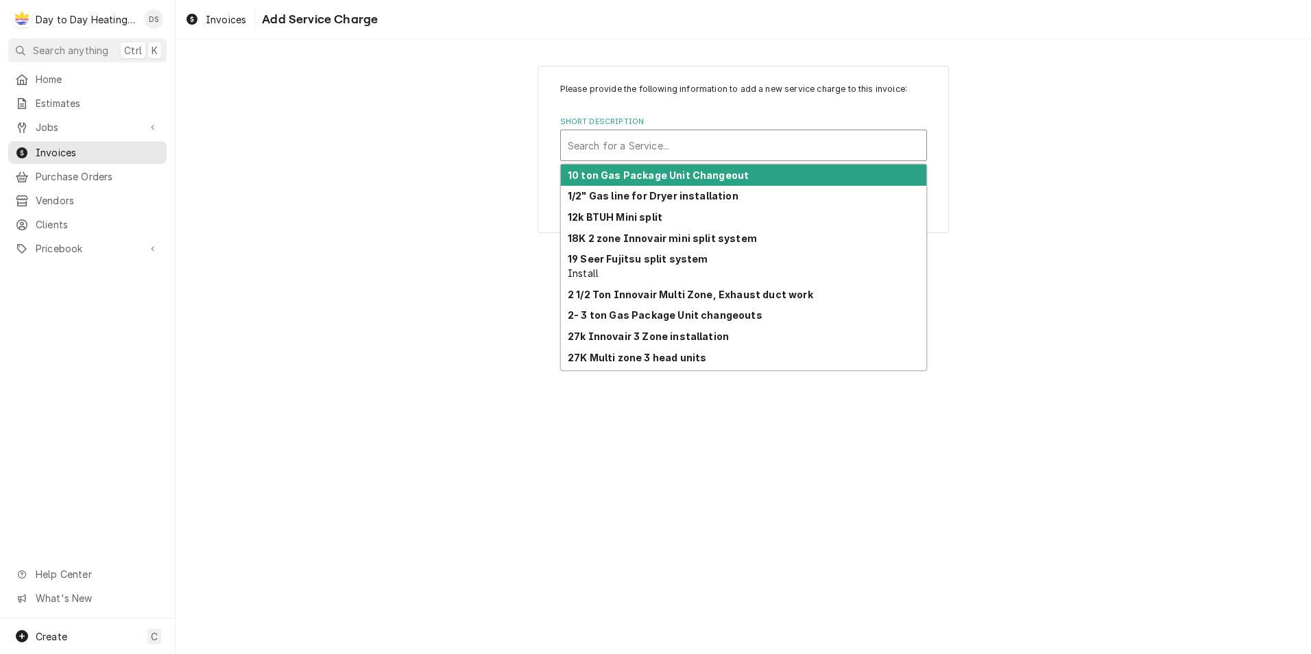
click at [691, 146] on div "Short Description" at bounding box center [744, 145] width 352 height 25
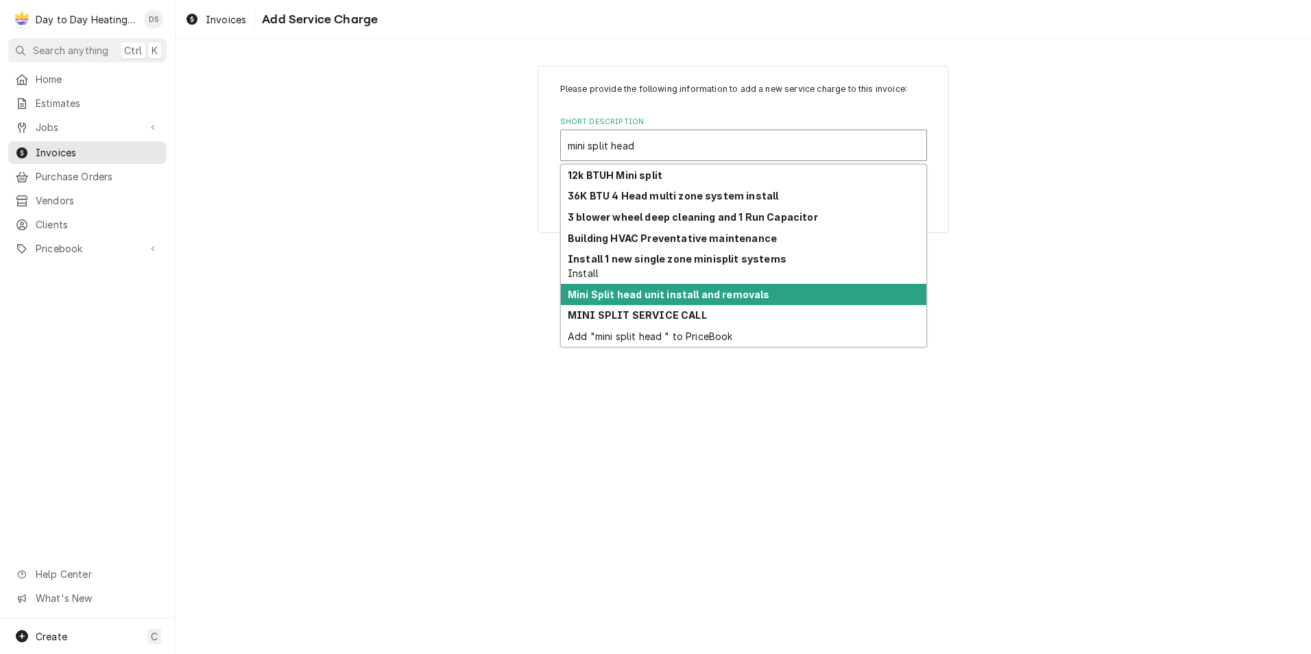
click at [703, 289] on strong "Mini Split head unit install and removals" at bounding box center [669, 295] width 202 height 12
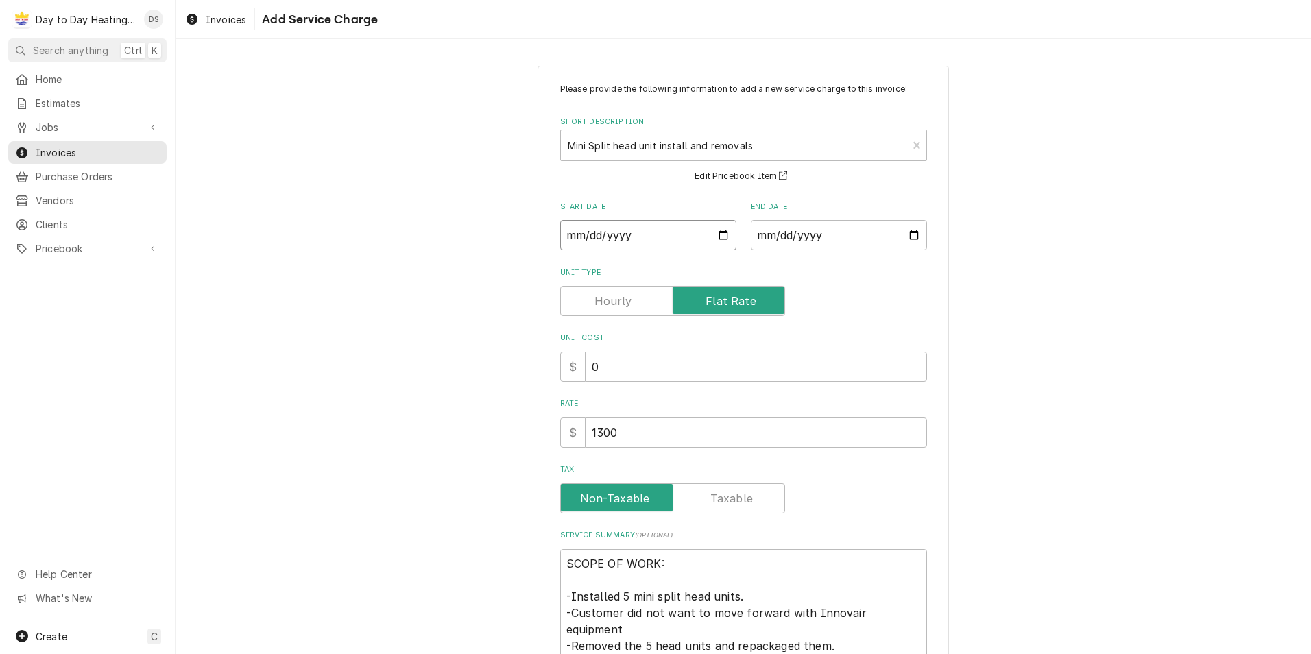
click at [722, 233] on input "Start Date" at bounding box center [648, 235] width 176 height 30
click at [902, 236] on input "End Date" at bounding box center [839, 235] width 176 height 30
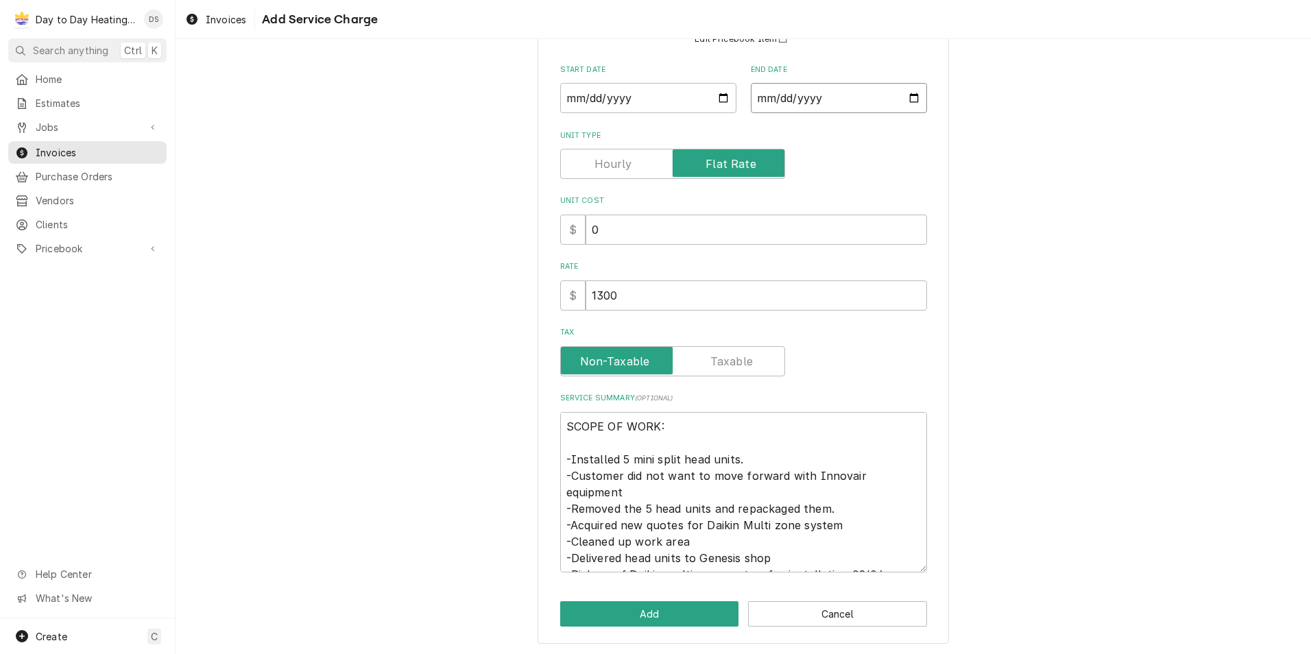
scroll to position [139, 0]
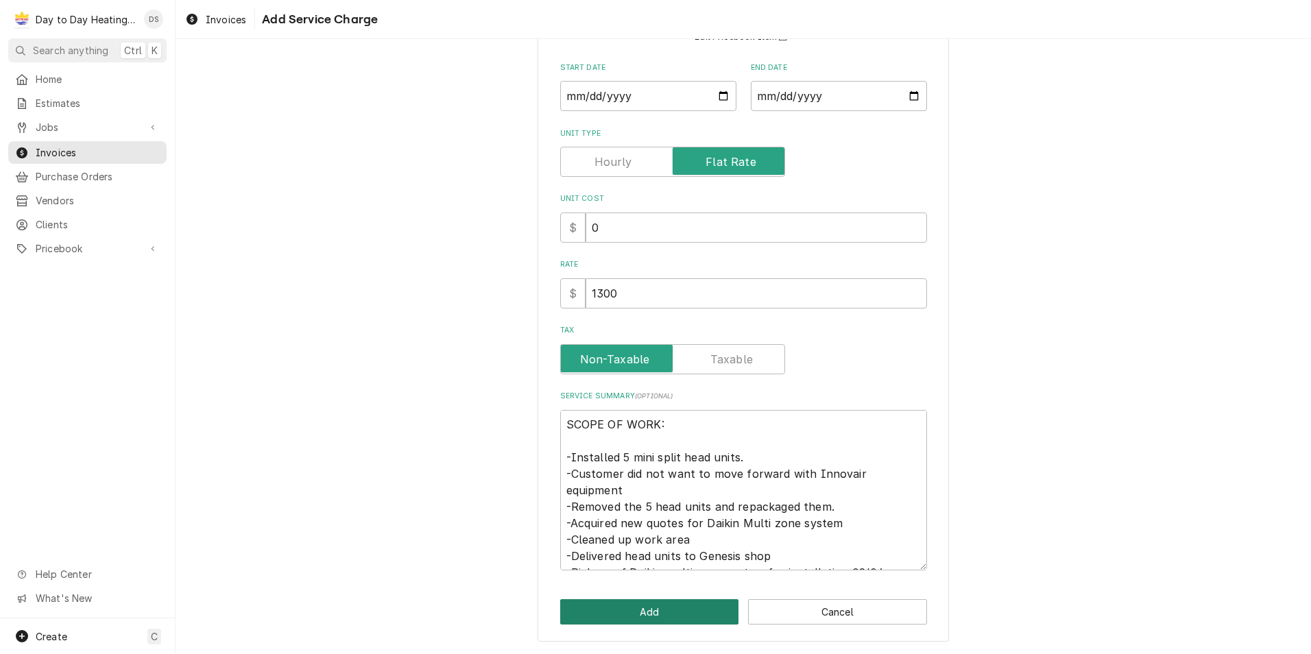
click at [652, 614] on button "Add" at bounding box center [649, 611] width 179 height 25
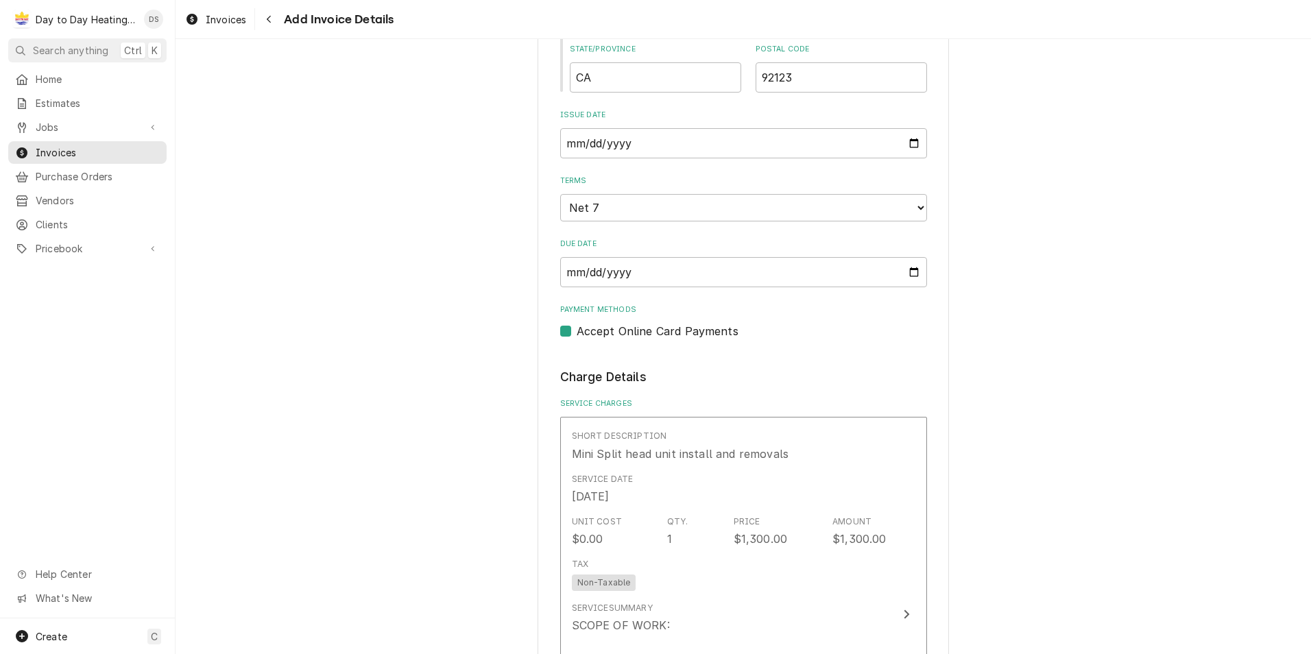
scroll to position [677, 0]
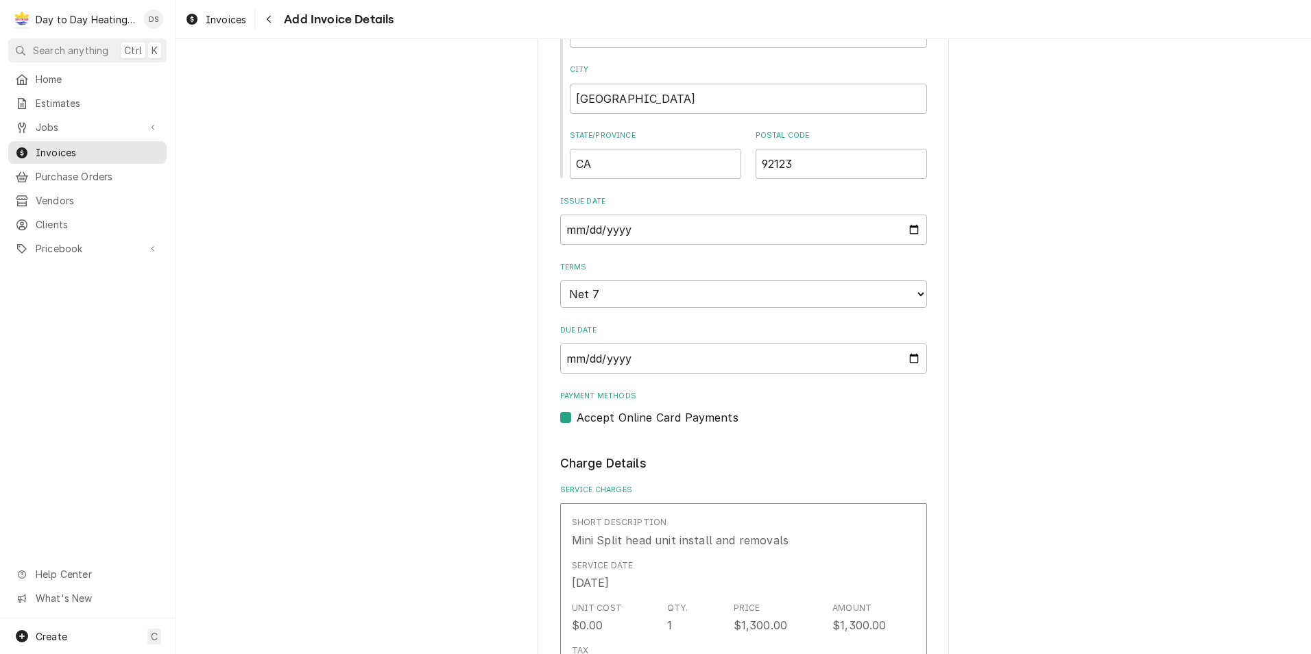
click at [576, 421] on label "Accept Online Card Payments" at bounding box center [657, 417] width 162 height 16
click at [576, 421] on input "Payment Methods" at bounding box center [759, 424] width 367 height 30
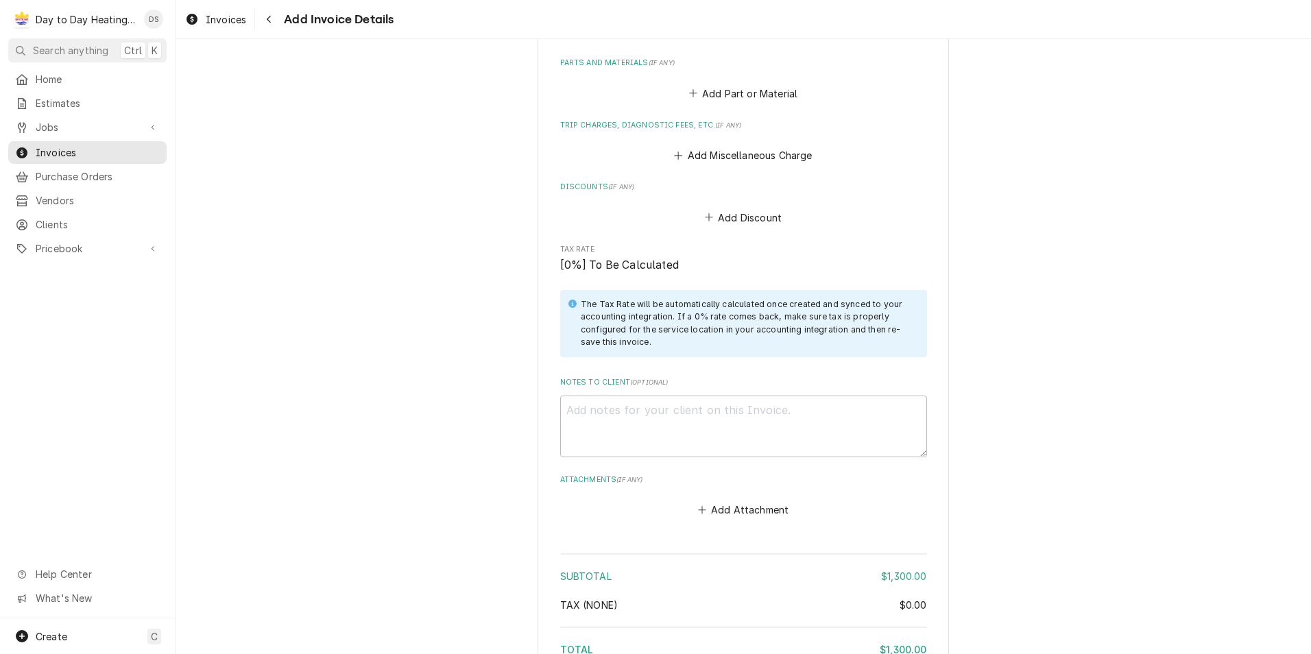
scroll to position [1705, 0]
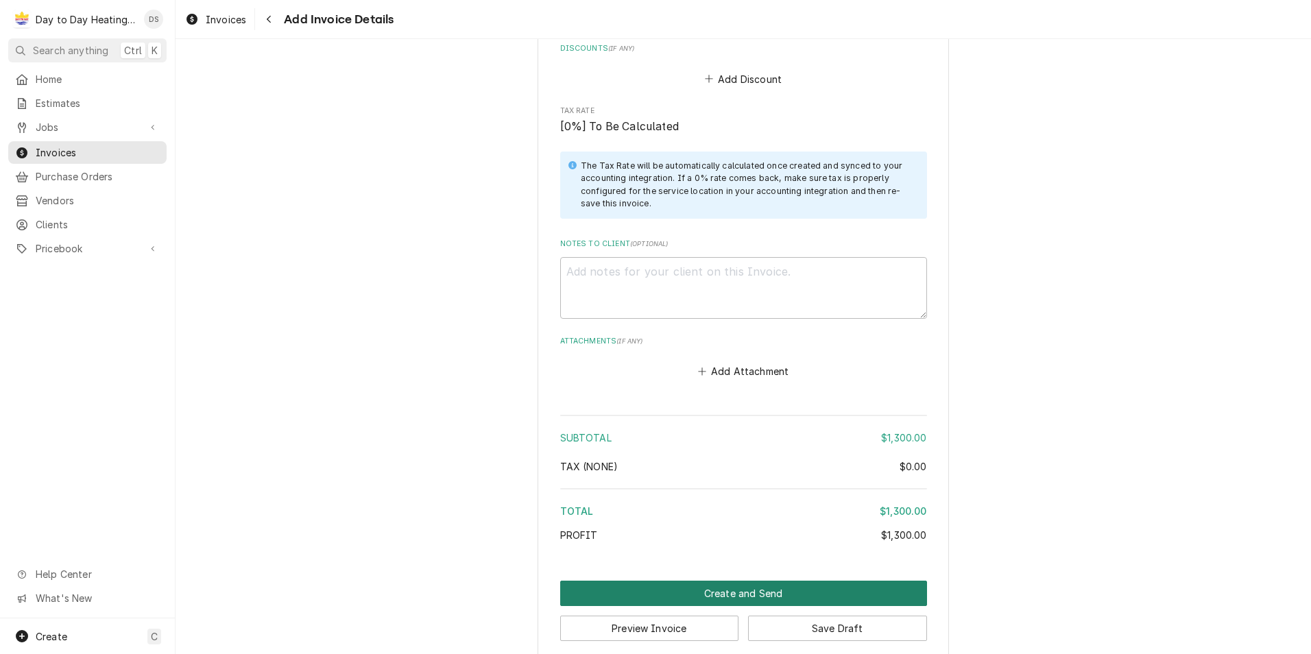
click at [753, 582] on button "Create and Send" at bounding box center [743, 593] width 367 height 25
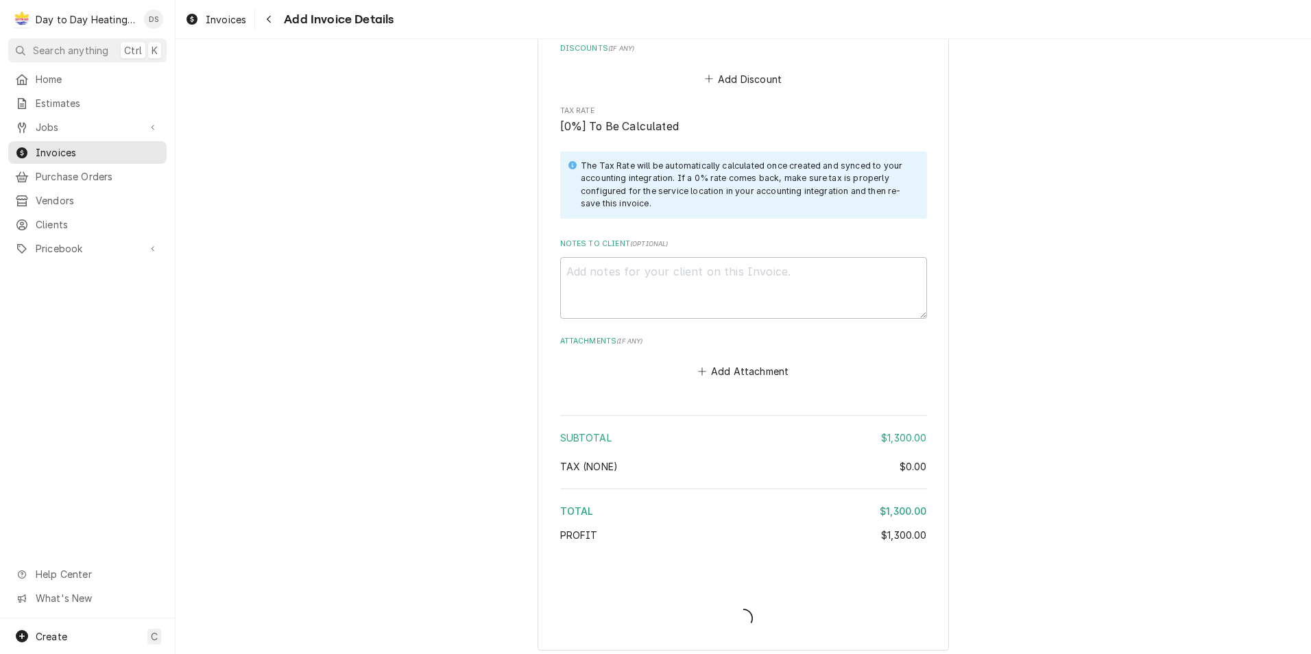
scroll to position [1698, 0]
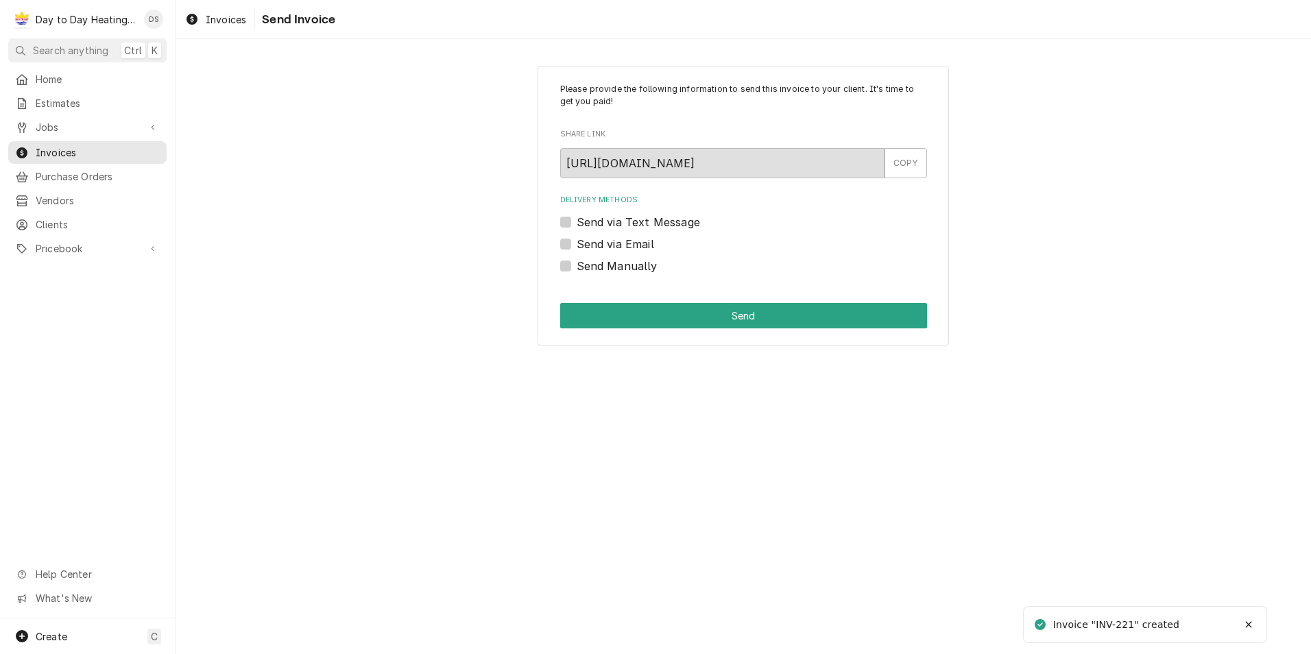
click at [602, 245] on label "Send via Email" at bounding box center [614, 244] width 77 height 16
click at [602, 245] on input "Send via Email" at bounding box center [759, 251] width 367 height 30
checkbox input "true"
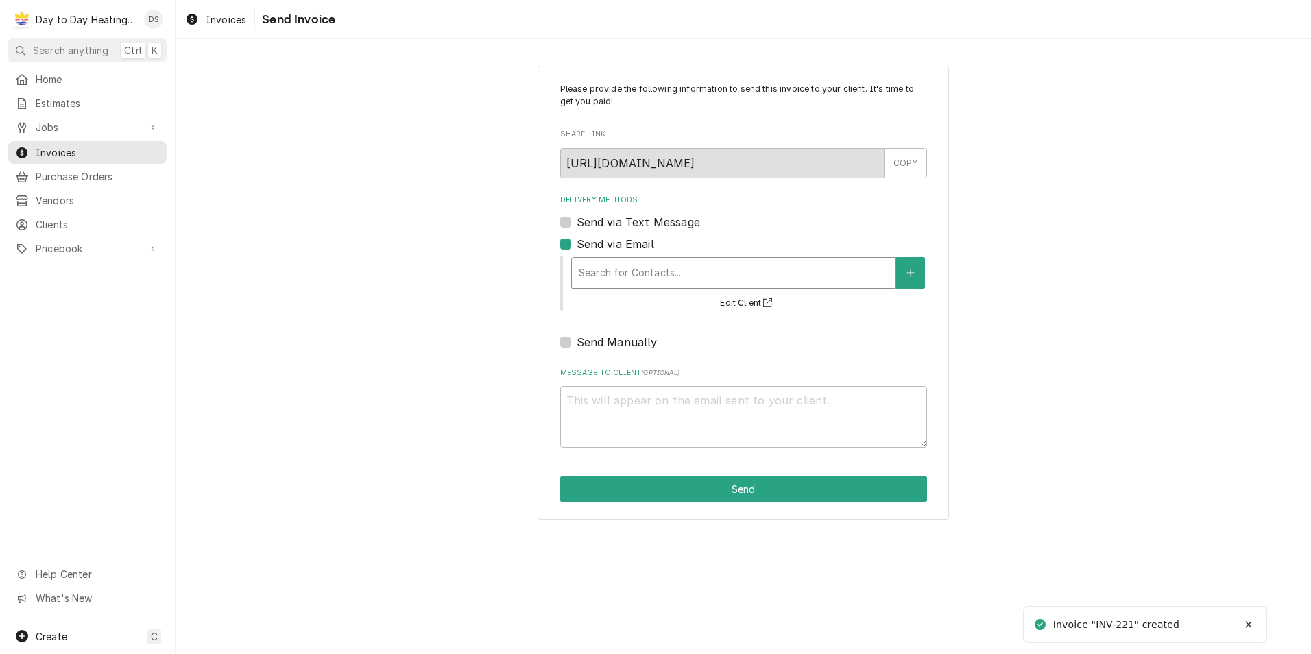
click at [617, 266] on div "Delivery Methods" at bounding box center [734, 272] width 310 height 25
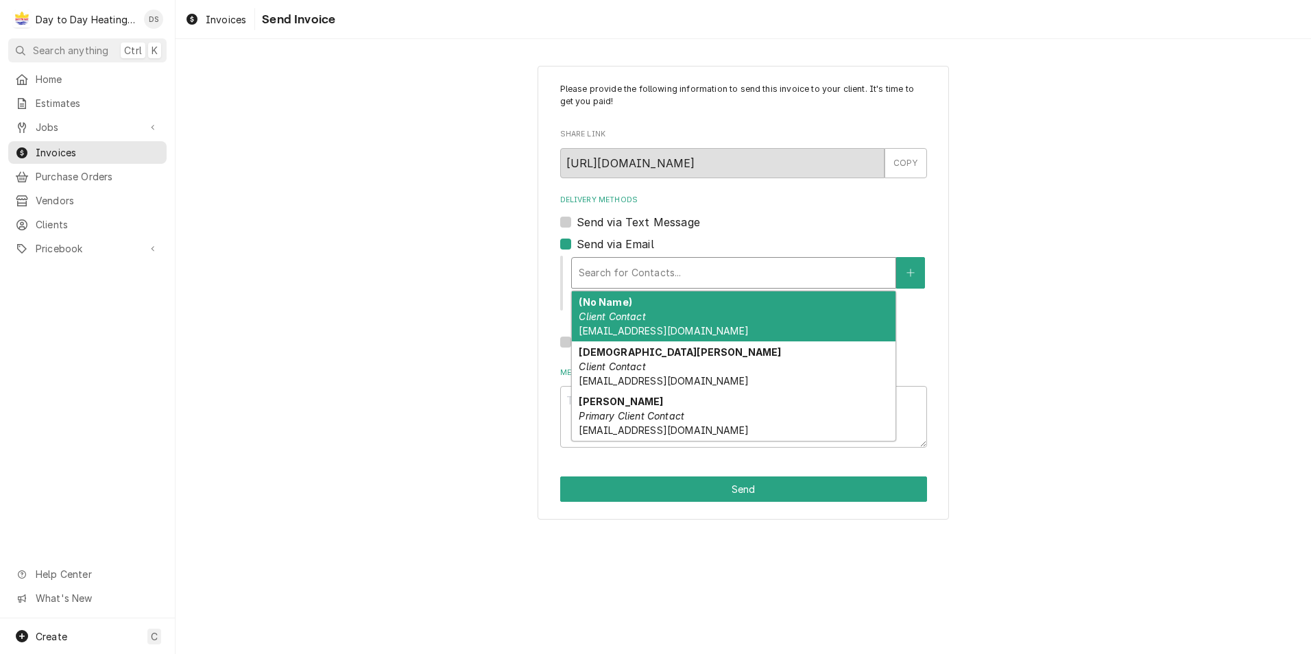
click at [708, 324] on div "(No Name) Client Contact Vendors.ghi@gmail.com" at bounding box center [734, 316] width 324 height 50
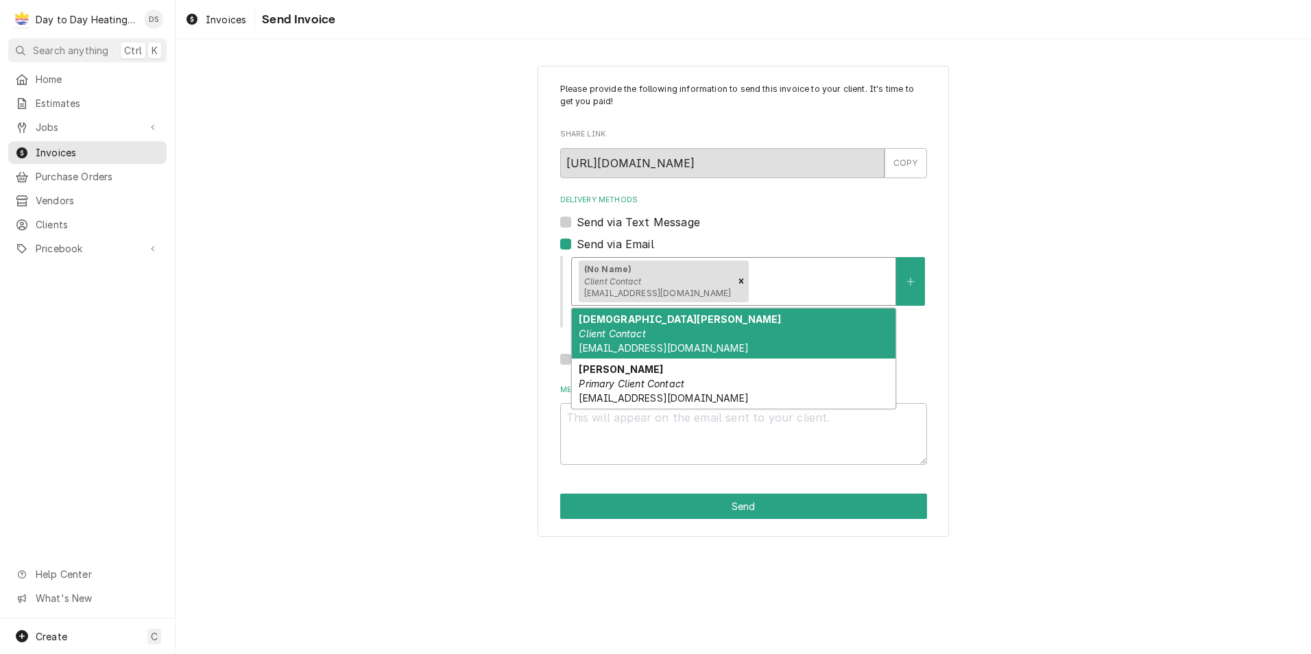
click at [779, 281] on div "Delivery Methods" at bounding box center [819, 281] width 137 height 25
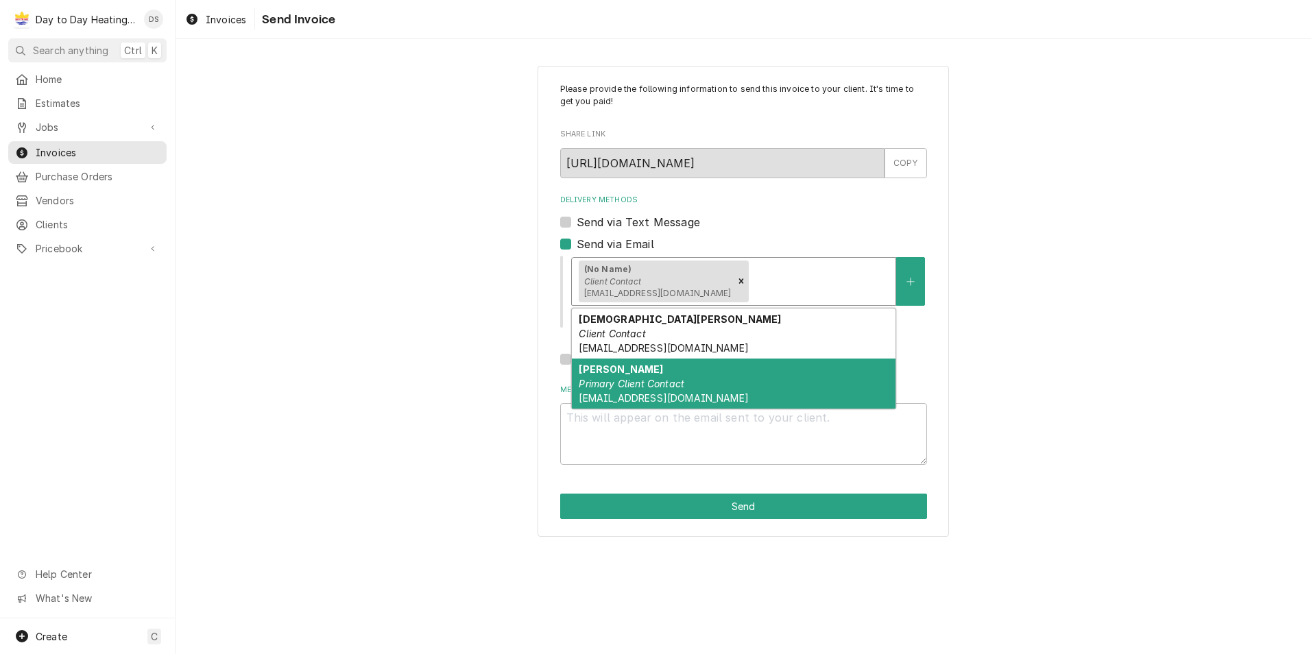
click at [747, 376] on div "Eric Bensor Primary Client Contact erbensor@gmail.com" at bounding box center [734, 384] width 324 height 50
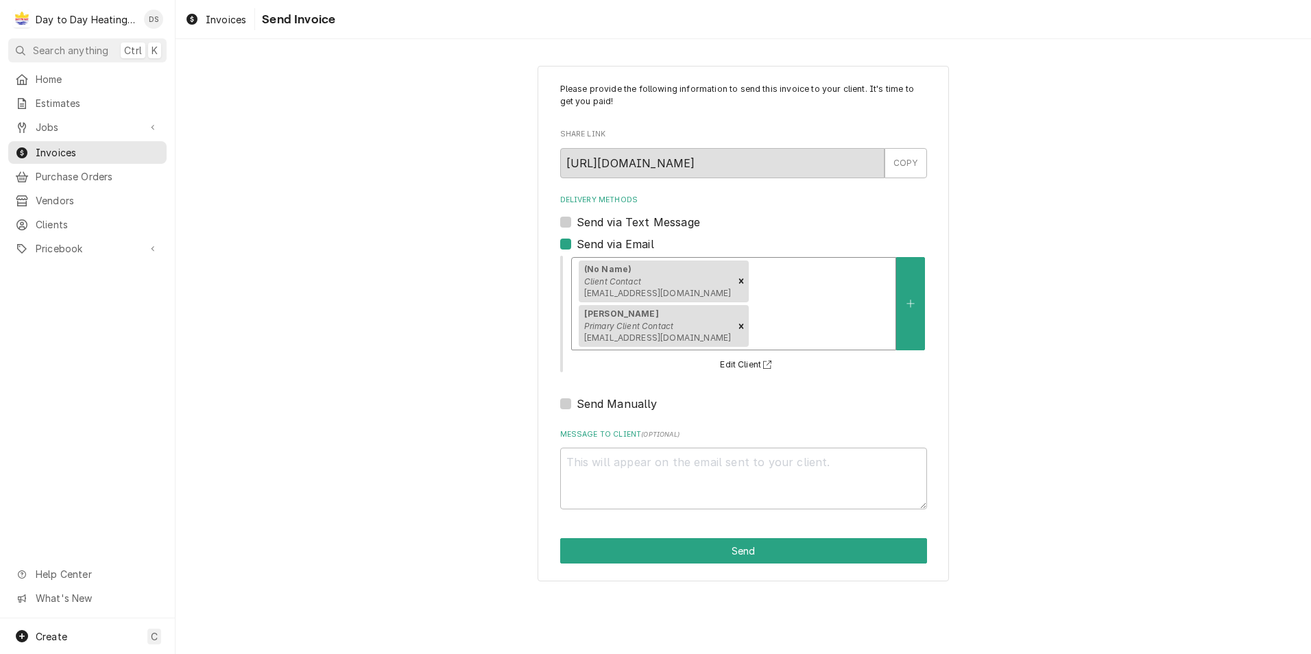
click at [837, 314] on div "Delivery Methods" at bounding box center [819, 326] width 137 height 25
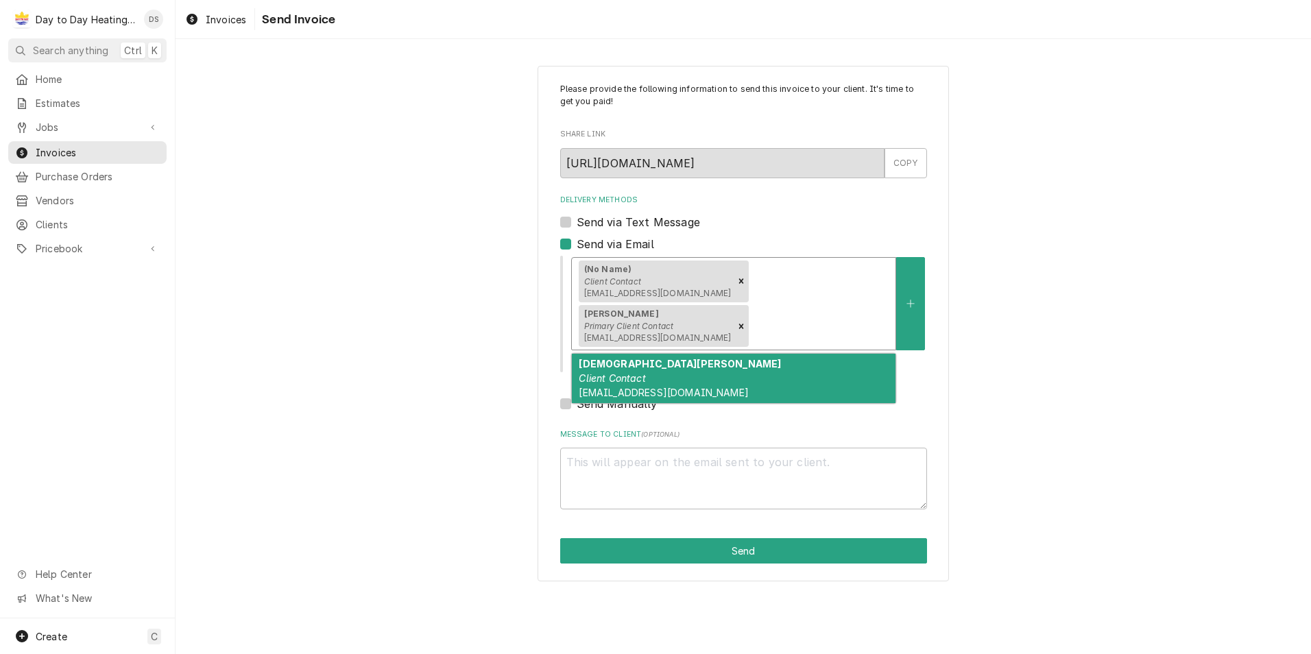
click at [818, 354] on div "Christian Marcilla Client Contact cmancilla.ghi@gmail.com" at bounding box center [734, 379] width 324 height 50
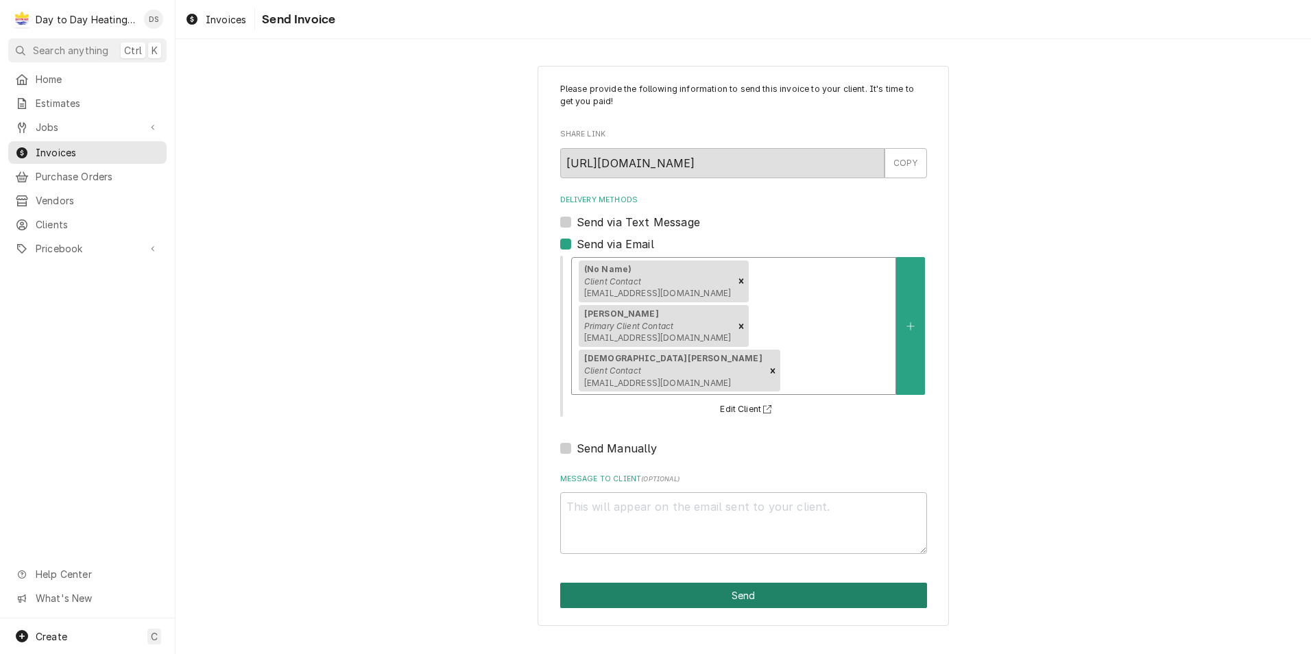
click at [749, 583] on button "Send" at bounding box center [743, 595] width 367 height 25
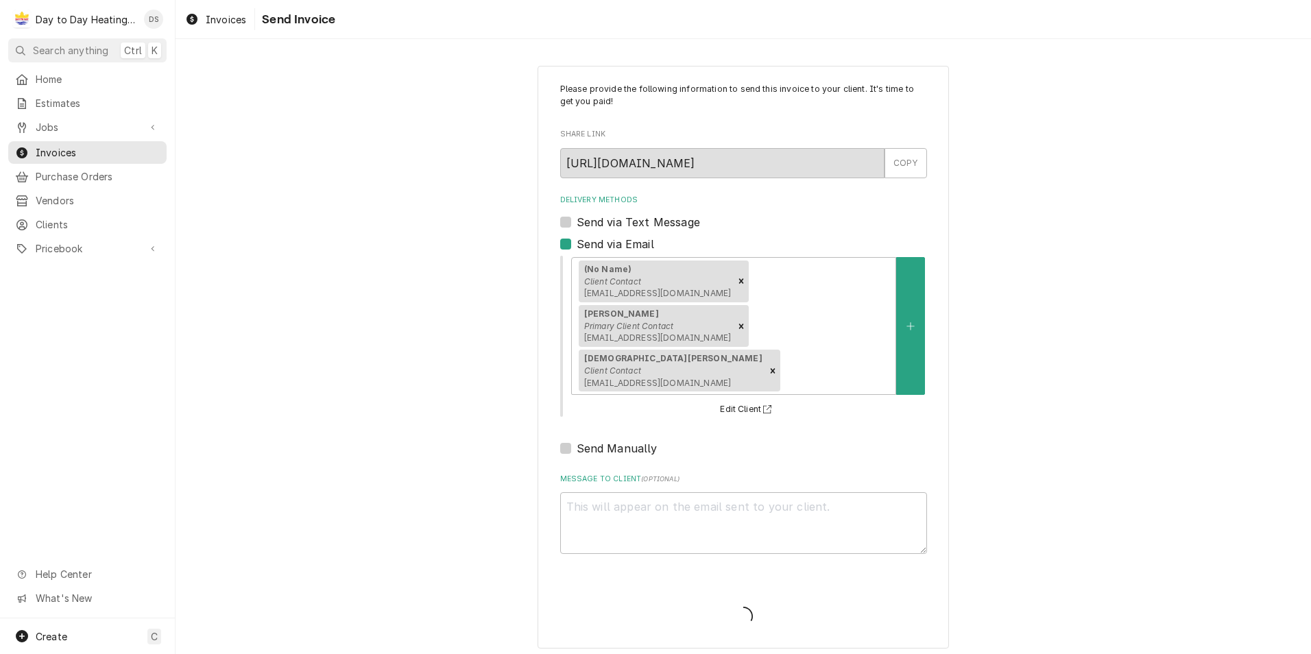
type textarea "x"
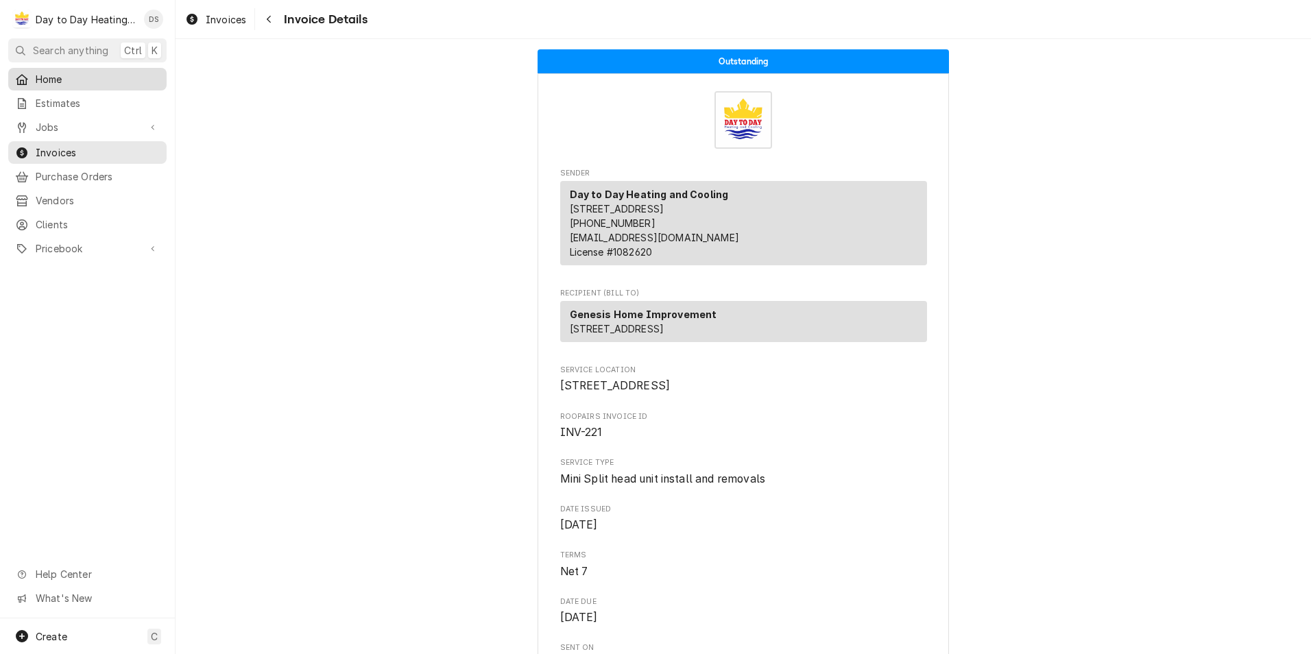
click at [64, 77] on span "Home" at bounding box center [98, 79] width 124 height 14
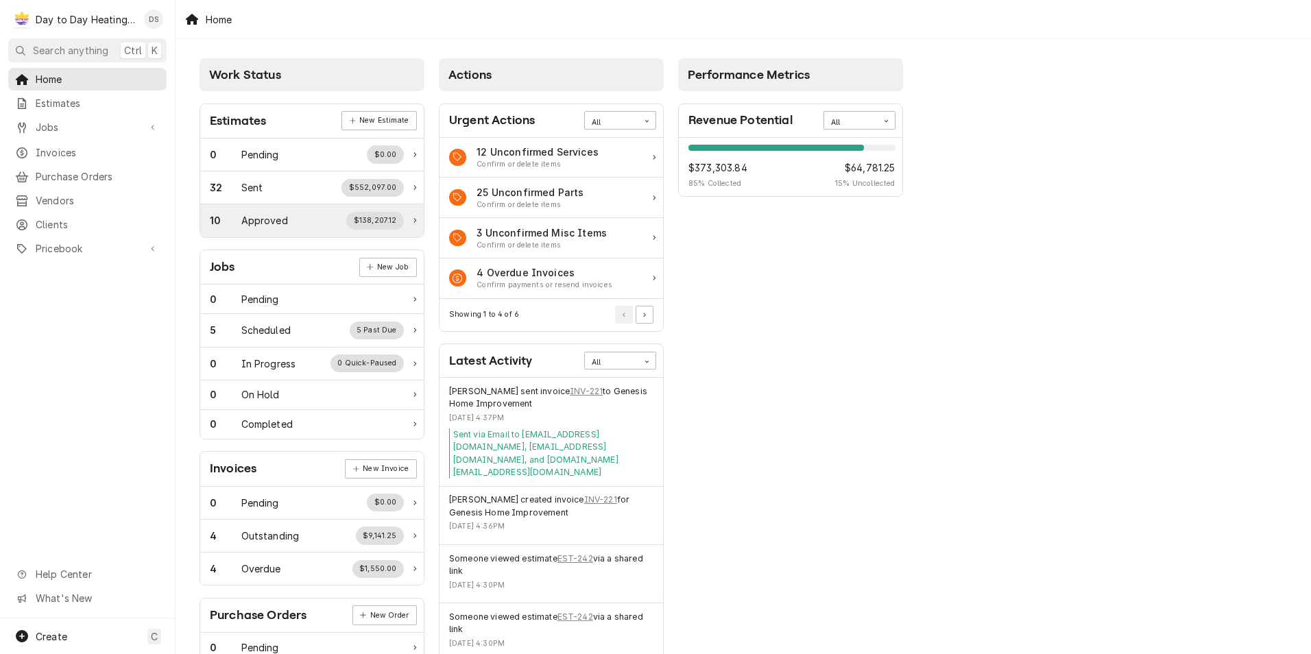
drag, startPoint x: 296, startPoint y: 219, endPoint x: 321, endPoint y: 224, distance: 25.8
click at [296, 220] on div "10 Approved $138,207.12" at bounding box center [307, 221] width 194 height 18
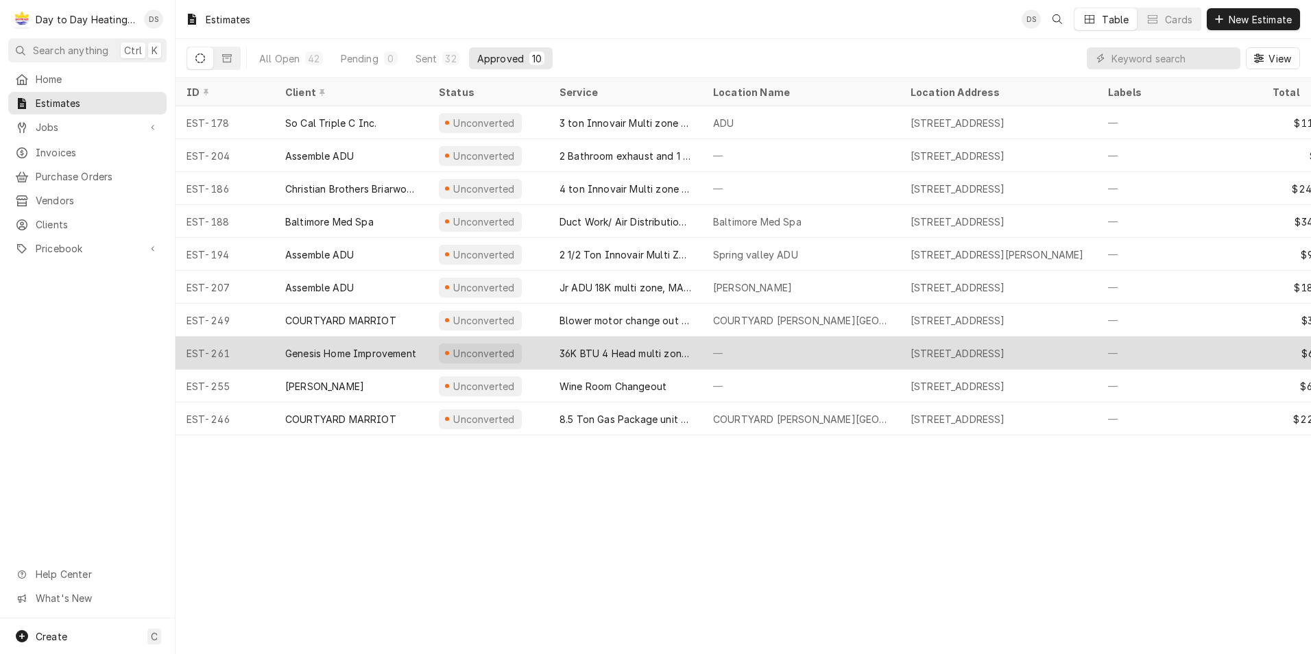
click at [361, 348] on div "Genesis Home Improvement" at bounding box center [350, 353] width 131 height 14
